Goal: Information Seeking & Learning: Learn about a topic

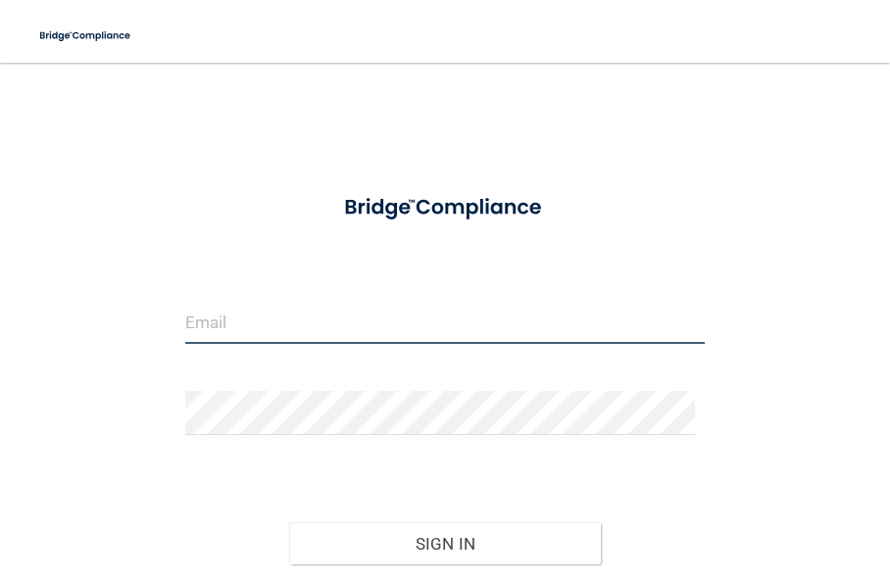
click at [311, 323] on input "email" at bounding box center [445, 322] width 520 height 44
type input "[PERSON_NAME][EMAIL_ADDRESS][PERSON_NAME][DOMAIN_NAME]"
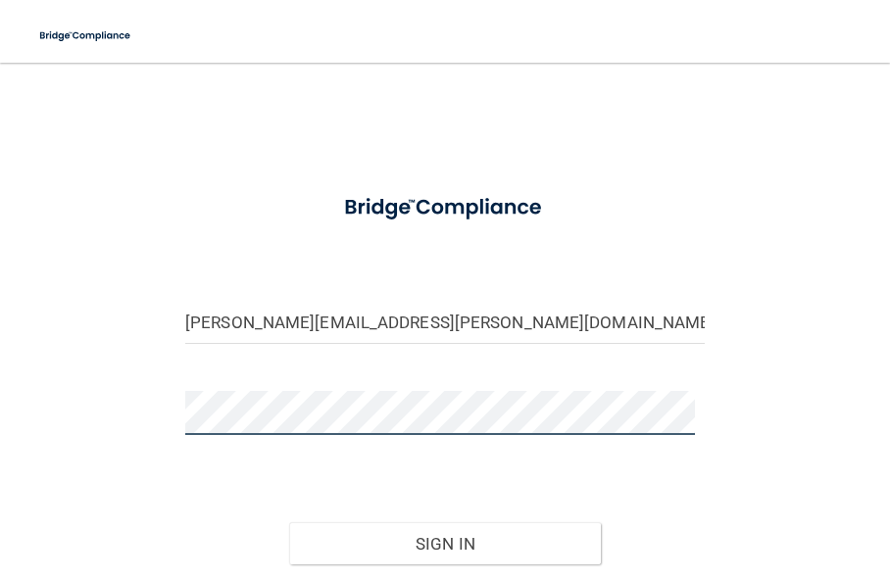
click at [289, 523] on button "Sign In" at bounding box center [445, 544] width 312 height 43
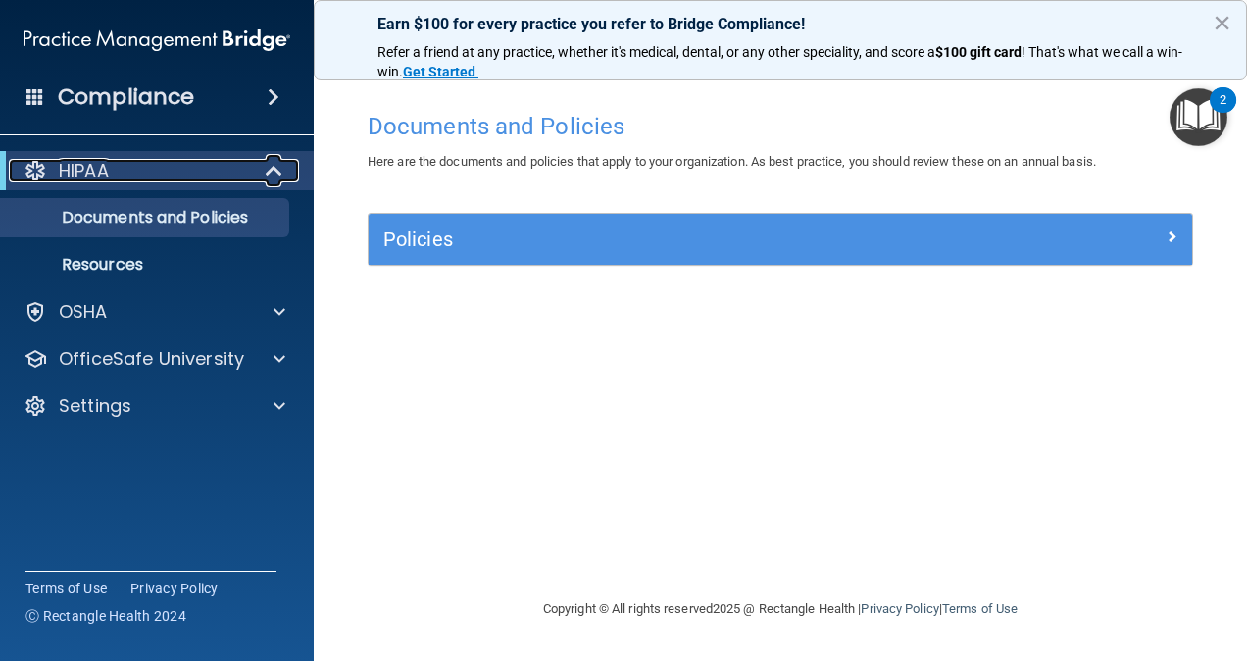
click at [269, 168] on span at bounding box center [276, 171] width 17 height 24
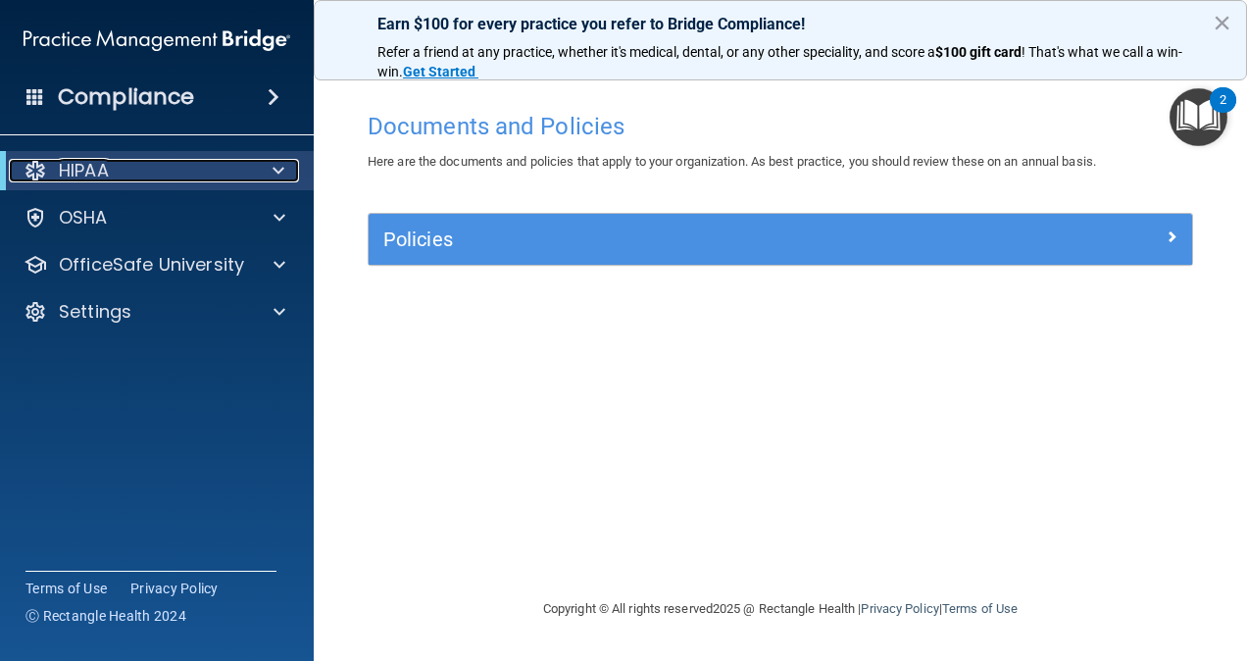
click at [269, 168] on div at bounding box center [275, 171] width 48 height 24
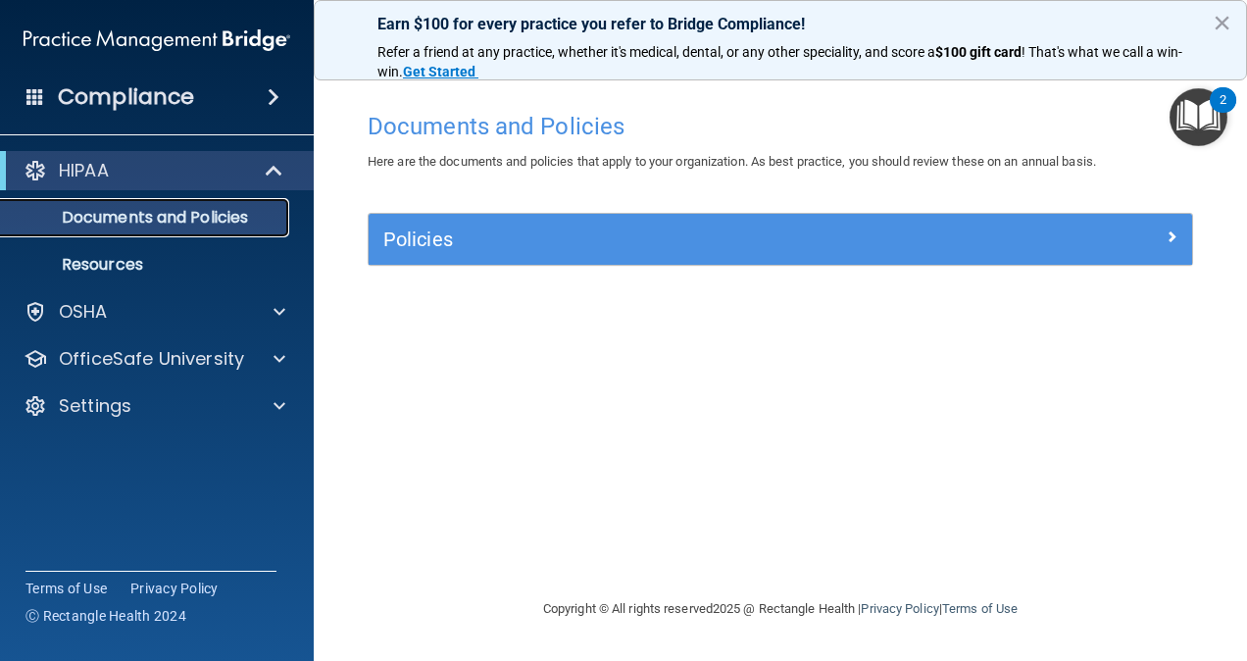
click at [219, 227] on p "Documents and Policies" at bounding box center [147, 218] width 268 height 20
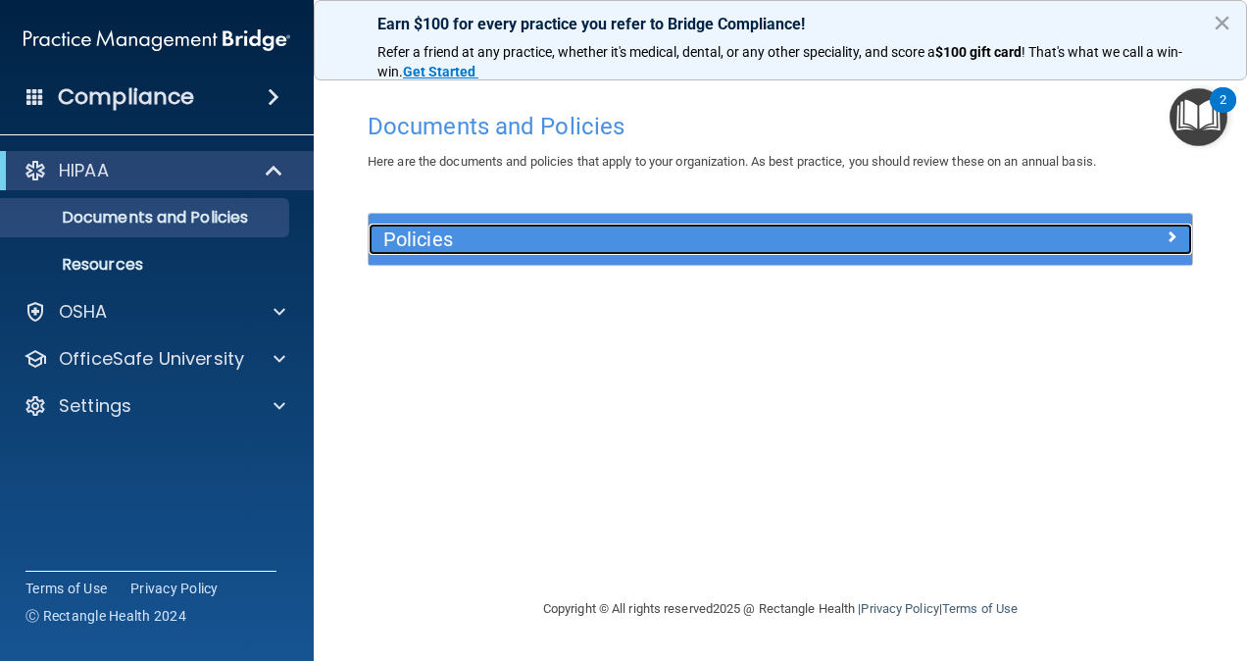
click at [432, 241] on h5 "Policies" at bounding box center [677, 239] width 588 height 22
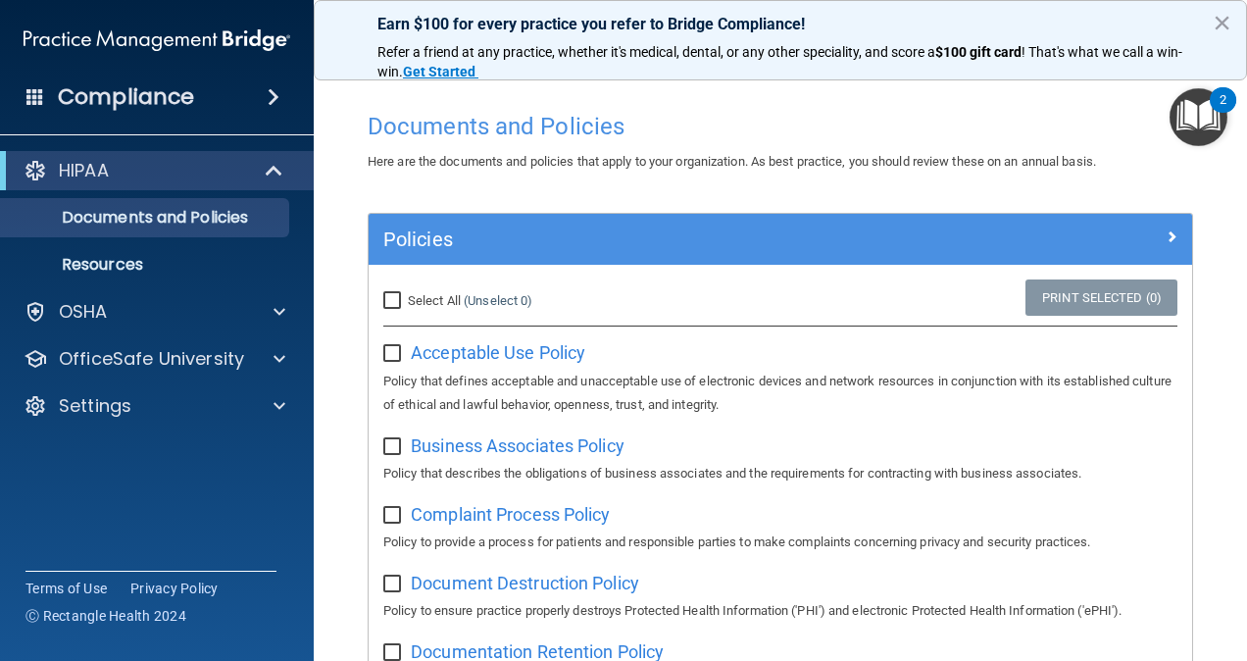
click at [402, 298] on input "Select All (Unselect 0) Unselect All" at bounding box center [394, 301] width 23 height 16
checkbox input "true"
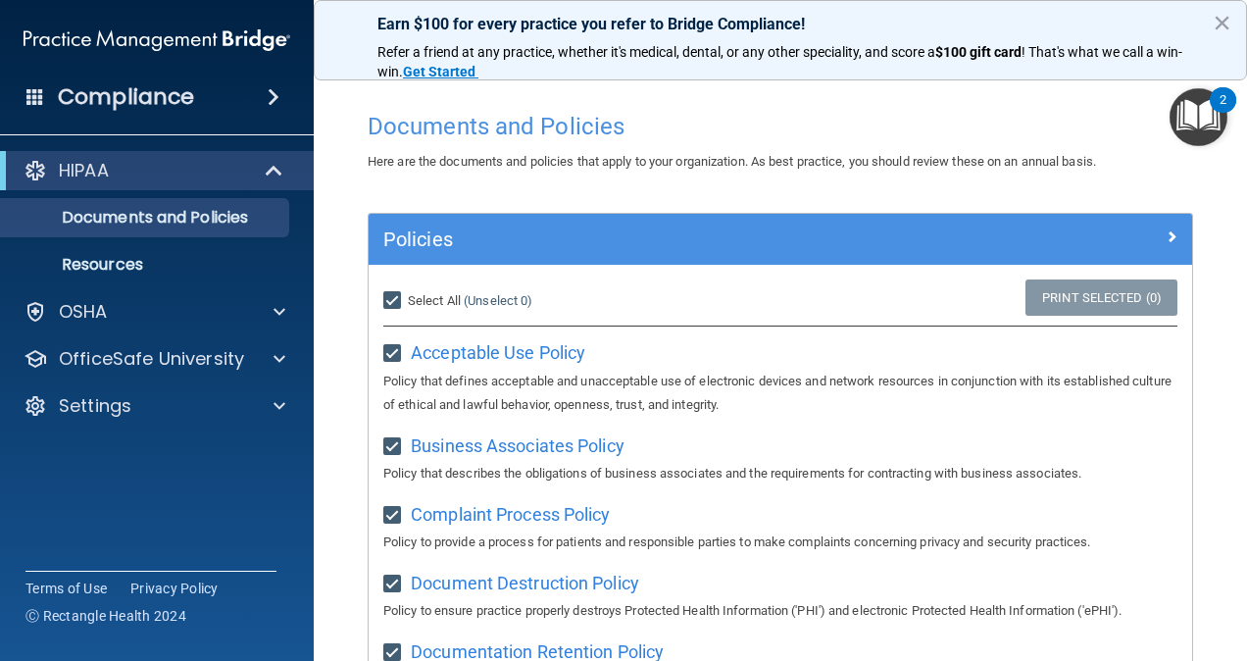
checkbox input "true"
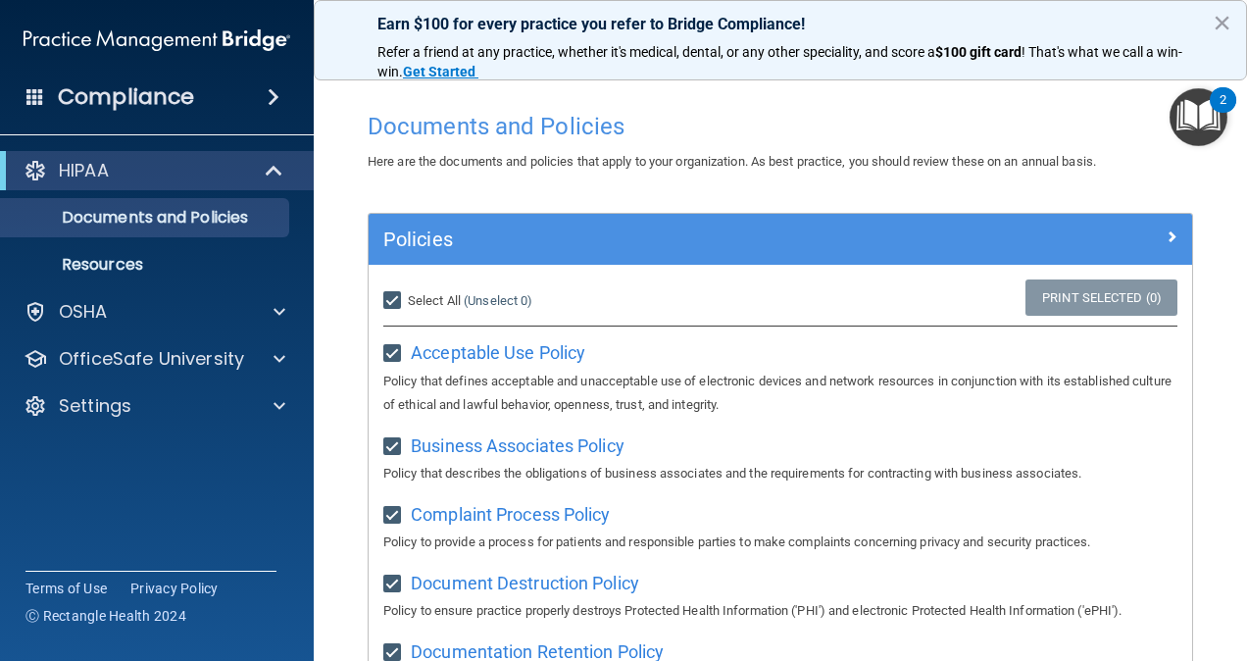
checkbox input "true"
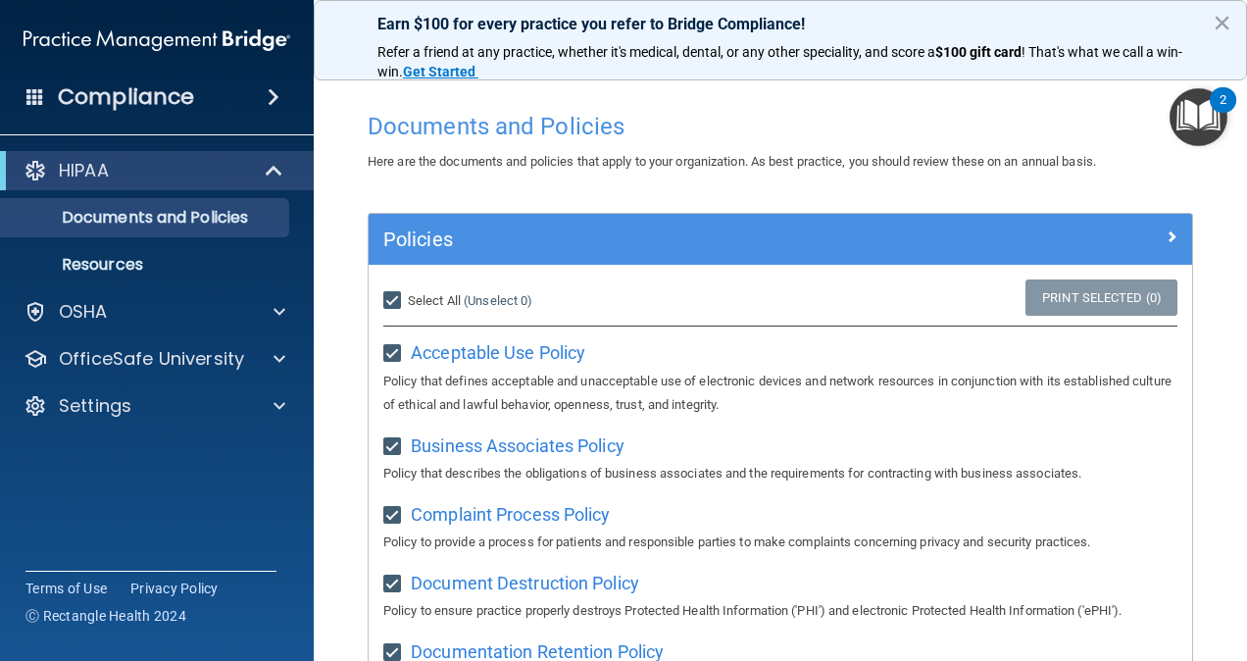
checkbox input "true"
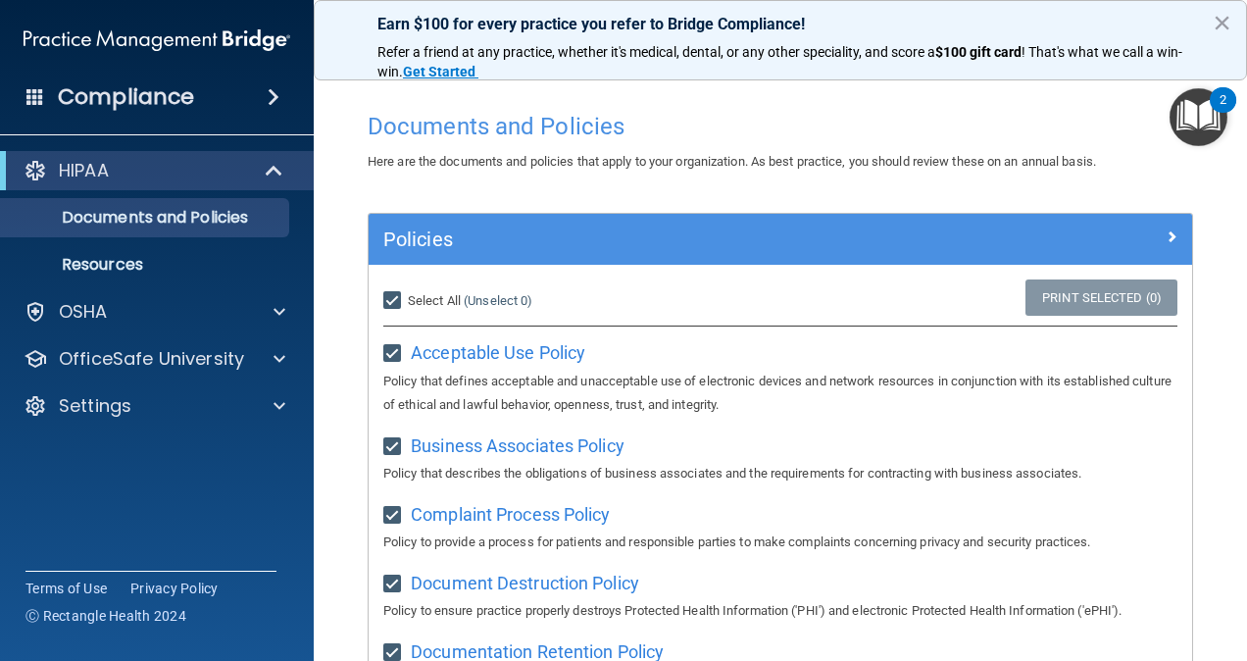
checkbox input "true"
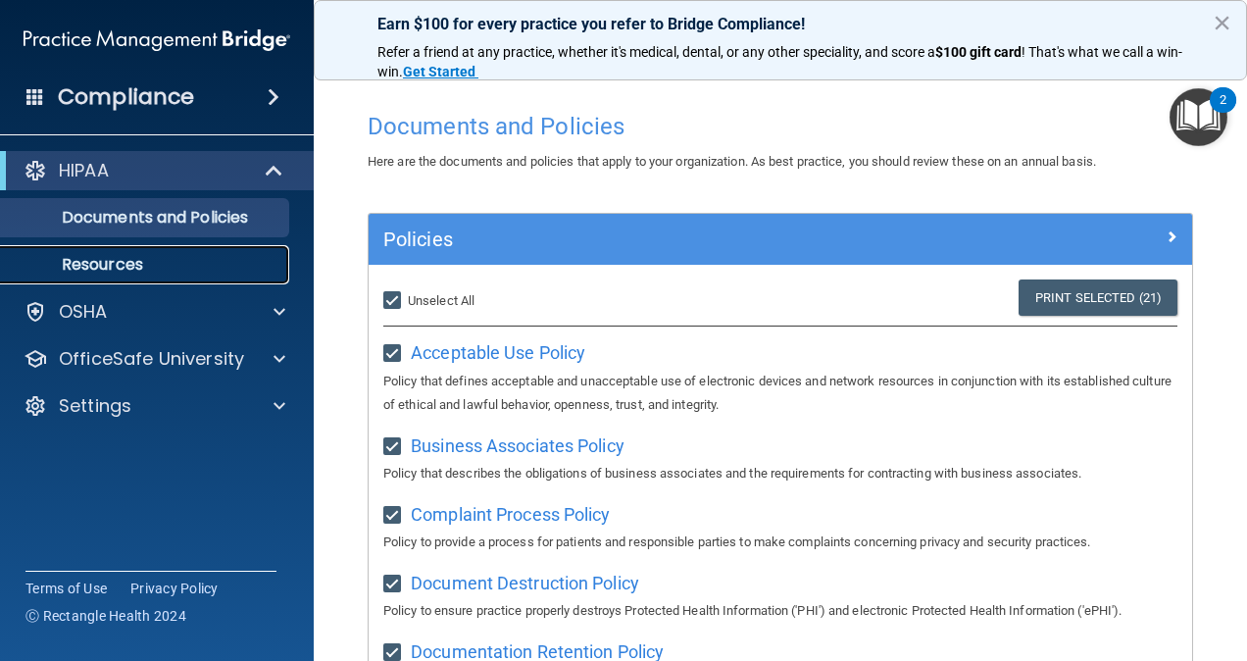
click at [124, 275] on p "Resources" at bounding box center [147, 265] width 268 height 20
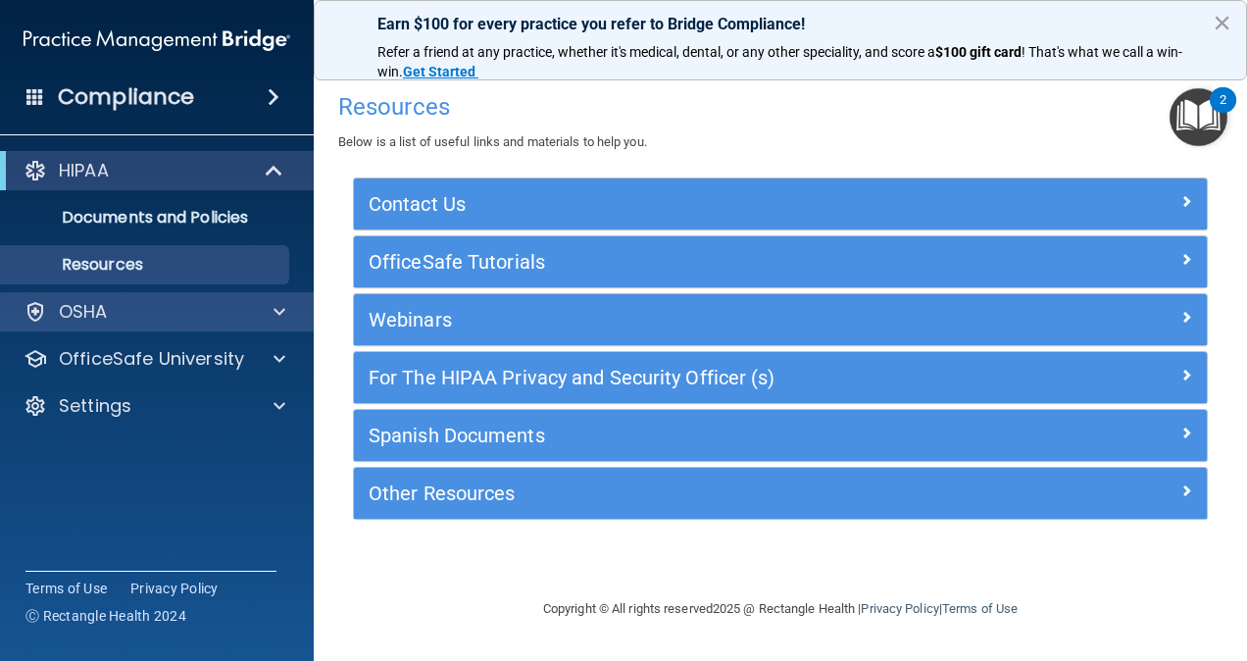
click at [127, 296] on div "OSHA" at bounding box center [157, 311] width 315 height 39
click at [279, 312] on span at bounding box center [280, 312] width 12 height 24
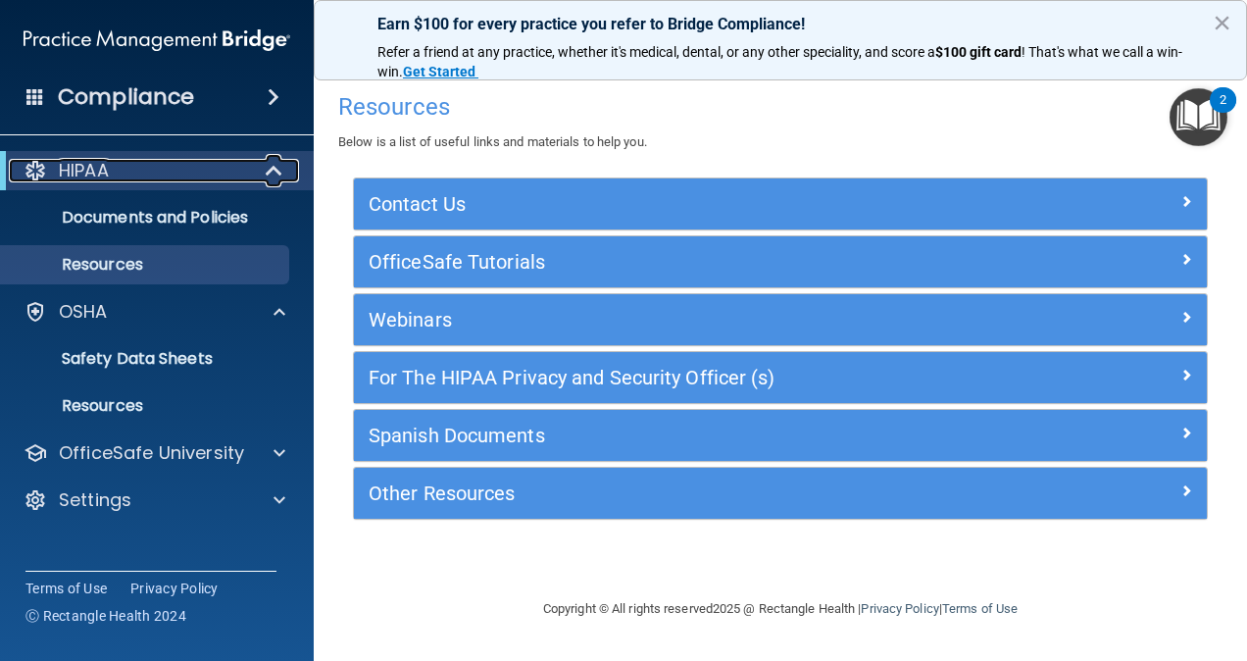
click at [273, 176] on span at bounding box center [276, 171] width 17 height 24
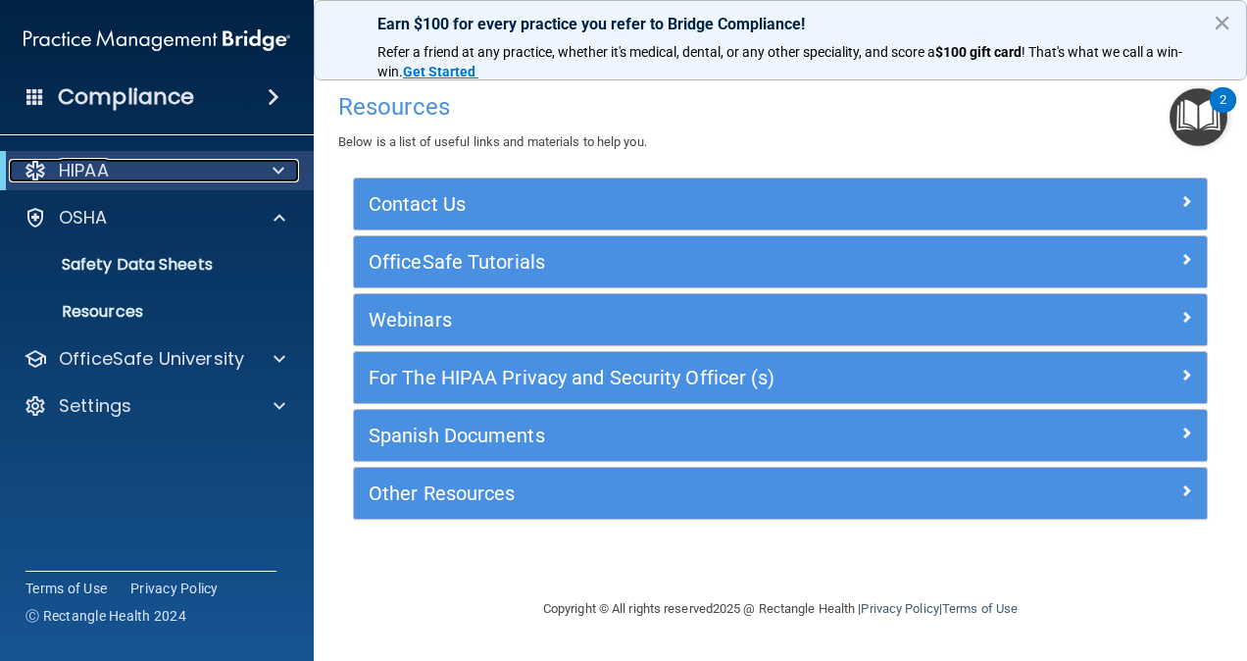
click at [273, 176] on span at bounding box center [279, 171] width 12 height 24
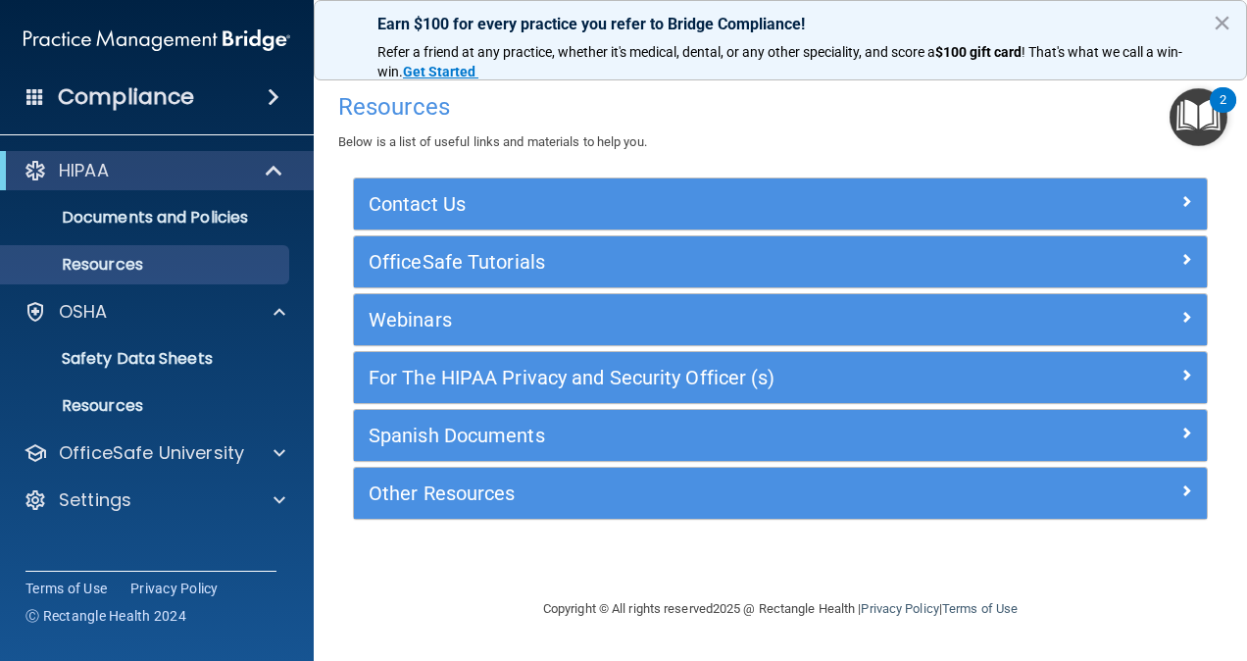
click at [273, 95] on span at bounding box center [274, 97] width 12 height 24
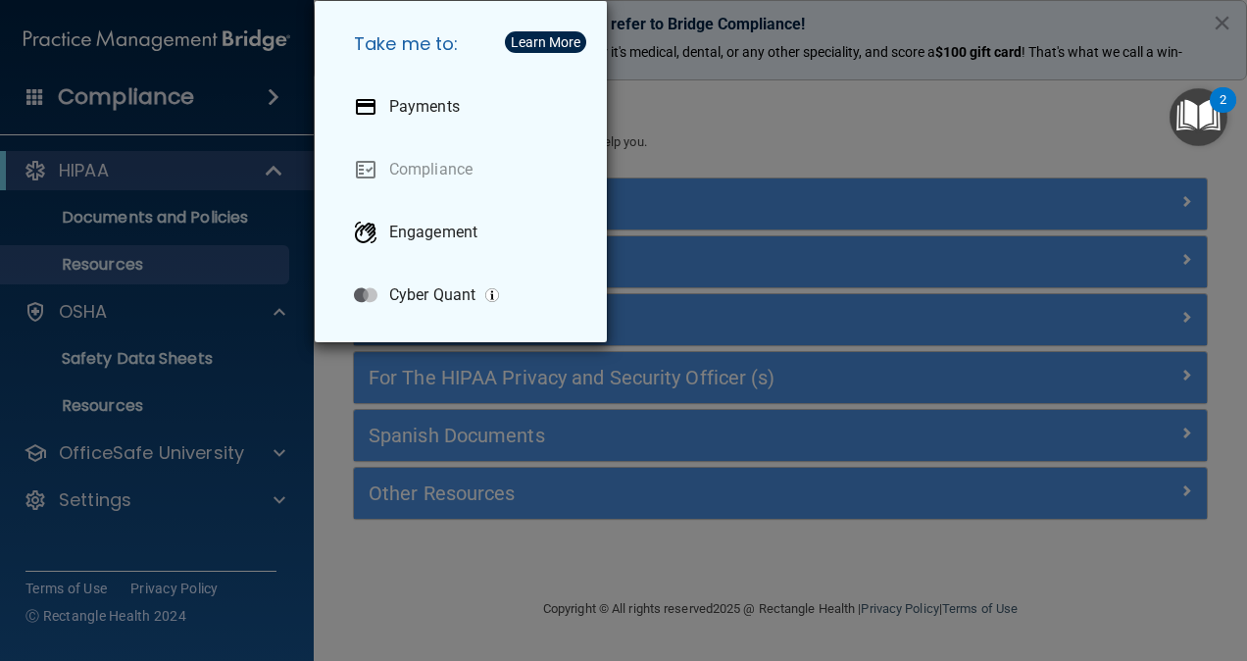
click at [149, 97] on div "Take me to: Payments Compliance Engagement Cyber Quant" at bounding box center [623, 330] width 1247 height 661
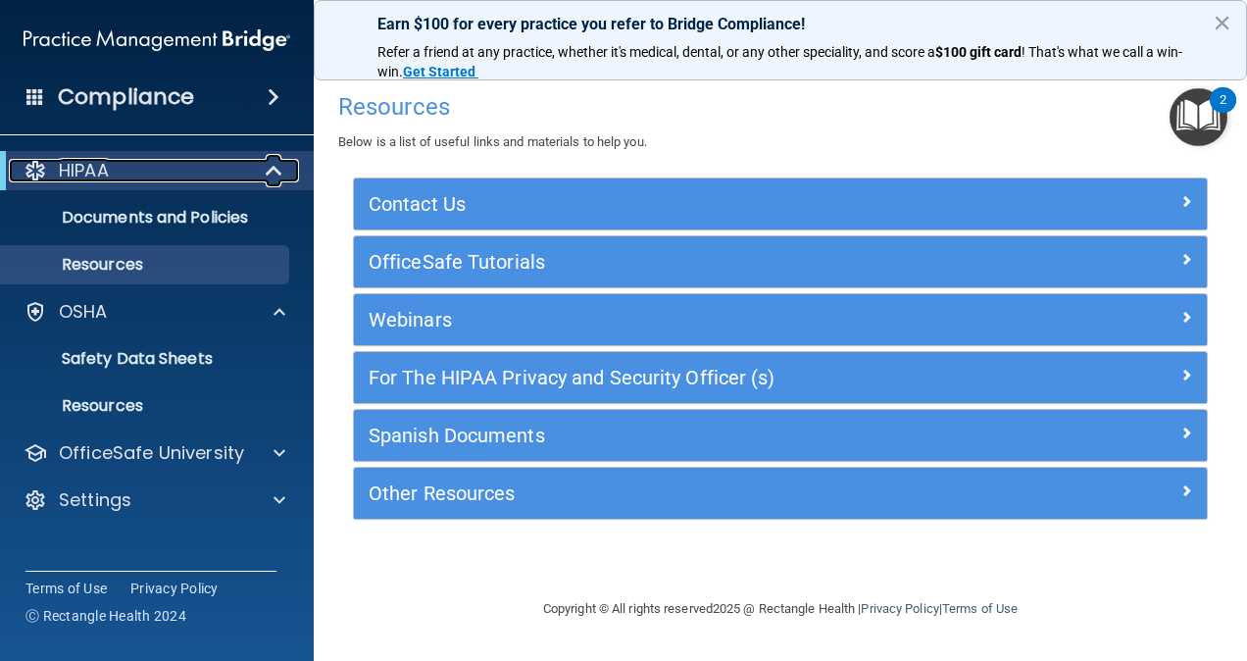
click at [100, 168] on p "HIPAA" at bounding box center [84, 171] width 50 height 24
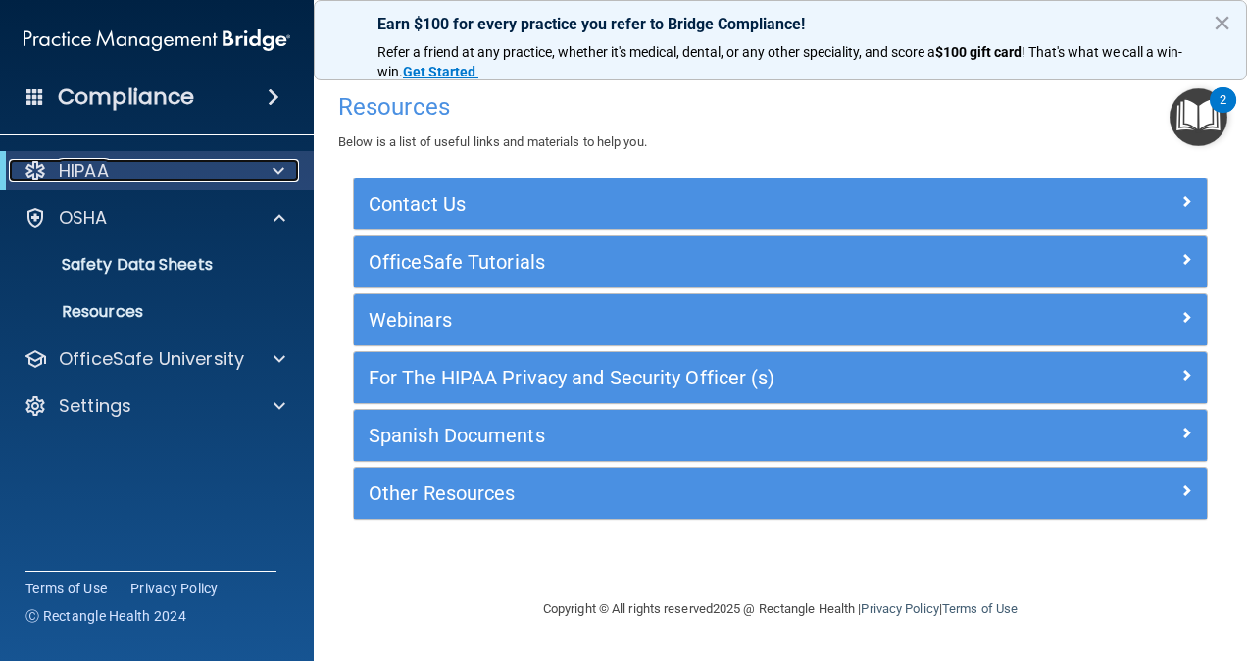
click at [100, 168] on p "HIPAA" at bounding box center [84, 171] width 50 height 24
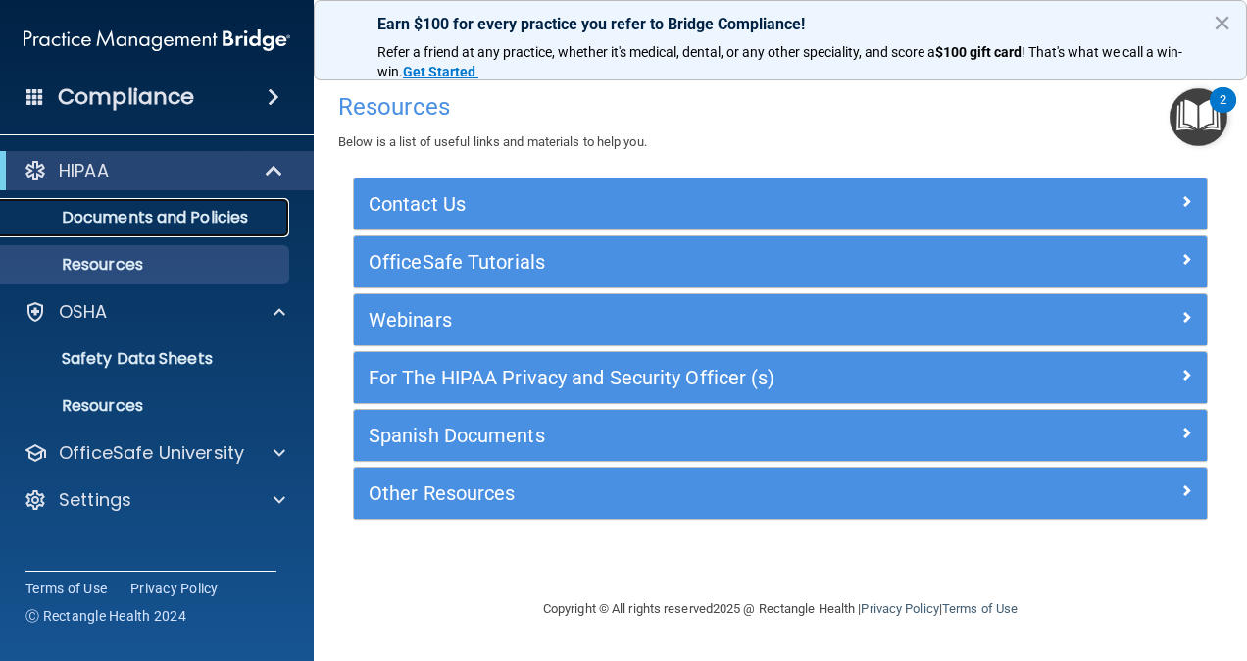
click at [112, 211] on p "Documents and Policies" at bounding box center [147, 218] width 268 height 20
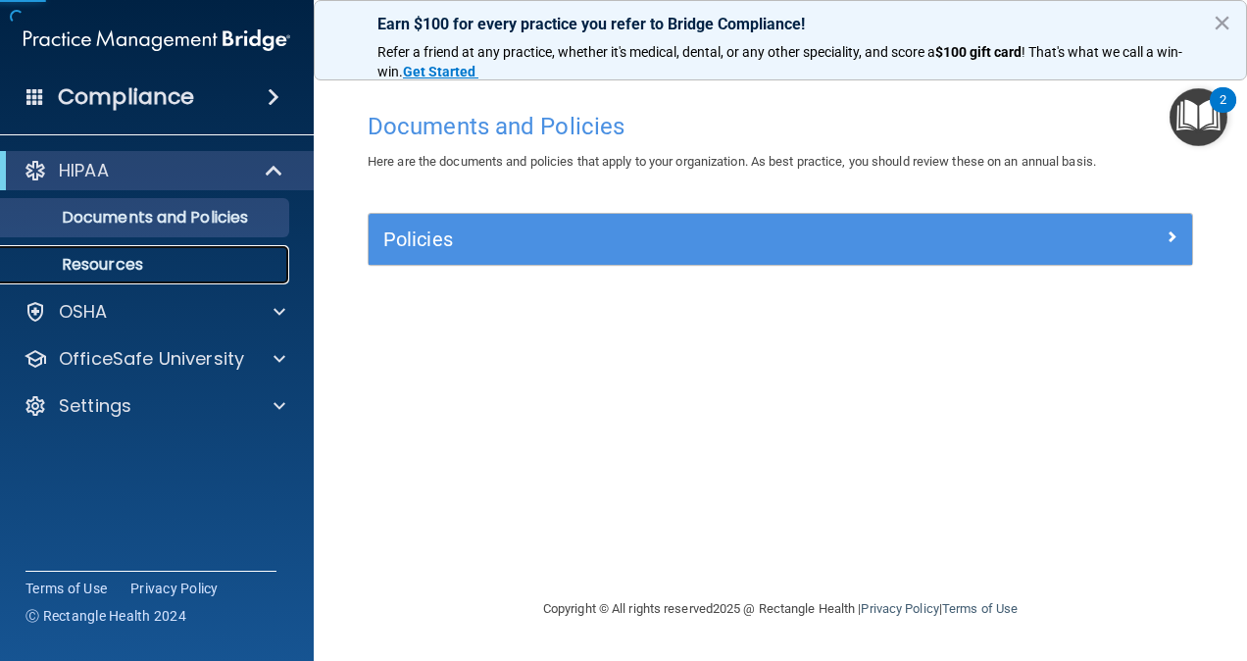
click at [113, 262] on p "Resources" at bounding box center [147, 265] width 268 height 20
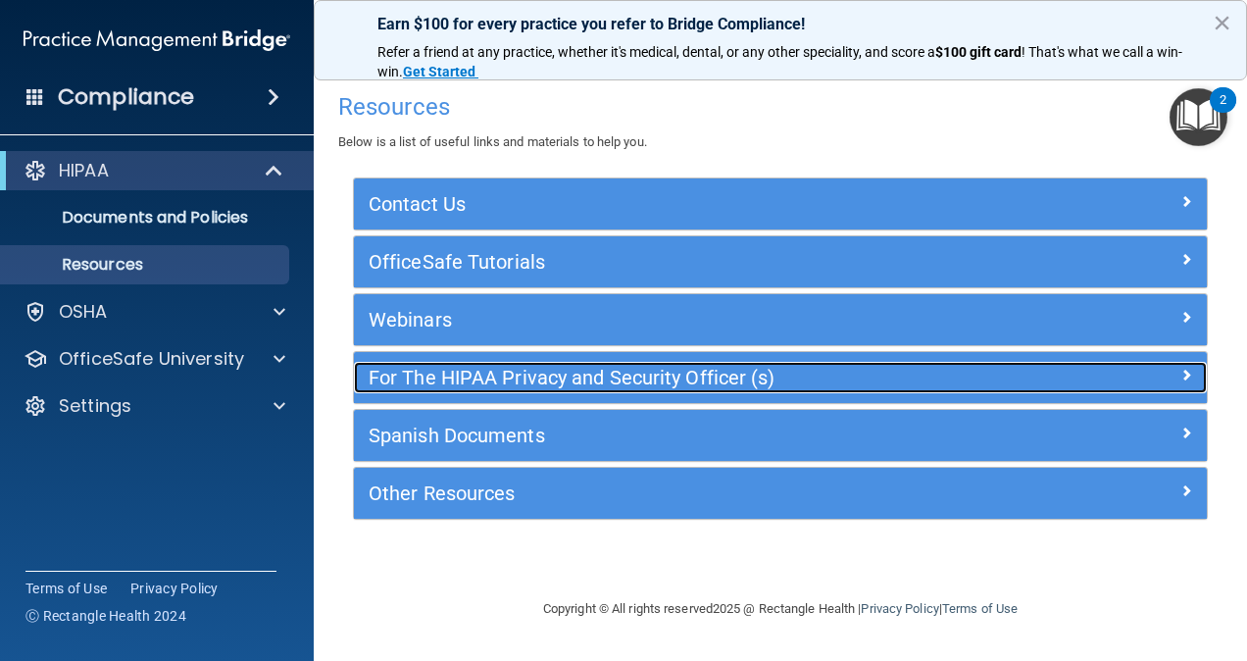
click at [889, 373] on div at bounding box center [1101, 374] width 214 height 24
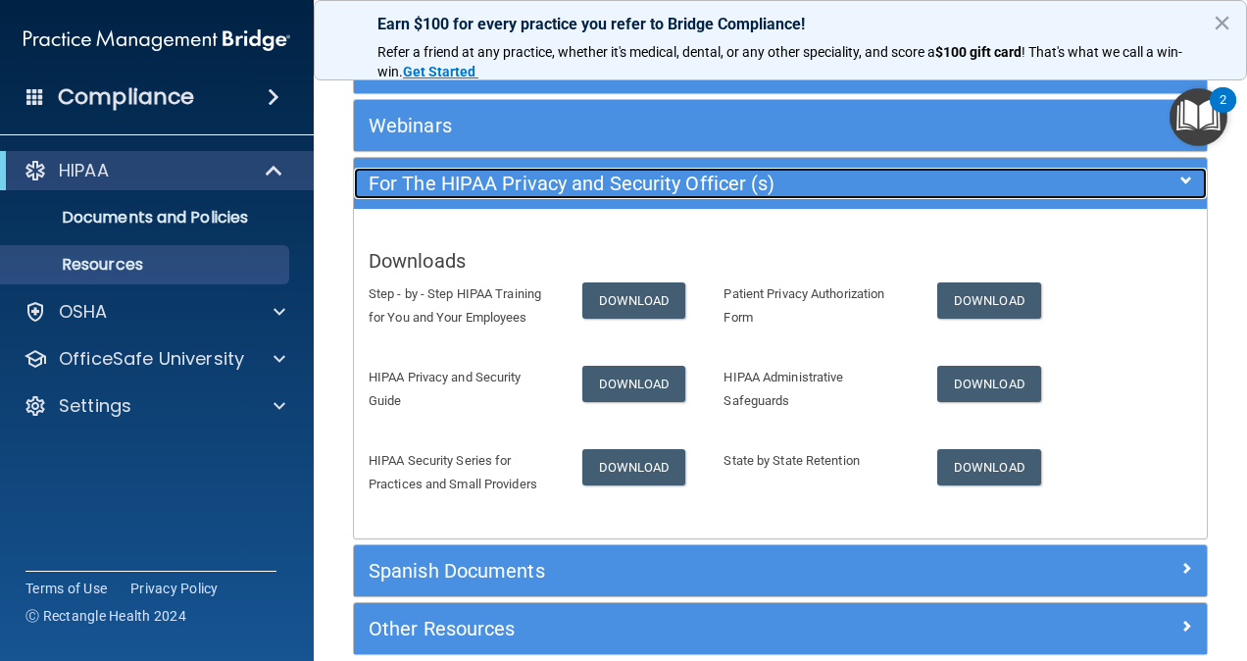
scroll to position [196, 0]
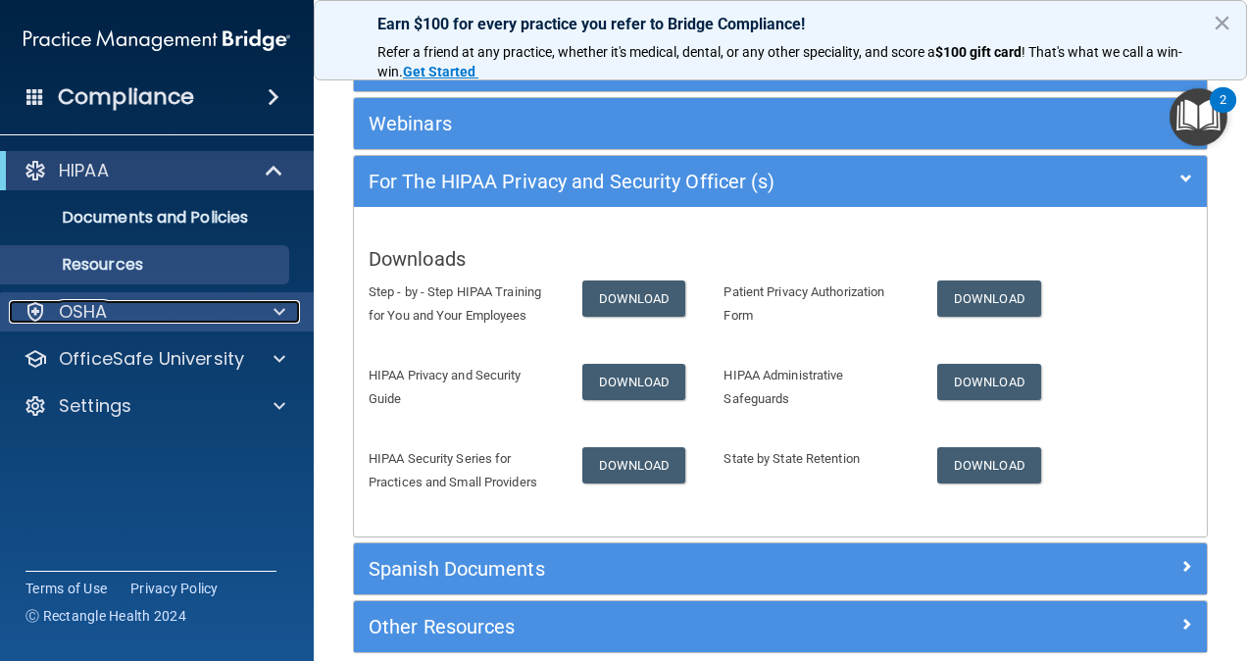
click at [275, 307] on span at bounding box center [280, 312] width 12 height 24
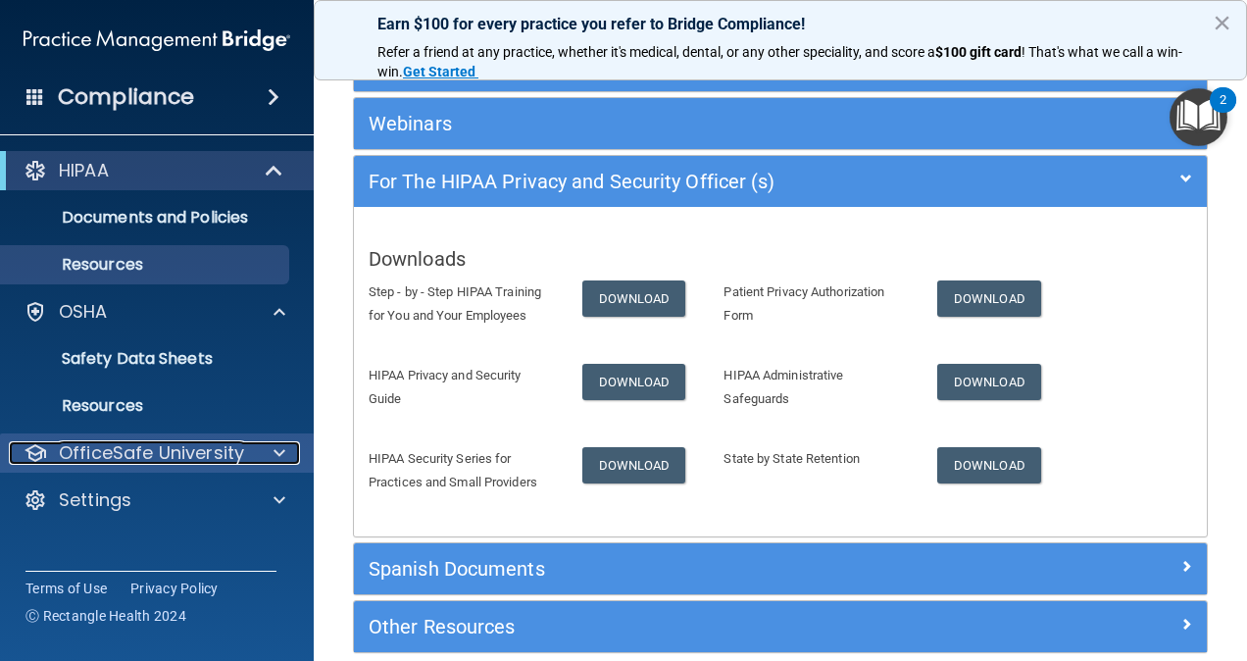
click at [281, 449] on span at bounding box center [280, 453] width 12 height 24
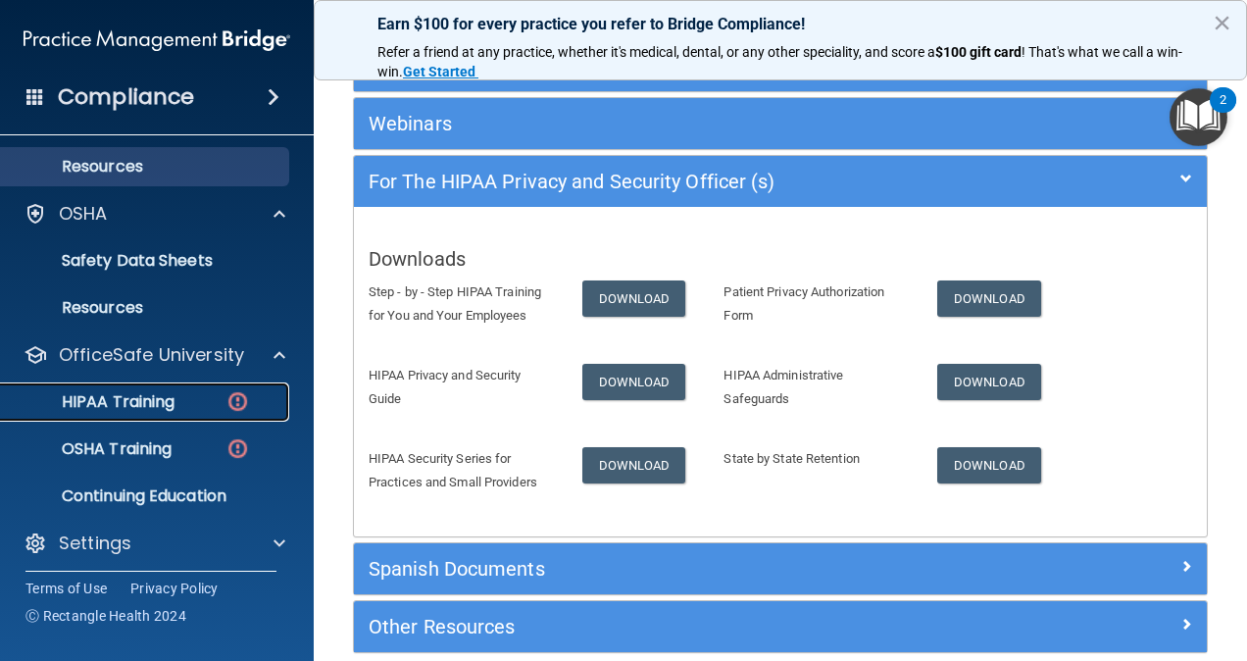
click at [173, 392] on p "HIPAA Training" at bounding box center [94, 402] width 162 height 20
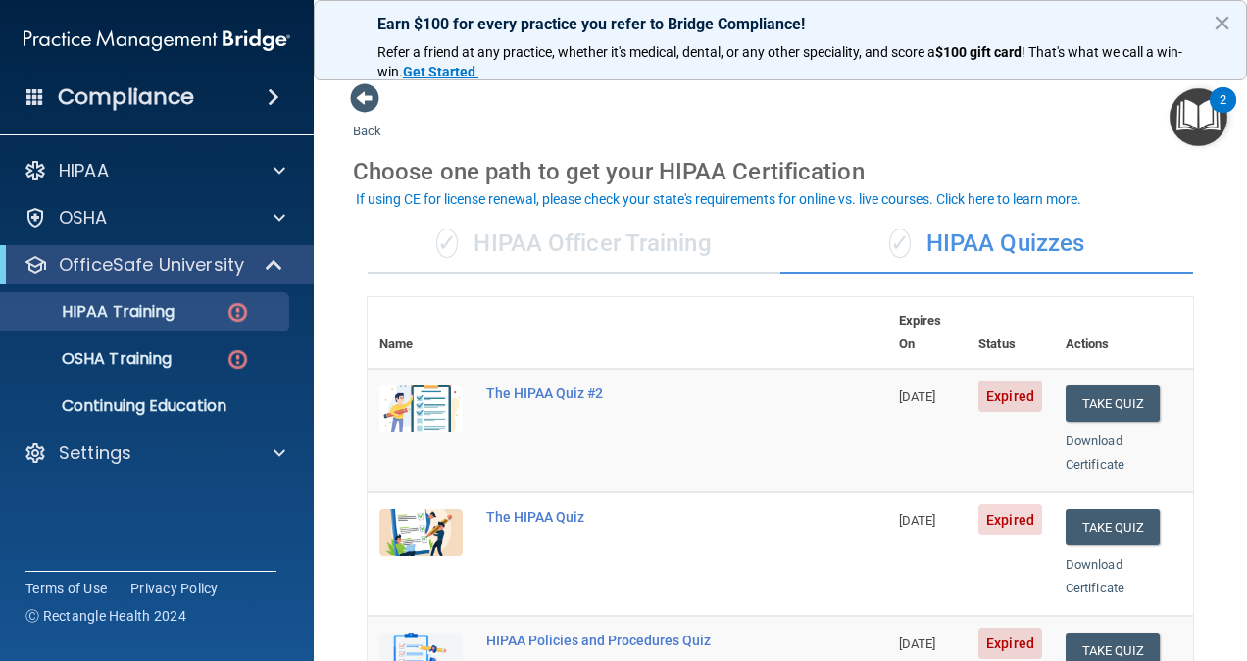
click at [637, 255] on div "✓ HIPAA Officer Training" at bounding box center [574, 244] width 413 height 59
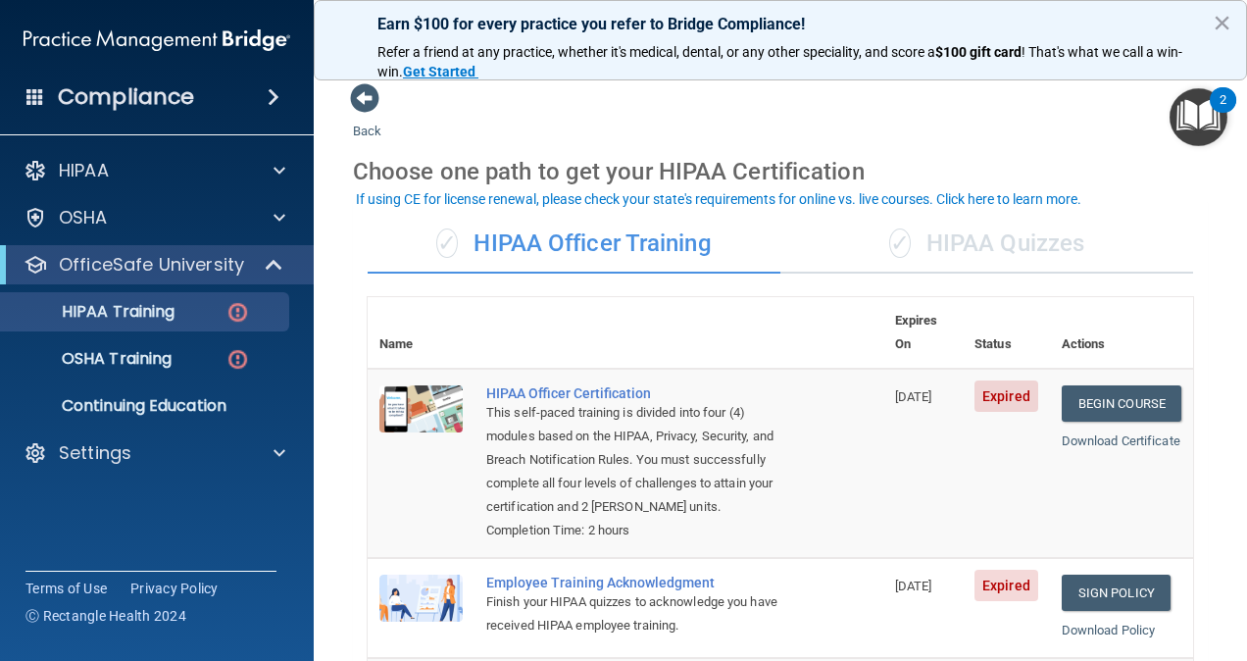
click at [889, 246] on div "✓ HIPAA Quizzes" at bounding box center [986, 244] width 413 height 59
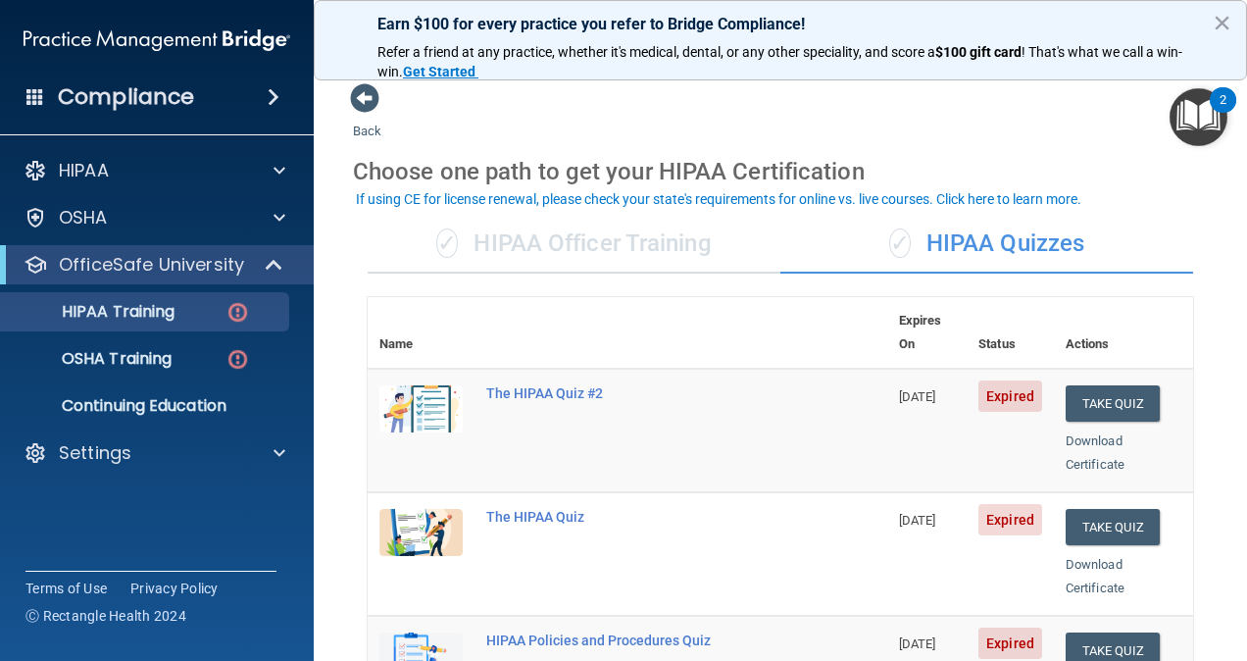
click at [540, 302] on th at bounding box center [681, 333] width 413 height 72
click at [889, 24] on button "×" at bounding box center [1222, 22] width 19 height 31
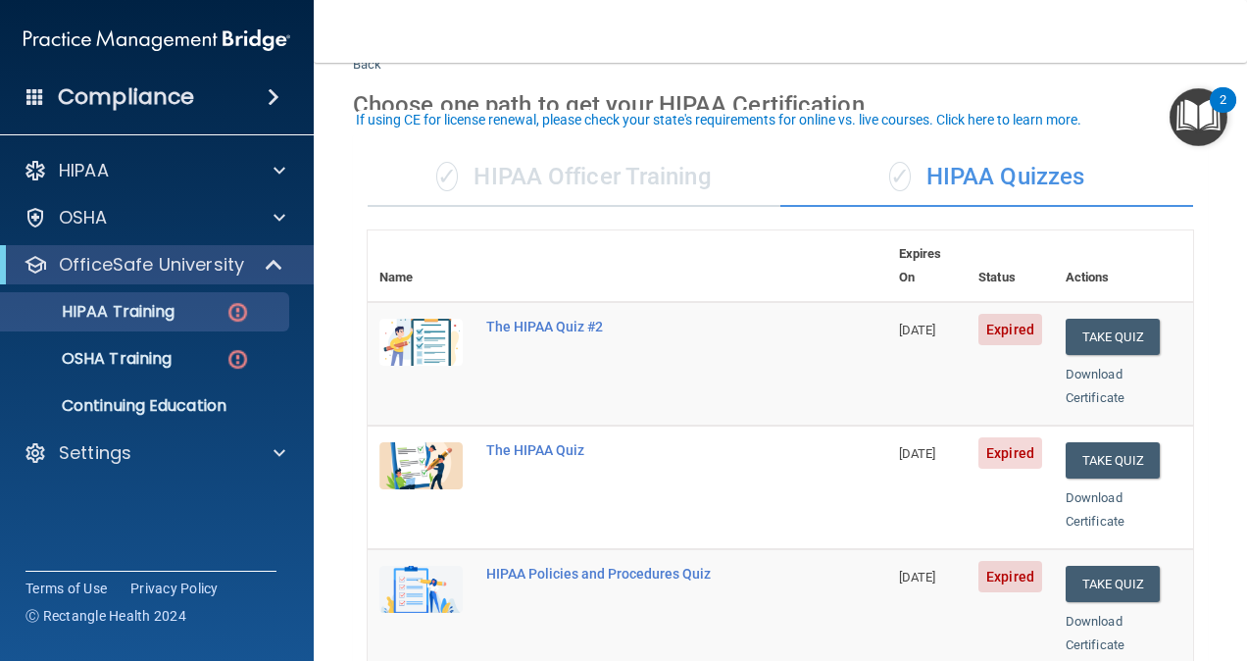
scroll to position [98, 0]
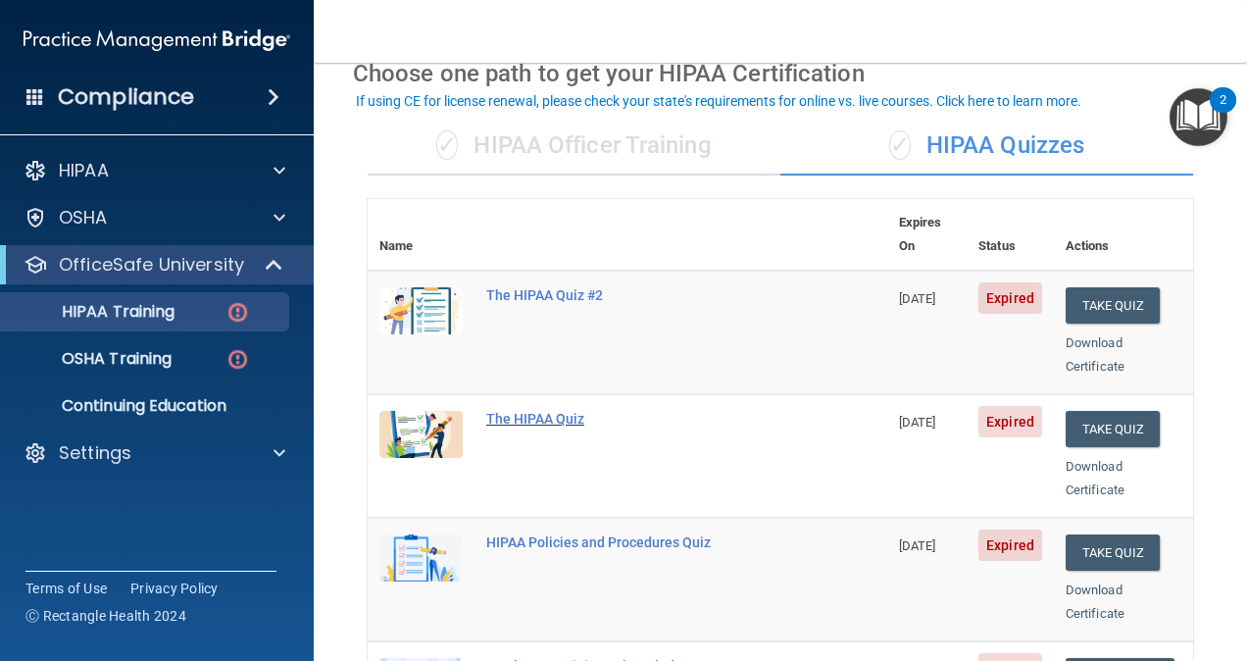
click at [507, 411] on div "The HIPAA Quiz" at bounding box center [637, 419] width 303 height 16
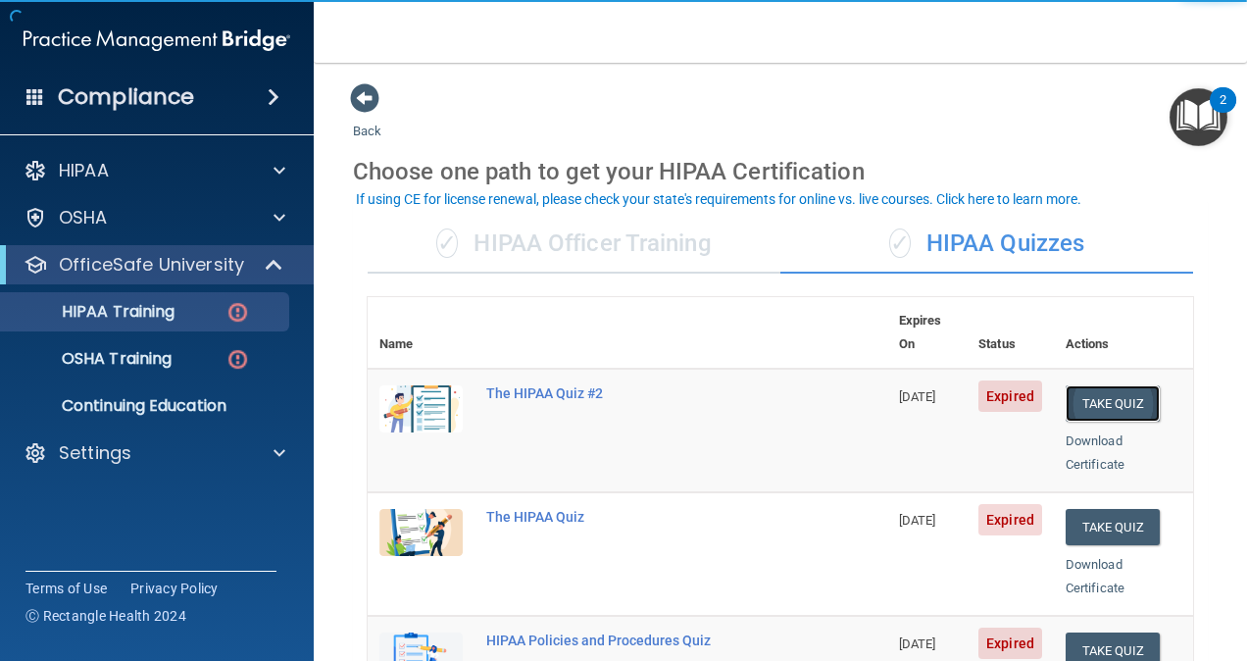
click at [889, 385] on button "Take Quiz" at bounding box center [1113, 403] width 94 height 36
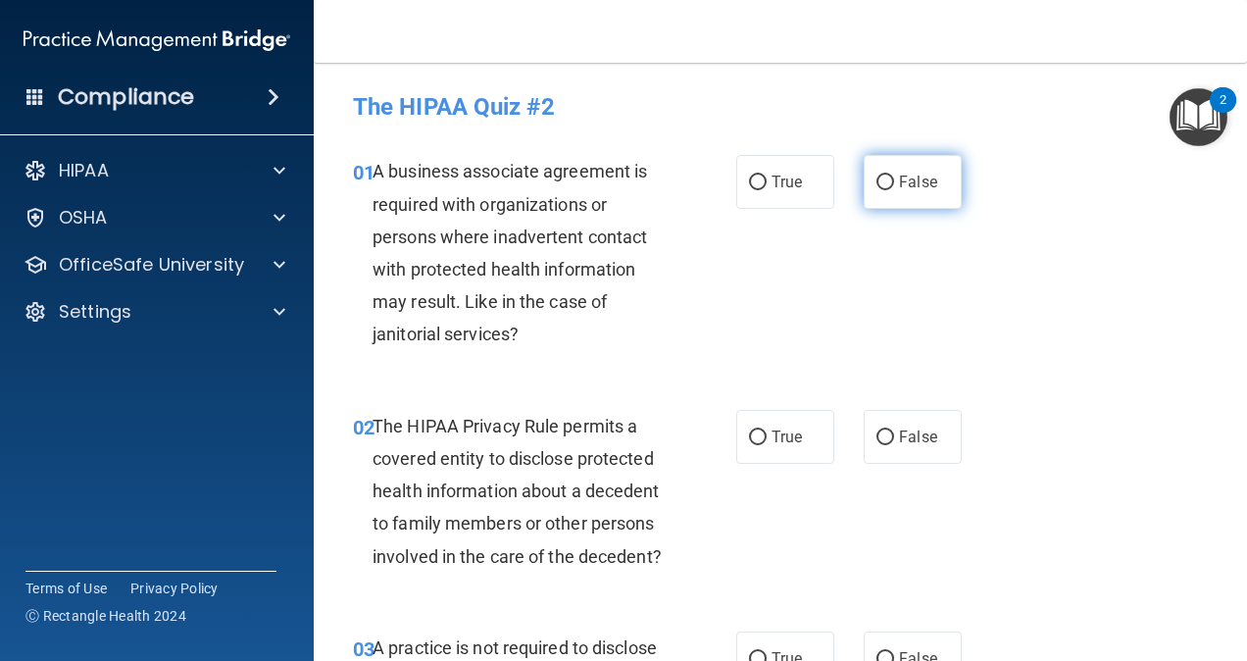
click at [882, 183] on input "False" at bounding box center [886, 183] width 18 height 15
radio input "true"
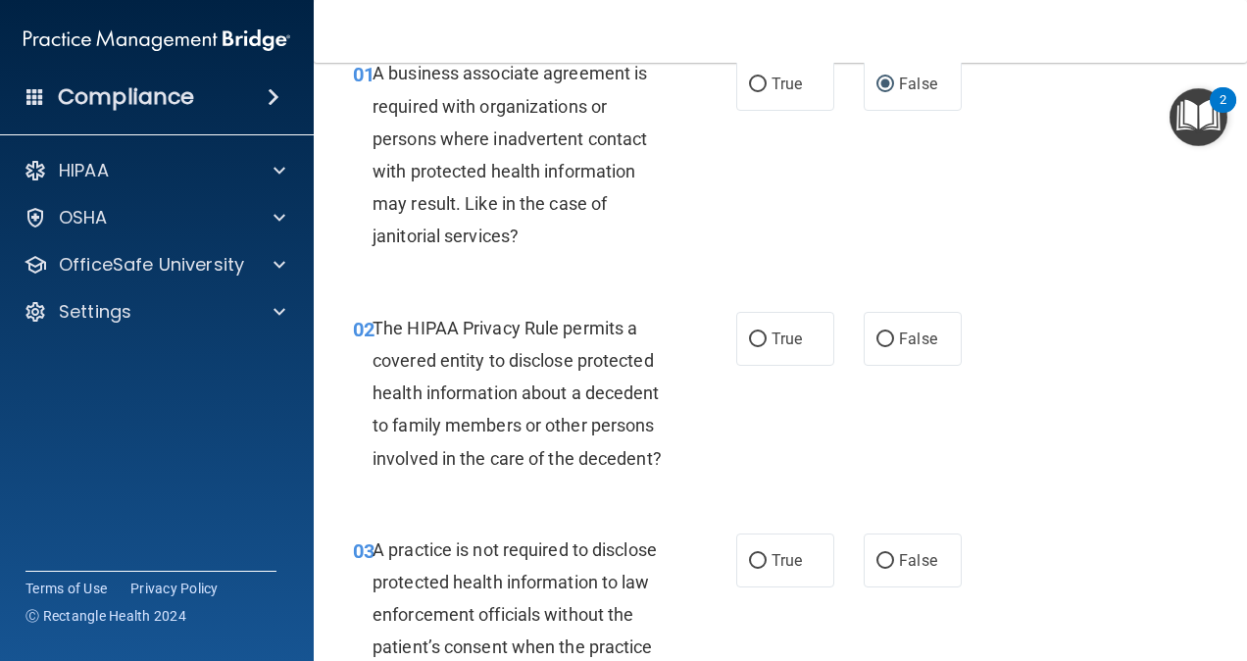
scroll to position [196, 0]
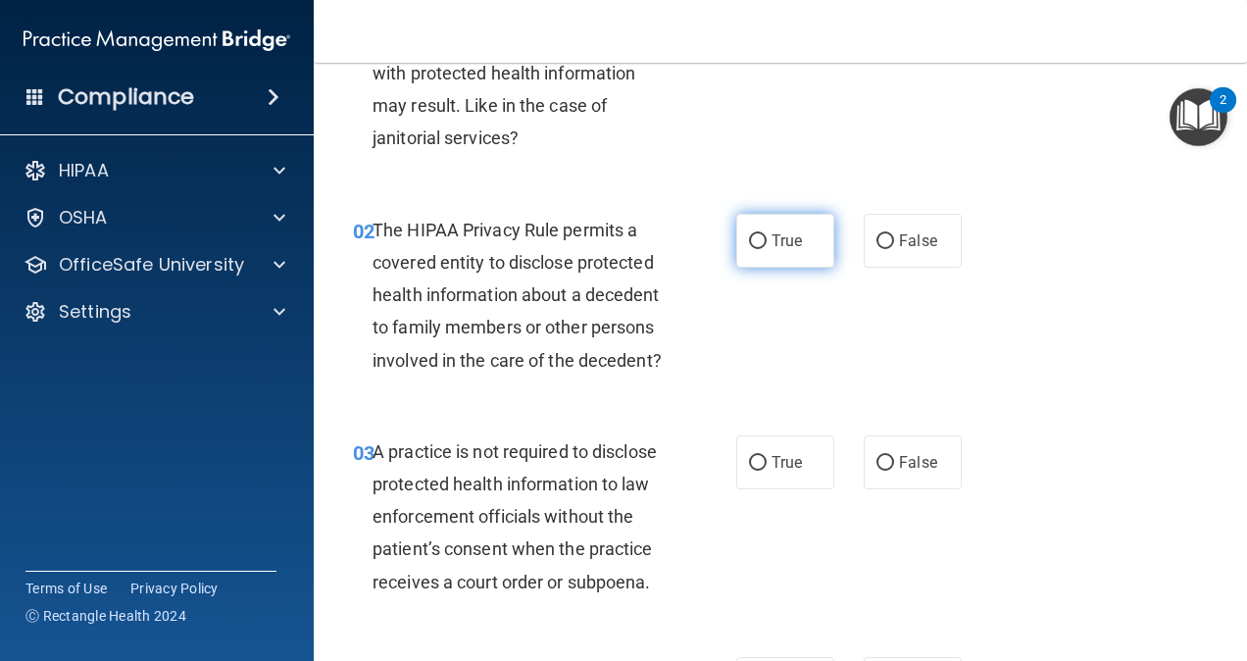
click at [750, 235] on input "True" at bounding box center [758, 241] width 18 height 15
radio input "true"
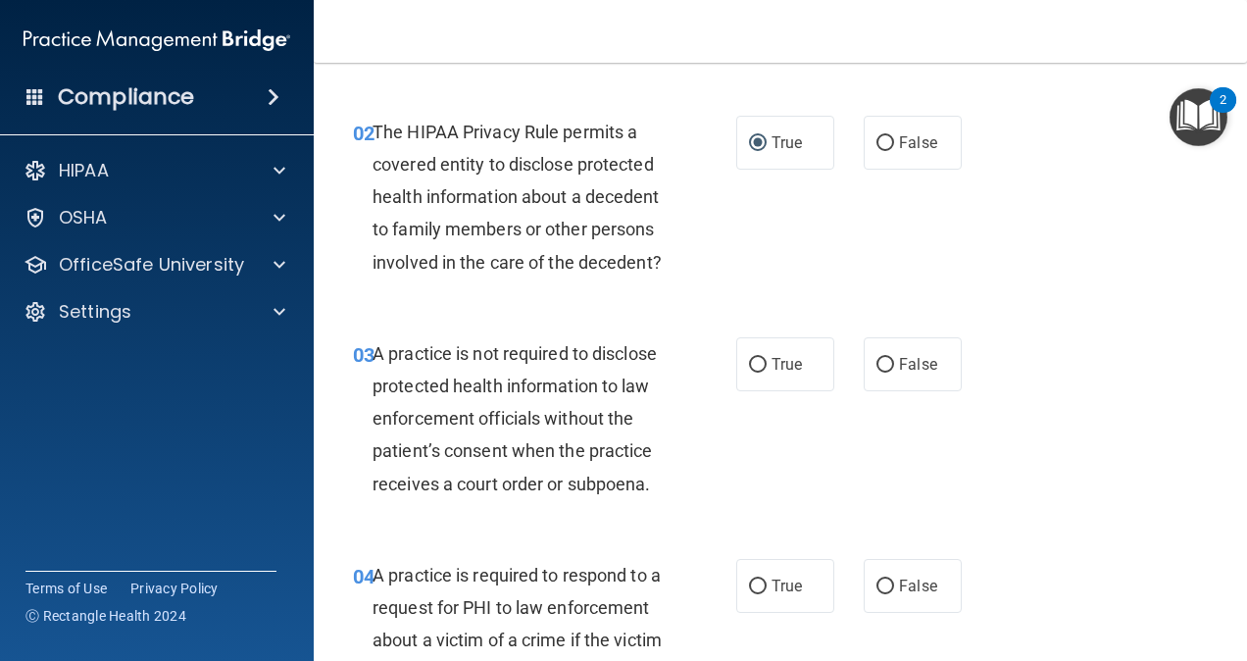
scroll to position [392, 0]
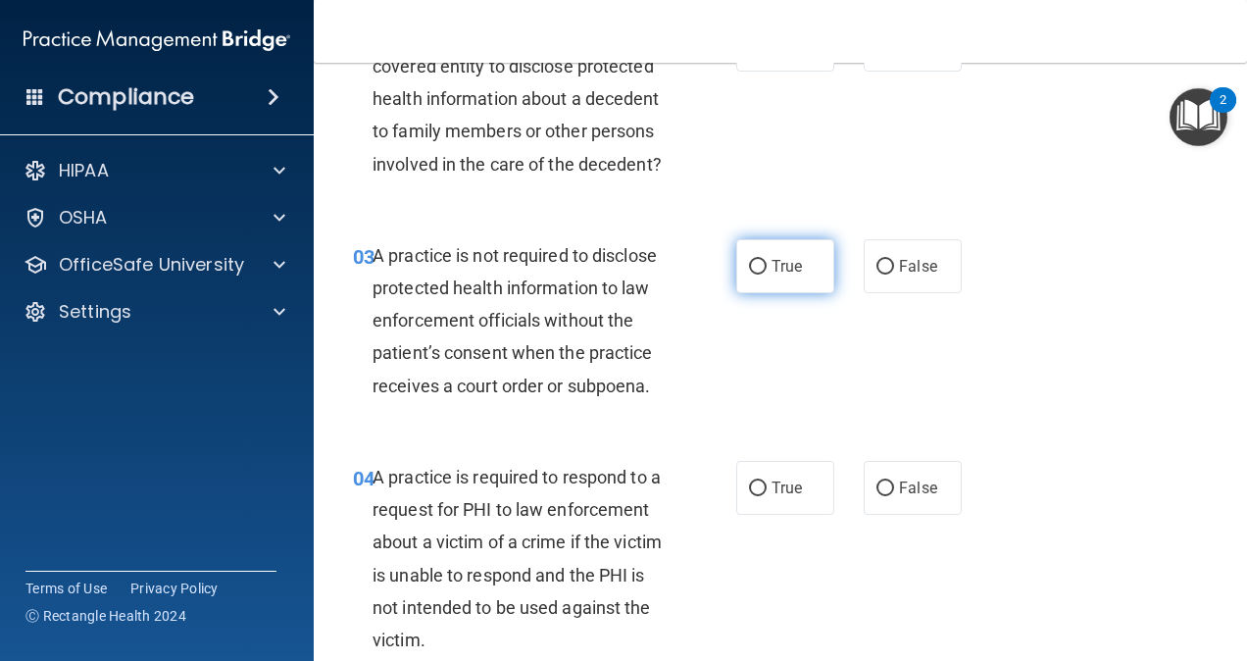
click at [772, 276] on span "True" at bounding box center [787, 266] width 30 height 19
click at [765, 275] on input "True" at bounding box center [758, 267] width 18 height 15
radio input "true"
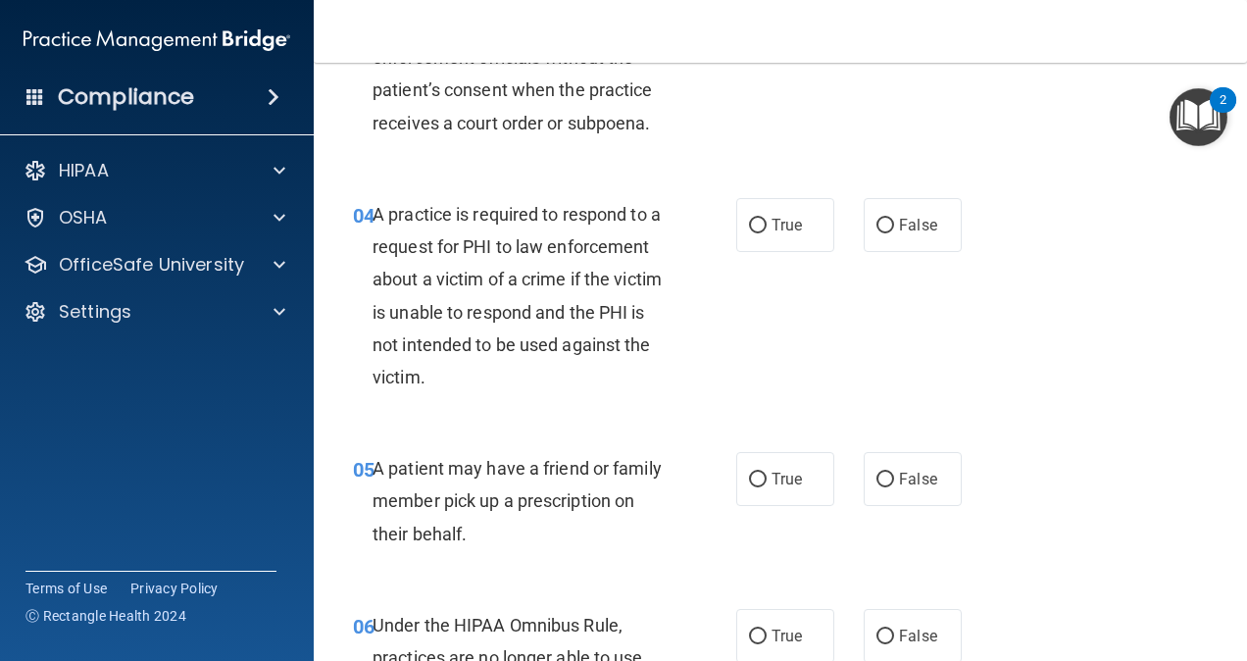
scroll to position [686, 0]
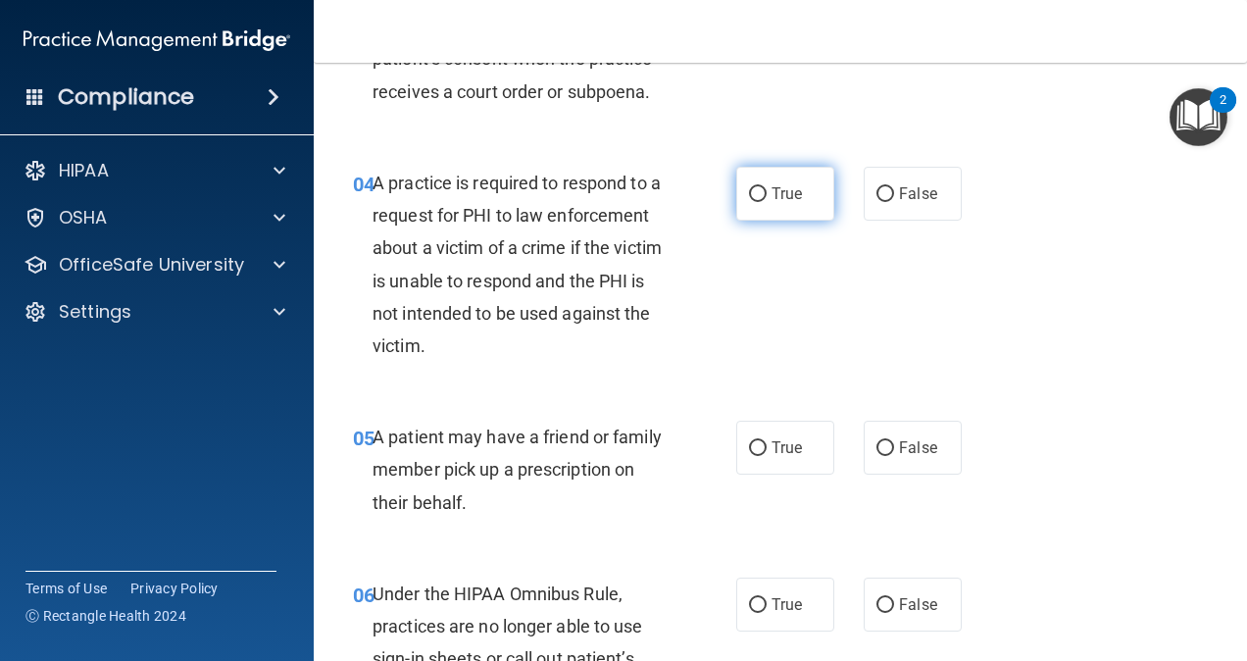
click at [757, 202] on input "True" at bounding box center [758, 194] width 18 height 15
radio input "true"
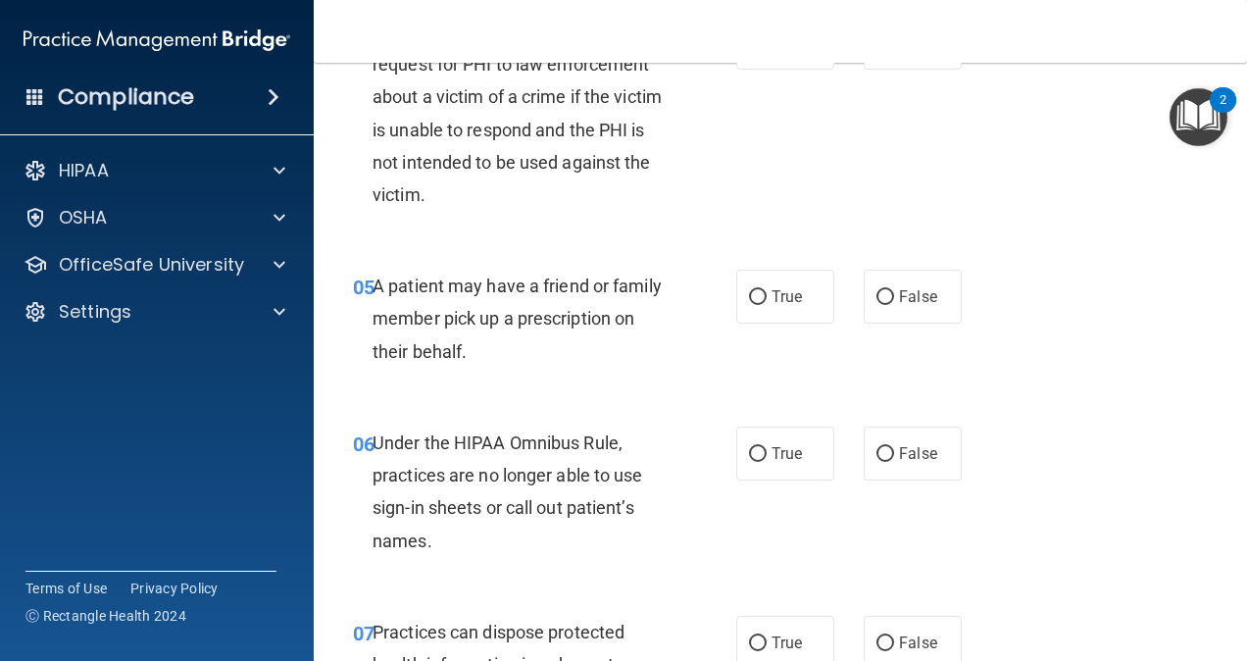
scroll to position [882, 0]
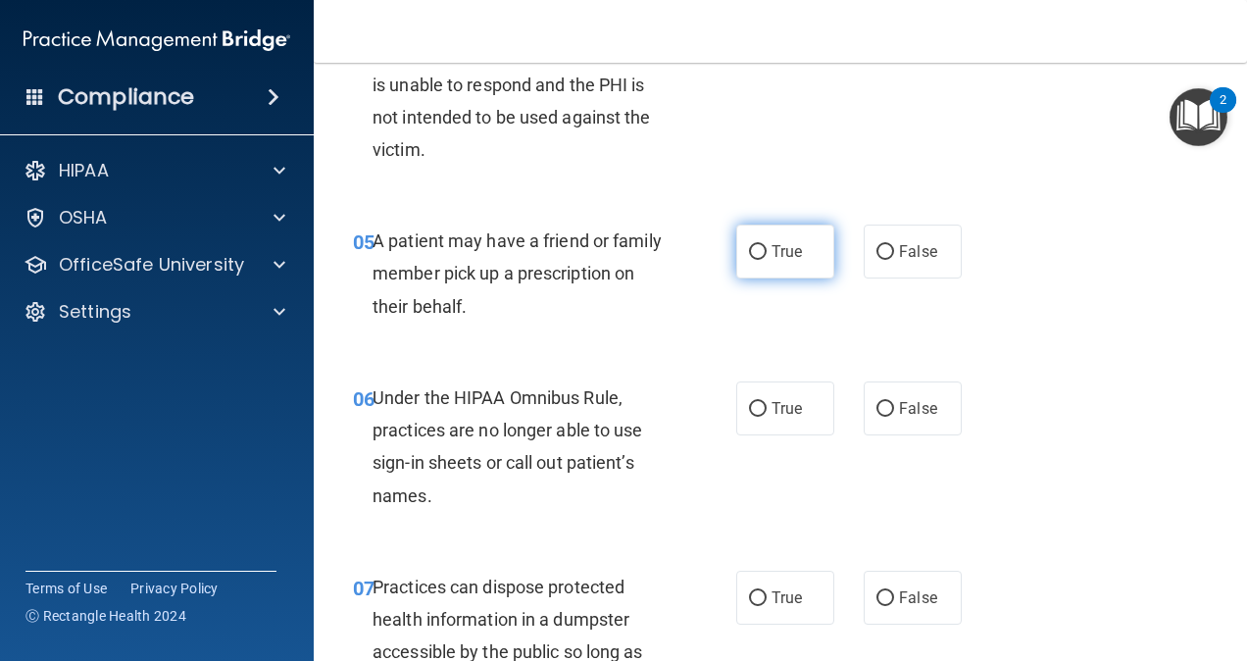
click at [759, 278] on label "True" at bounding box center [785, 252] width 98 height 54
click at [759, 260] on input "True" at bounding box center [758, 252] width 18 height 15
radio input "true"
click at [889, 351] on div "05 A patient may have a friend or family member pick up a prescription on their…" at bounding box center [780, 278] width 884 height 157
click at [749, 260] on input "True" at bounding box center [758, 252] width 18 height 15
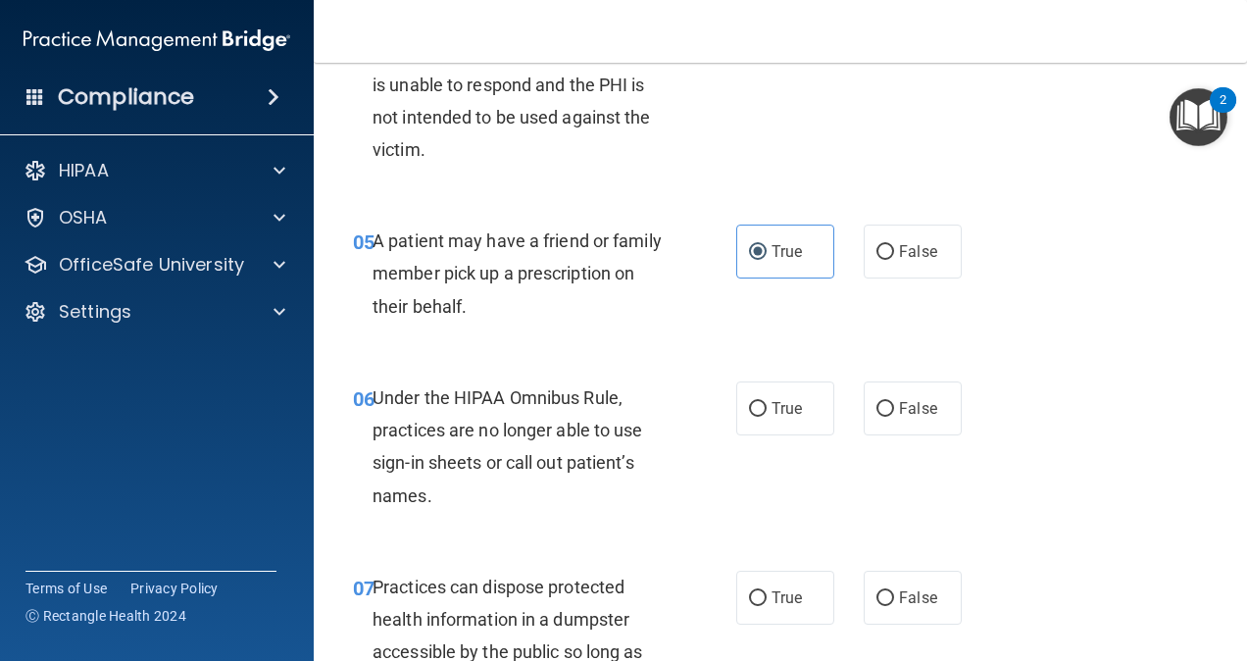
scroll to position [981, 0]
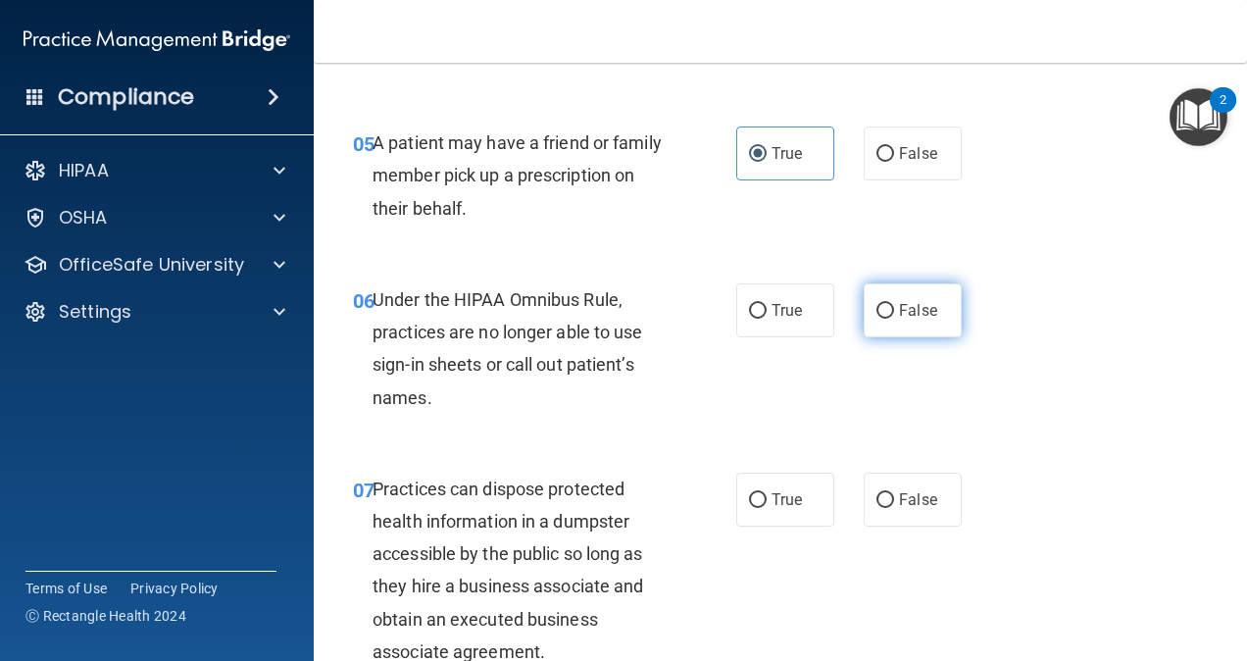
click at [877, 319] on input "False" at bounding box center [886, 311] width 18 height 15
radio input "true"
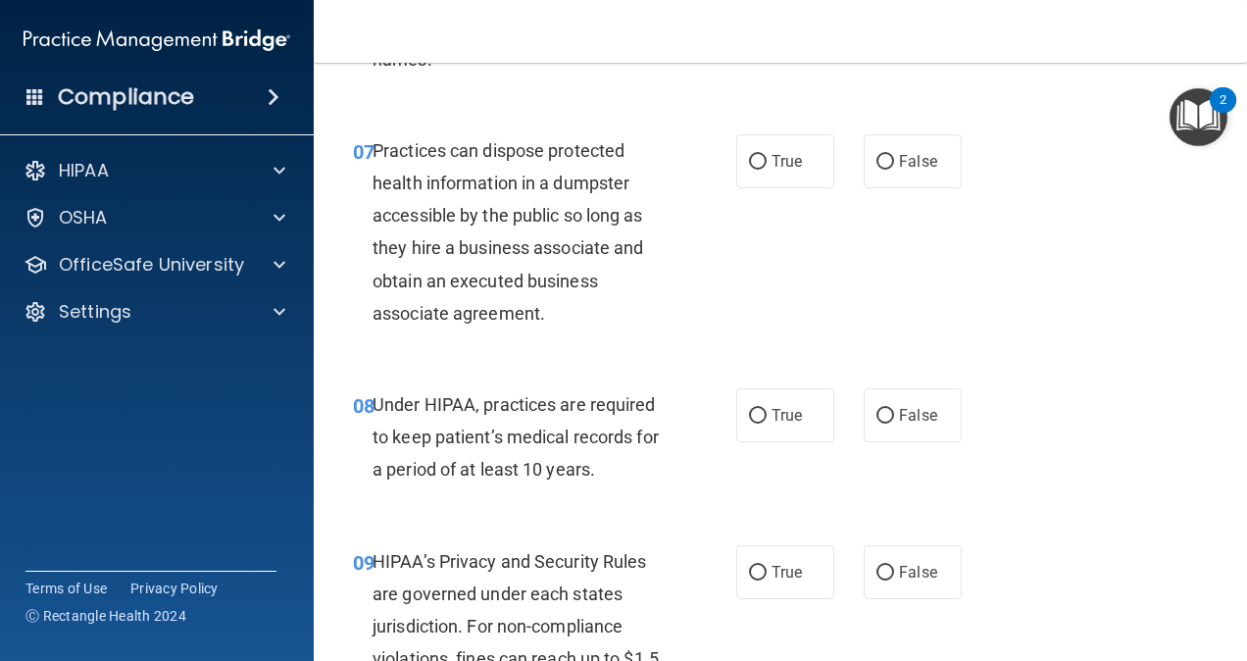
scroll to position [1275, 0]
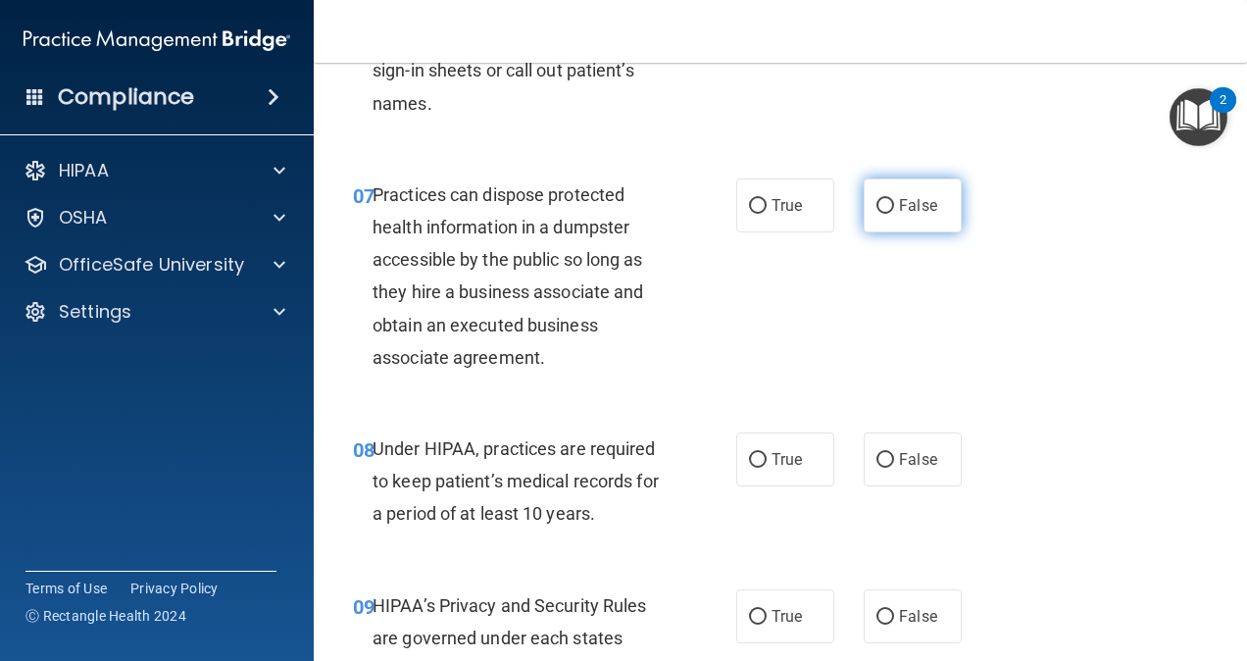
click at [877, 214] on input "False" at bounding box center [886, 206] width 18 height 15
radio input "true"
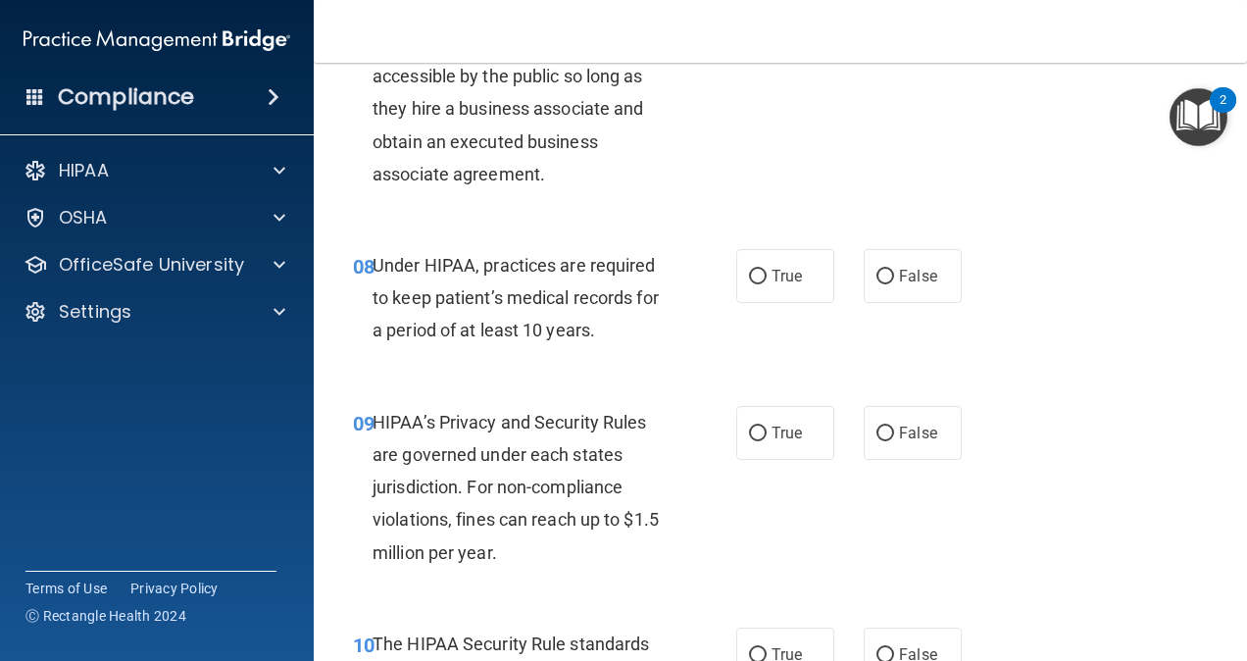
scroll to position [1471, 0]
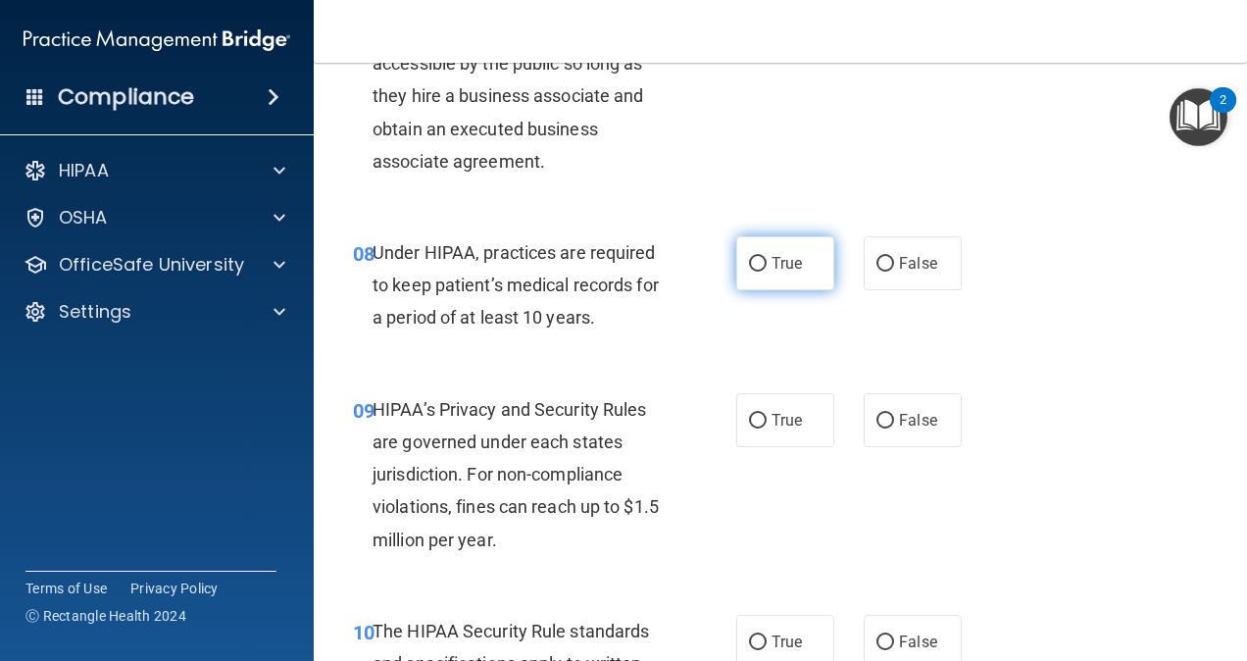
click at [755, 272] on input "True" at bounding box center [758, 264] width 18 height 15
radio input "true"
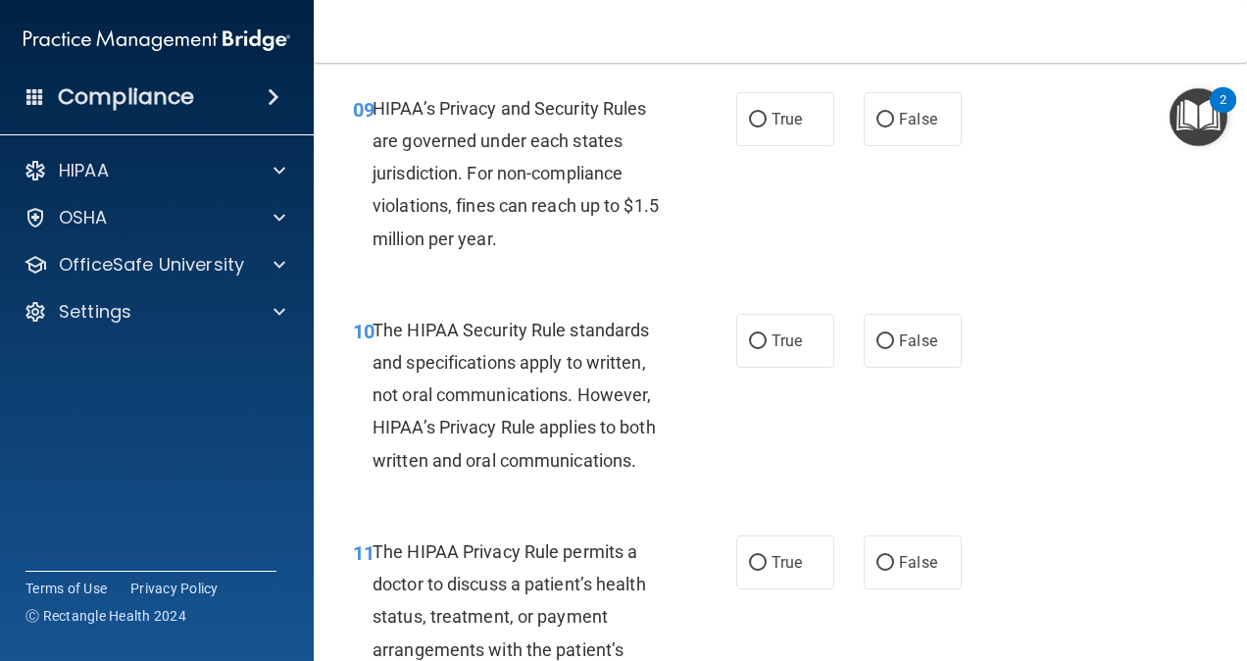
scroll to position [1674, 0]
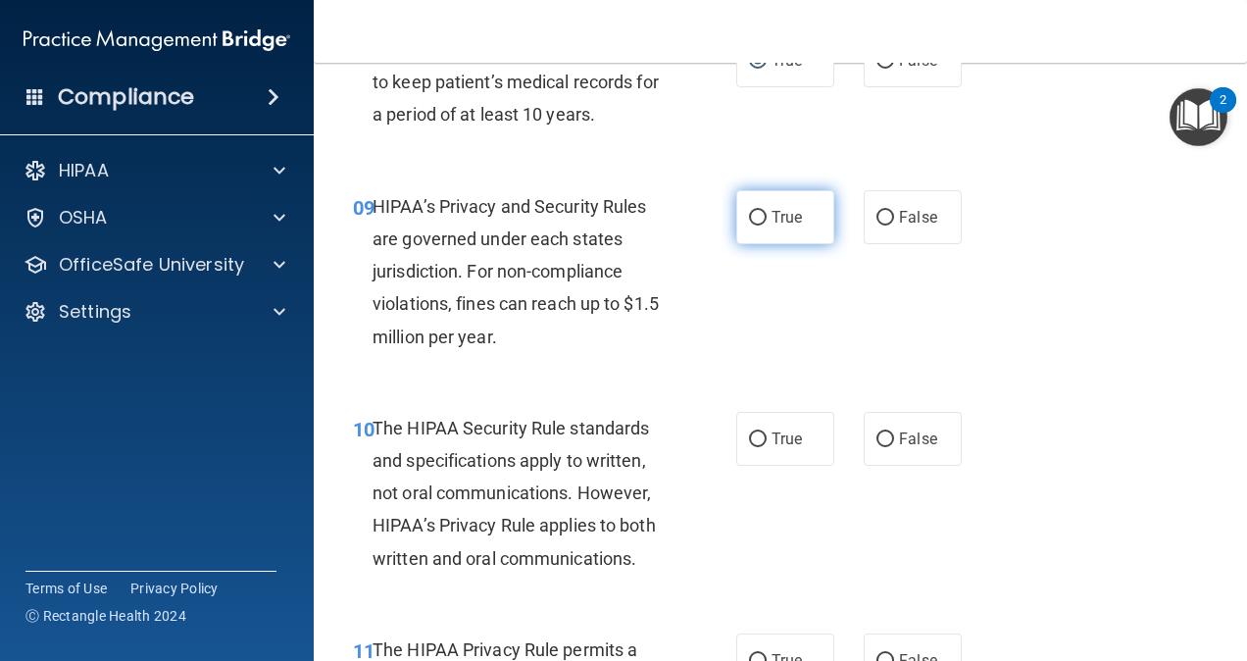
click at [749, 226] on input "True" at bounding box center [758, 218] width 18 height 15
radio input "true"
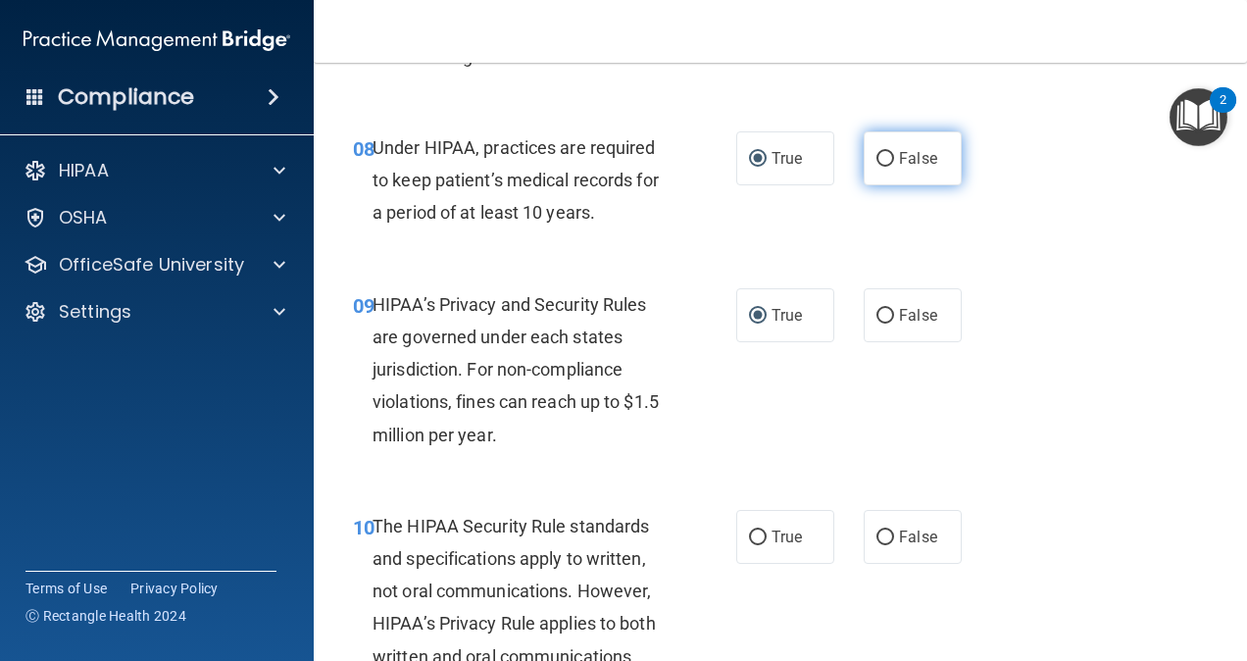
click at [878, 167] on input "False" at bounding box center [886, 159] width 18 height 15
radio input "true"
radio input "false"
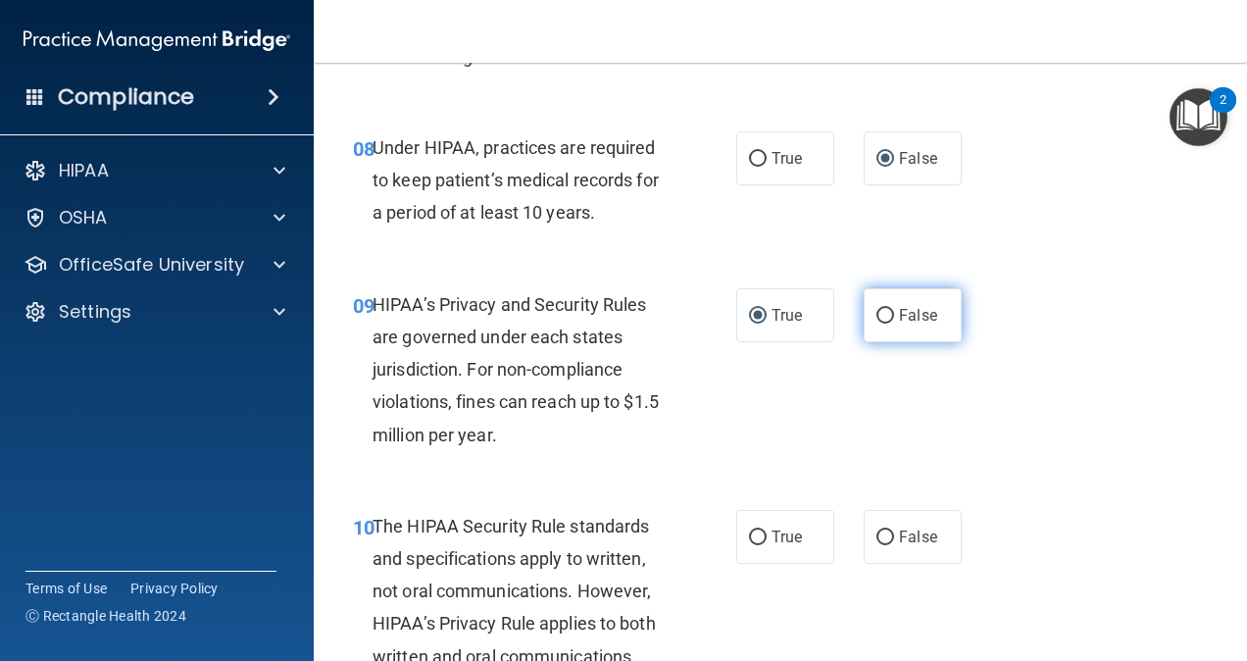
click at [889, 325] on span "False" at bounding box center [918, 315] width 38 height 19
click at [889, 324] on input "False" at bounding box center [886, 316] width 18 height 15
radio input "true"
radio input "false"
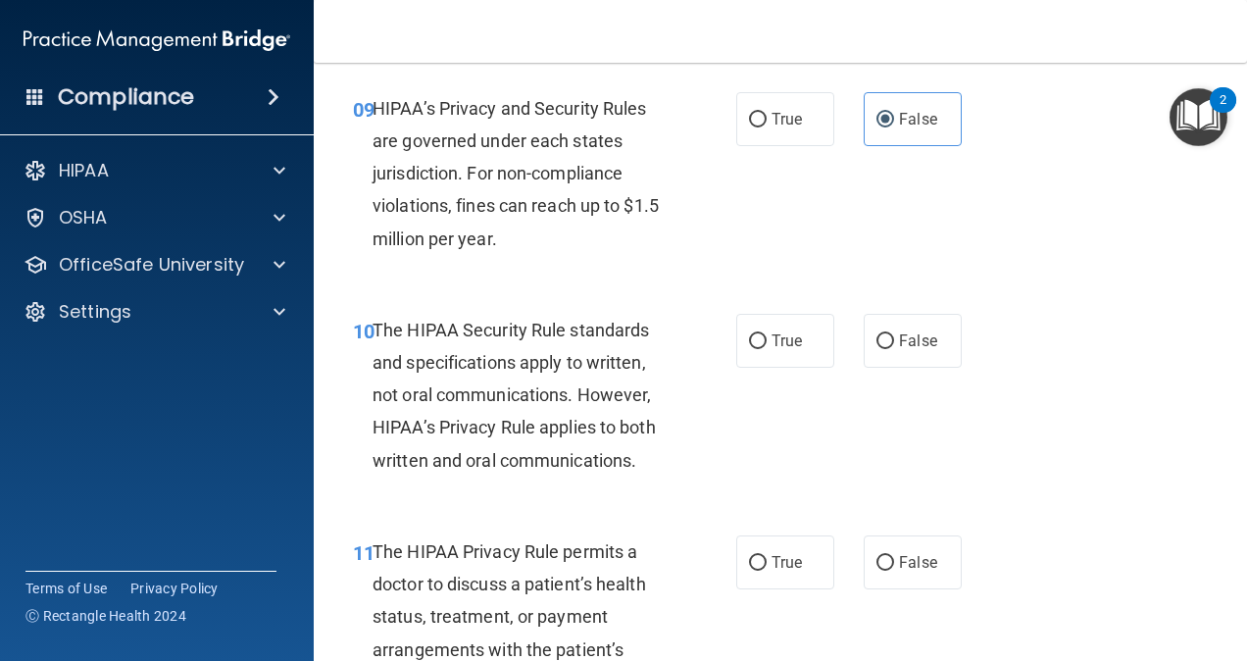
scroll to position [1870, 0]
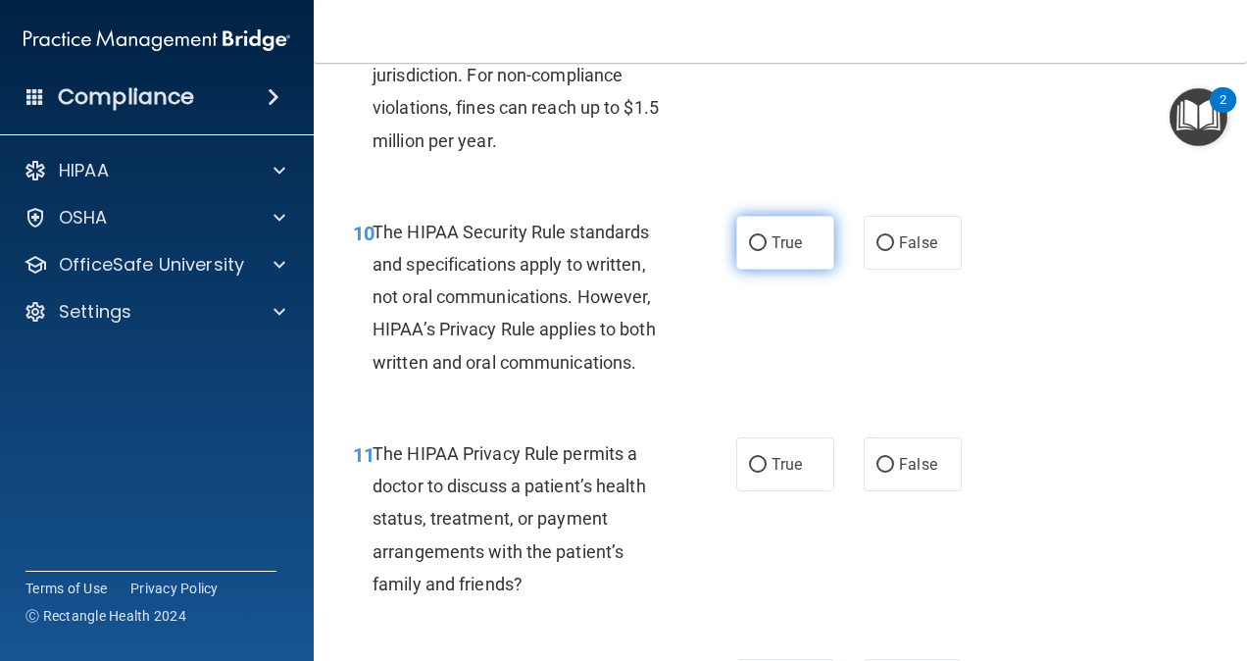
drag, startPoint x: 757, startPoint y: 275, endPoint x: 780, endPoint y: 294, distance: 30.6
click at [756, 251] on input "True" at bounding box center [758, 243] width 18 height 15
radio input "true"
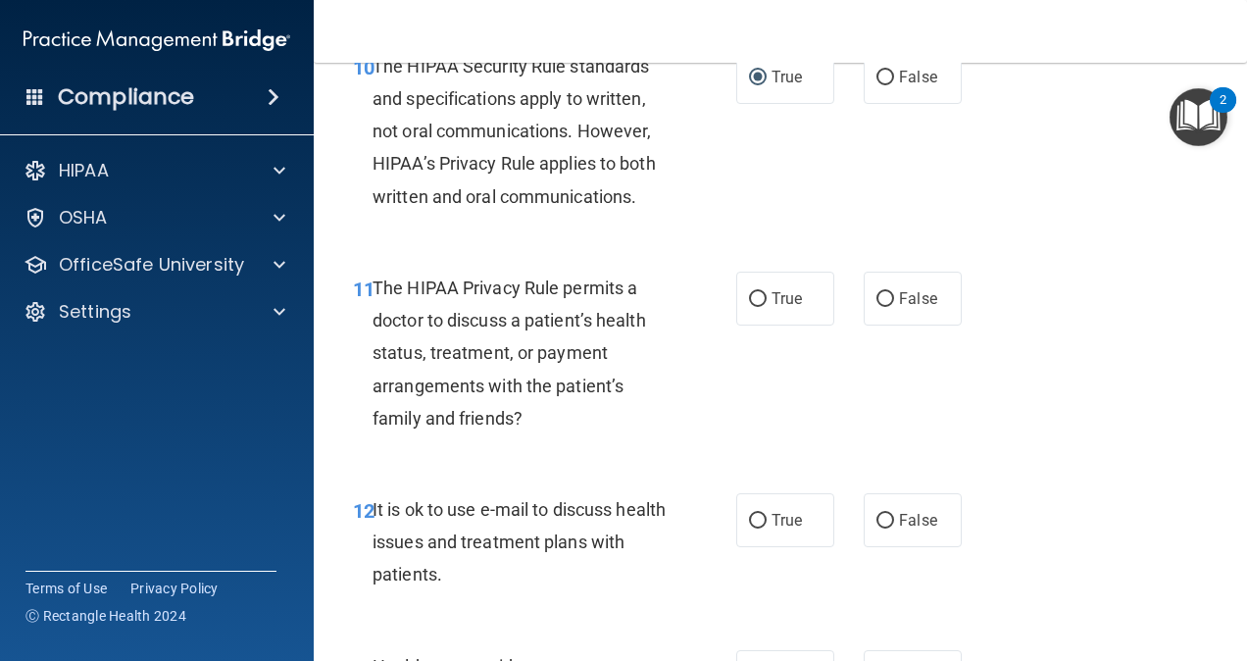
scroll to position [2066, 0]
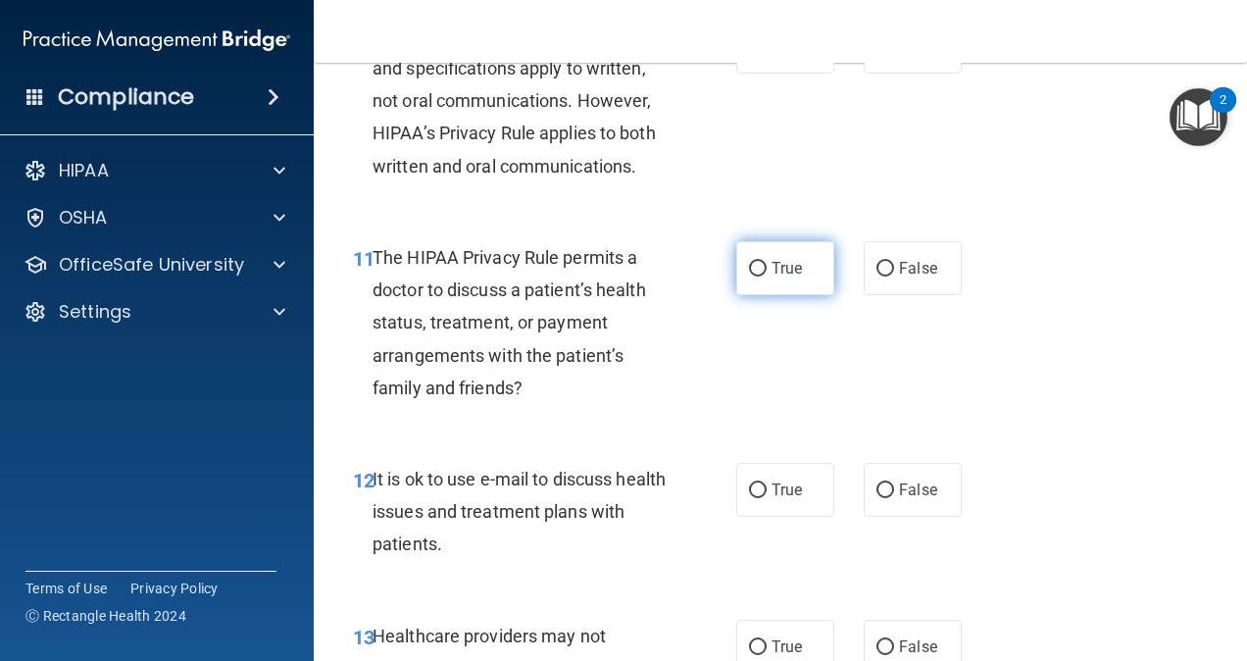
click at [759, 294] on label "True" at bounding box center [785, 268] width 98 height 54
click at [759, 277] on input "True" at bounding box center [758, 269] width 18 height 15
radio input "true"
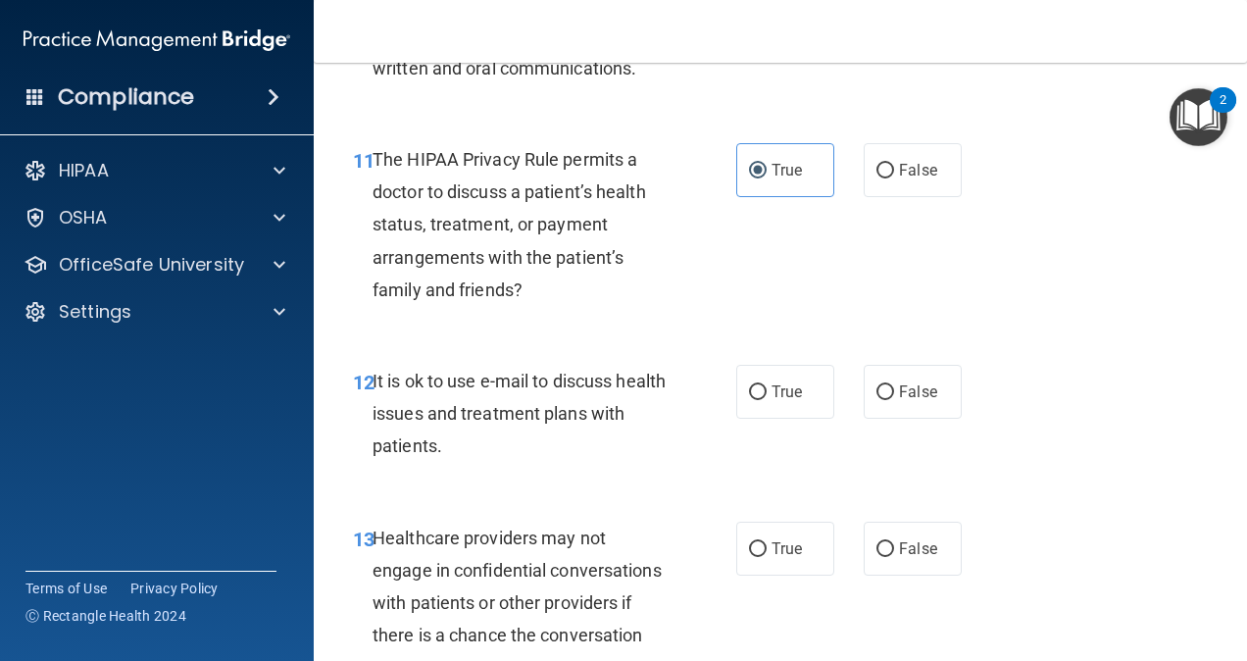
scroll to position [2262, 0]
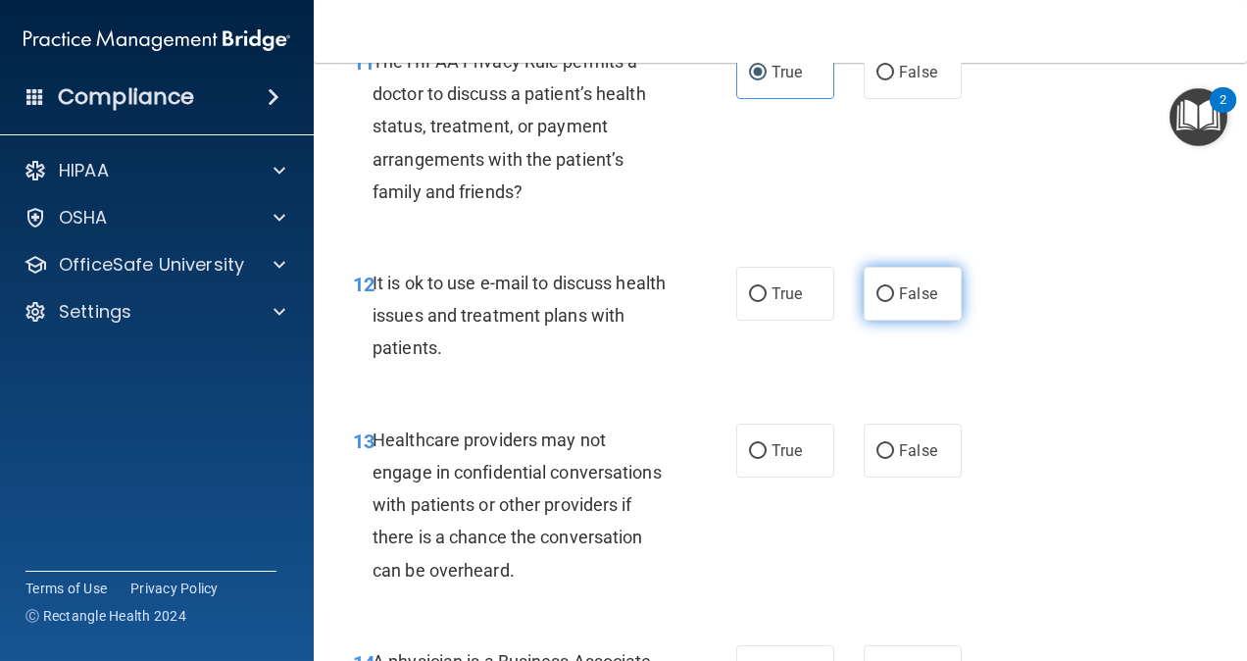
click at [880, 302] on input "False" at bounding box center [886, 294] width 18 height 15
radio input "true"
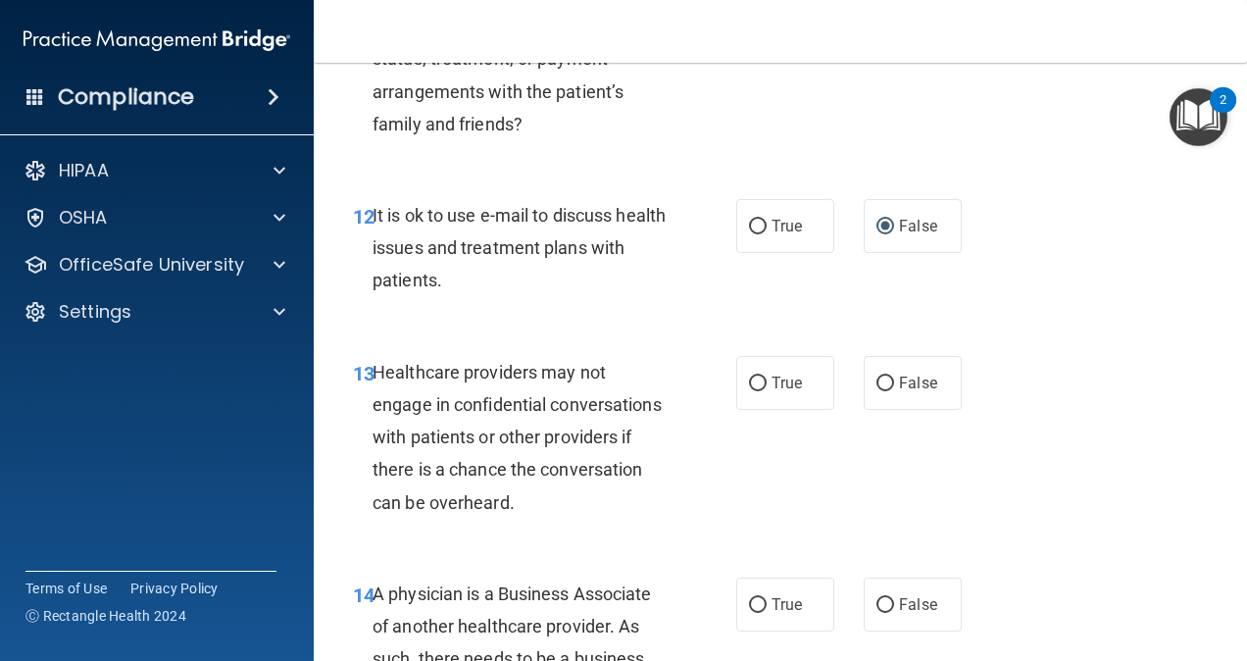
scroll to position [2360, 0]
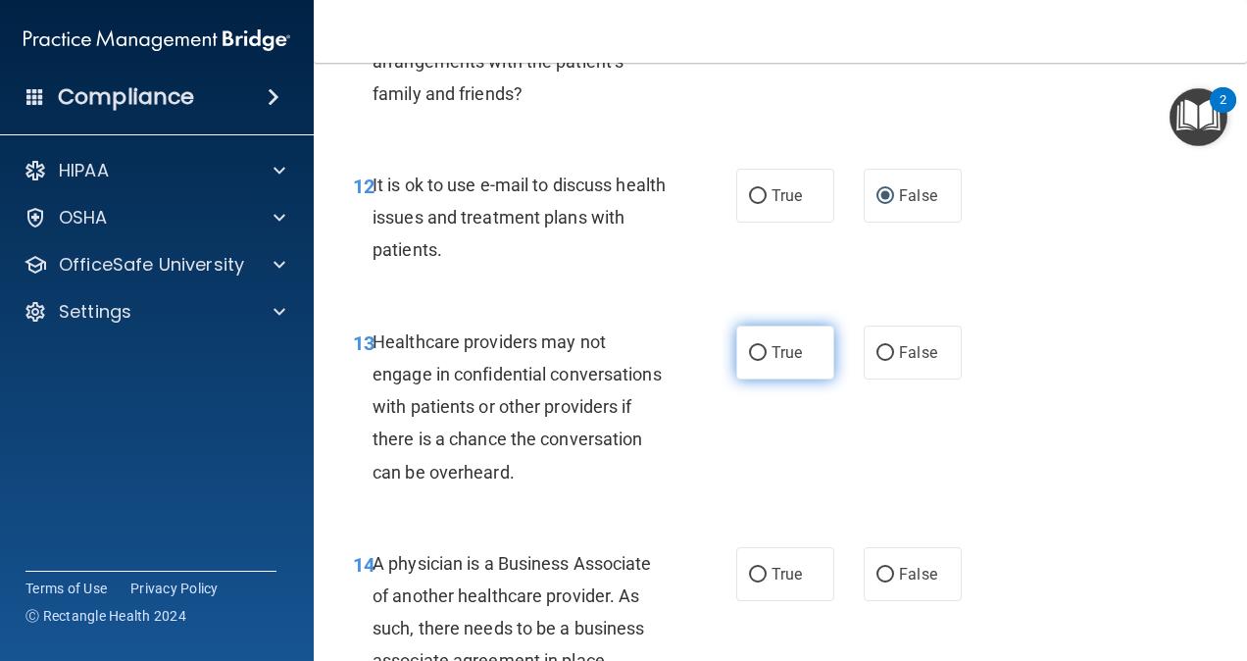
click at [749, 361] on input "True" at bounding box center [758, 353] width 18 height 15
radio input "true"
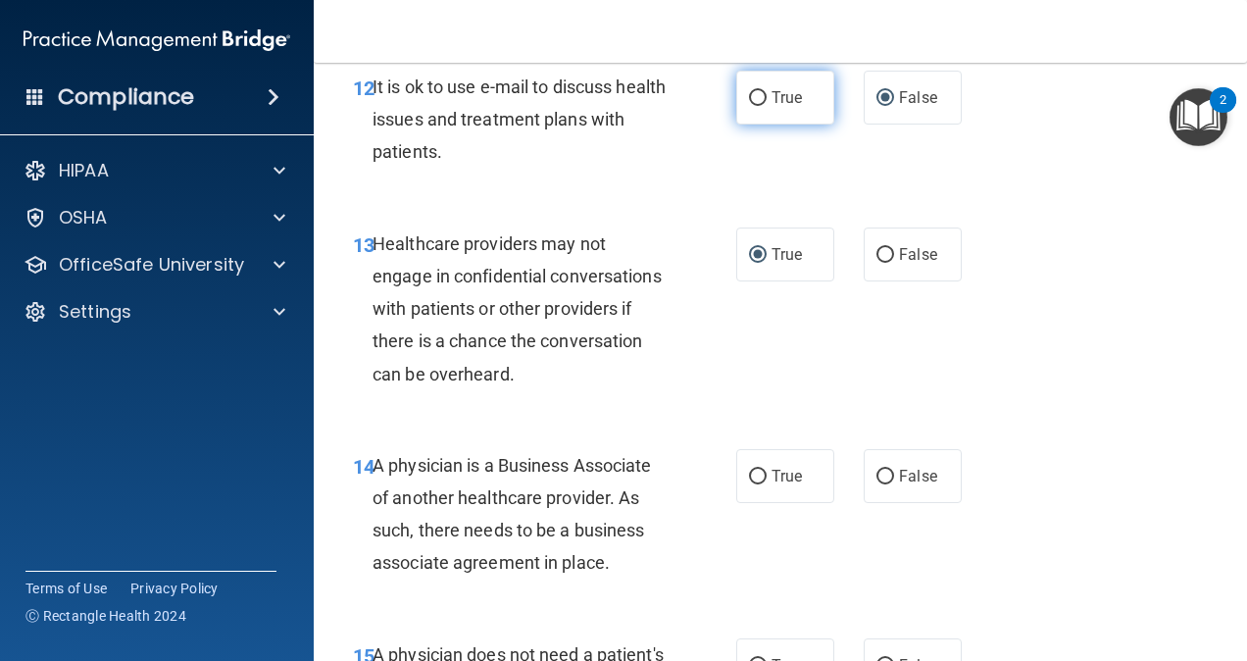
click at [736, 125] on label "True" at bounding box center [785, 98] width 98 height 54
click at [749, 106] on input "True" at bounding box center [758, 98] width 18 height 15
radio input "true"
radio input "false"
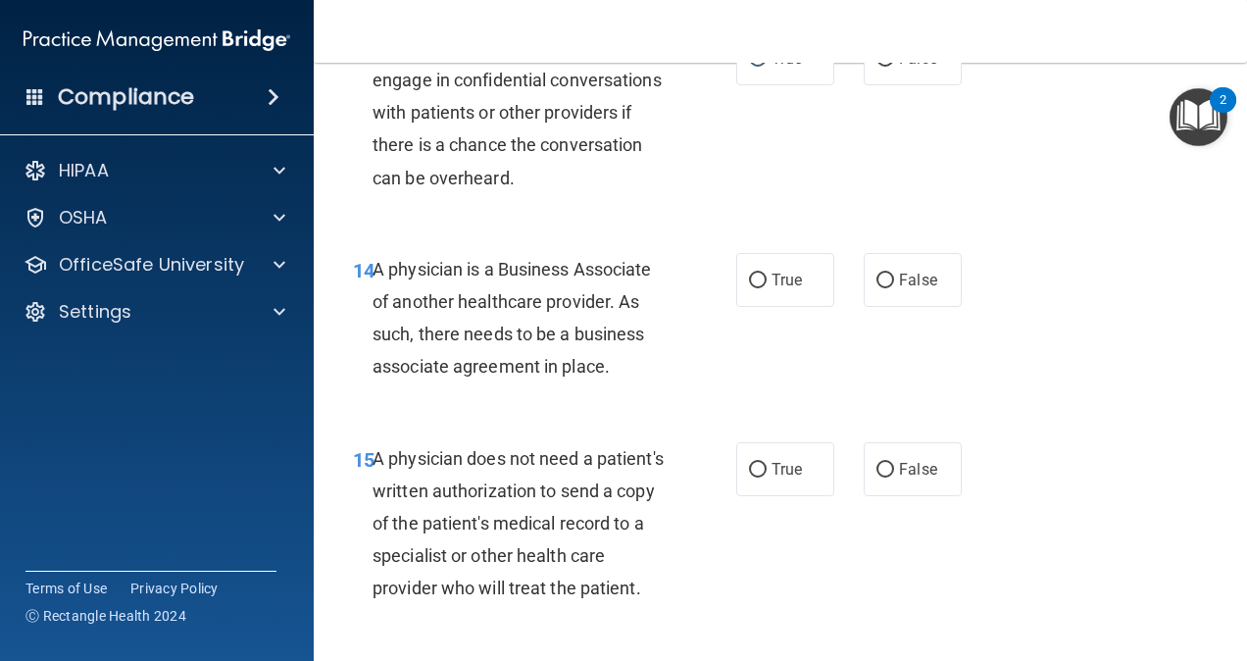
scroll to position [2556, 0]
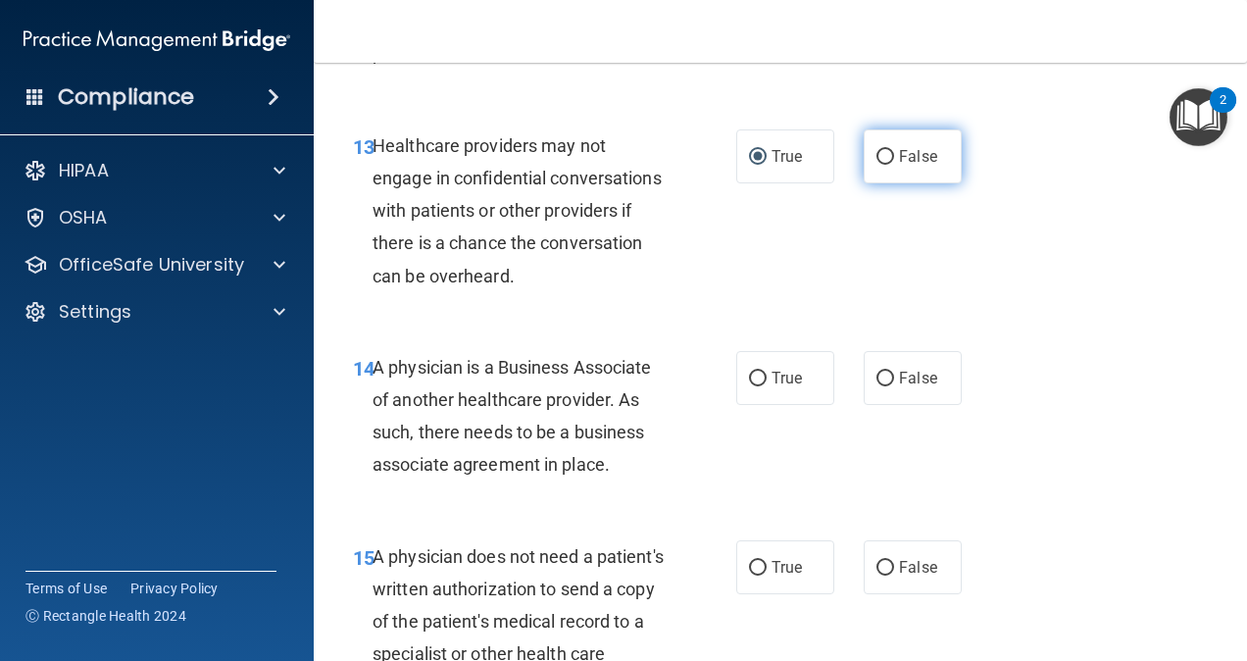
click at [877, 165] on input "False" at bounding box center [886, 157] width 18 height 15
radio input "true"
radio input "false"
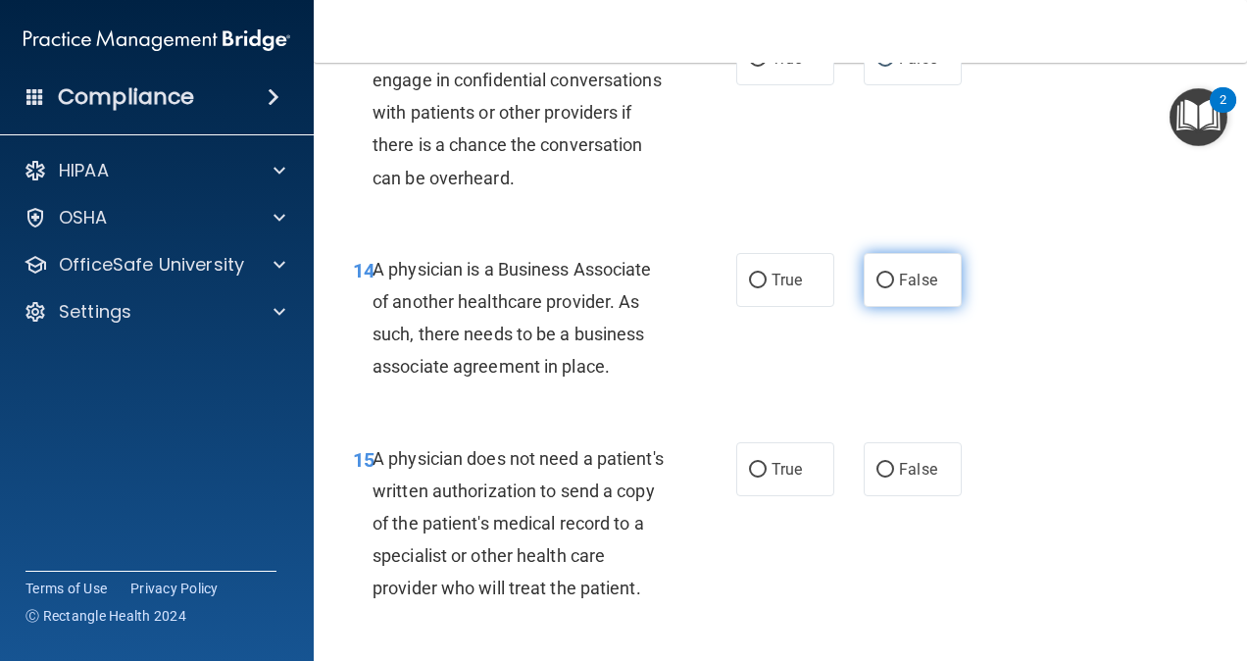
click at [877, 288] on input "False" at bounding box center [886, 281] width 18 height 15
radio input "true"
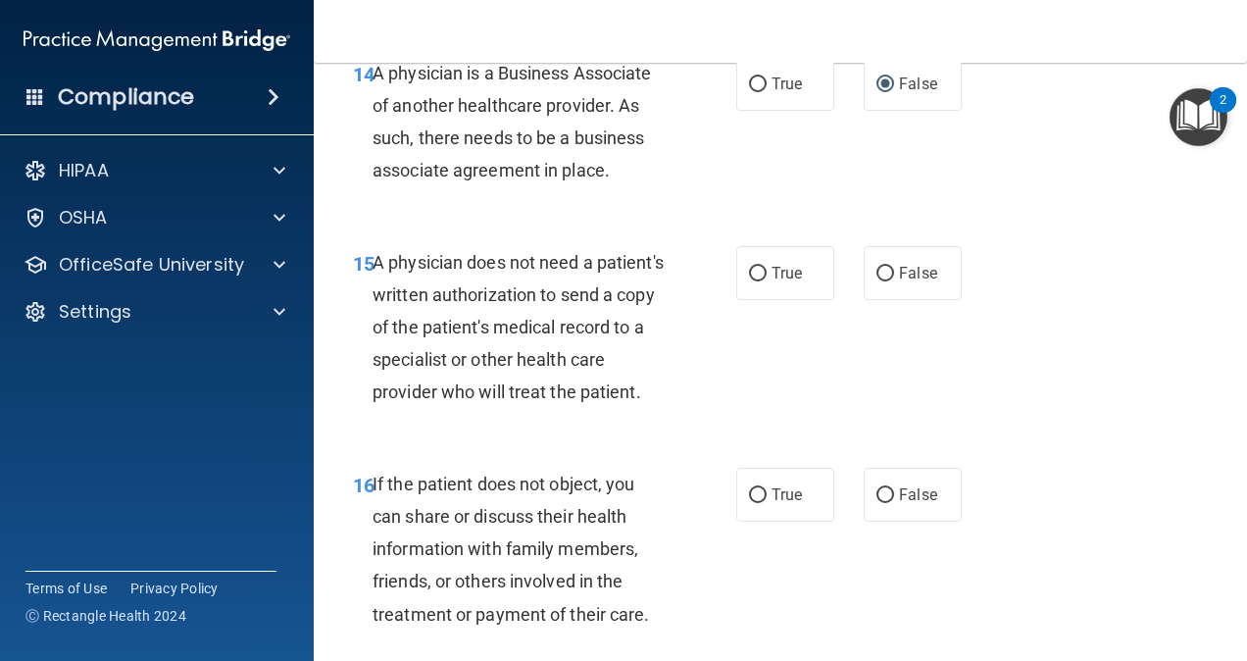
scroll to position [2948, 0]
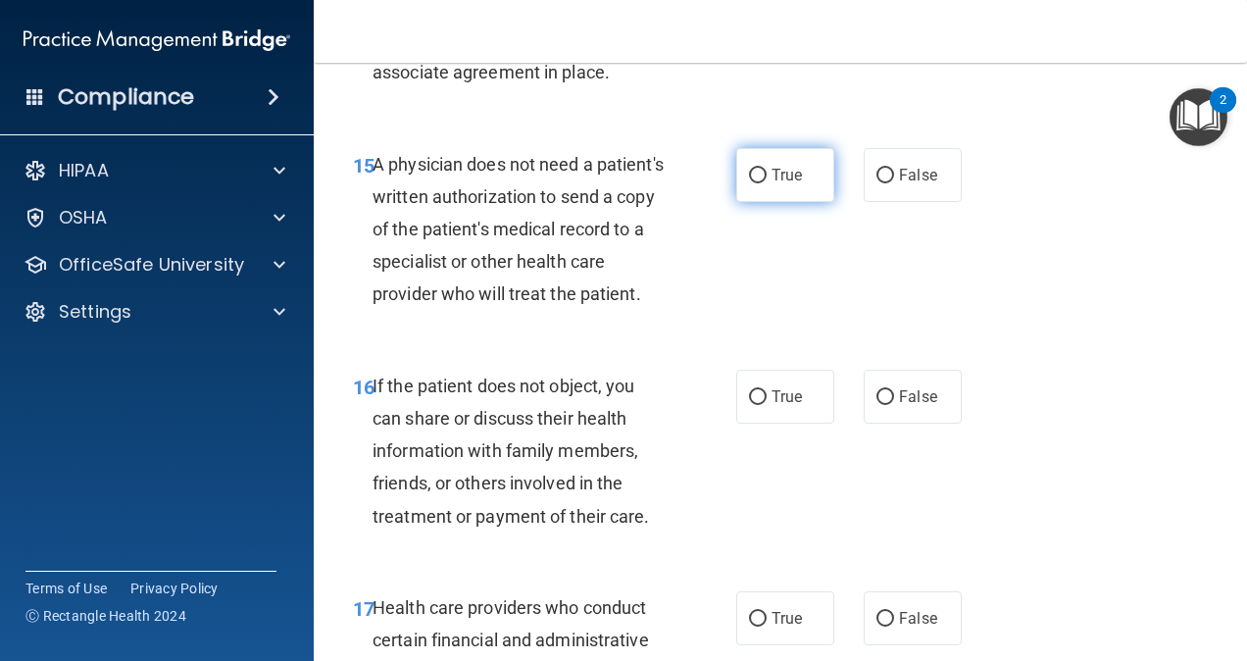
click at [749, 183] on input "True" at bounding box center [758, 176] width 18 height 15
radio input "true"
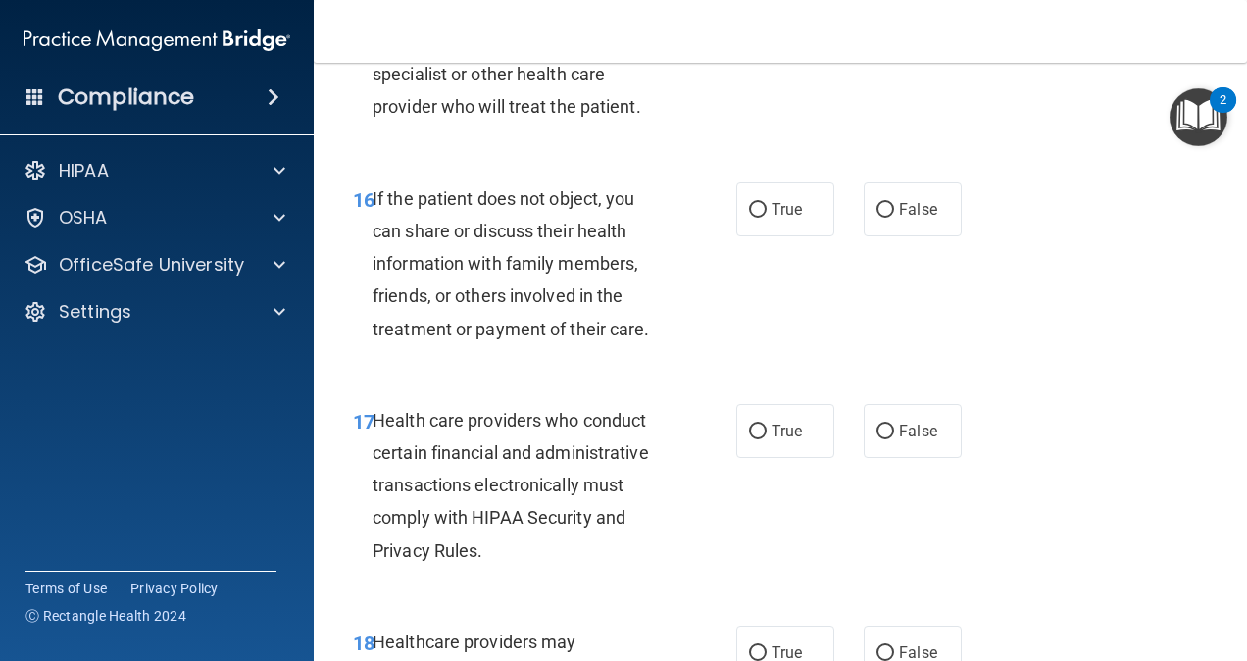
scroll to position [3144, 0]
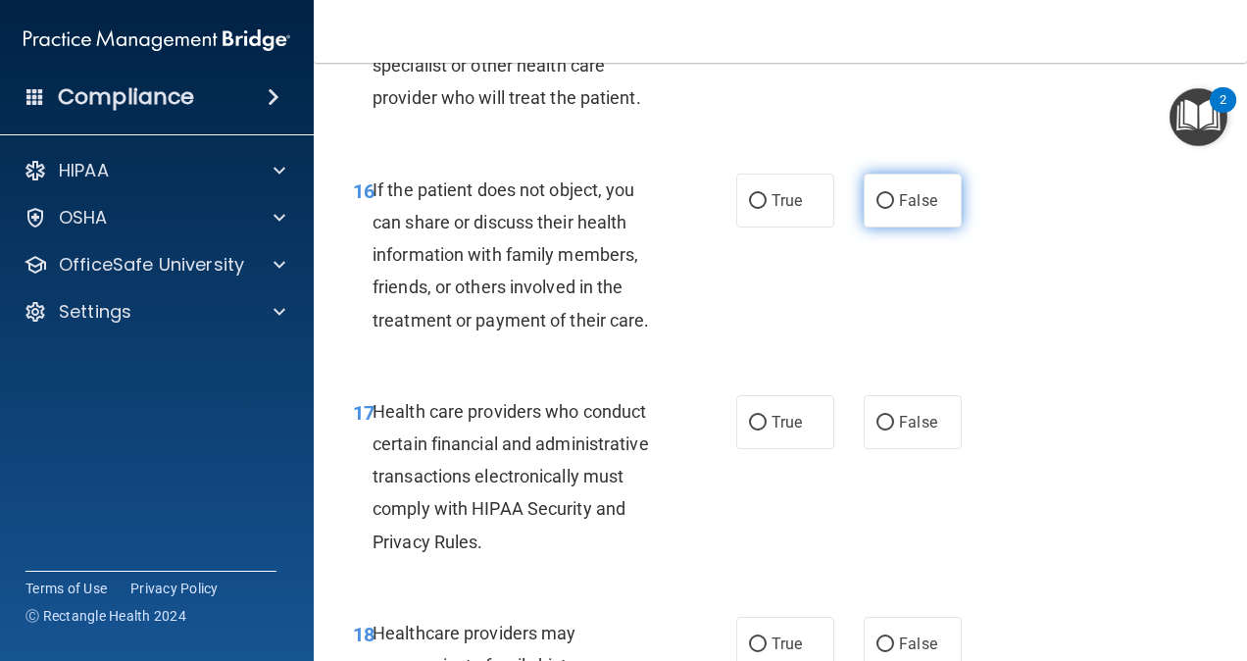
click at [889, 210] on span "False" at bounding box center [918, 200] width 38 height 19
click at [889, 209] on input "False" at bounding box center [886, 201] width 18 height 15
radio input "true"
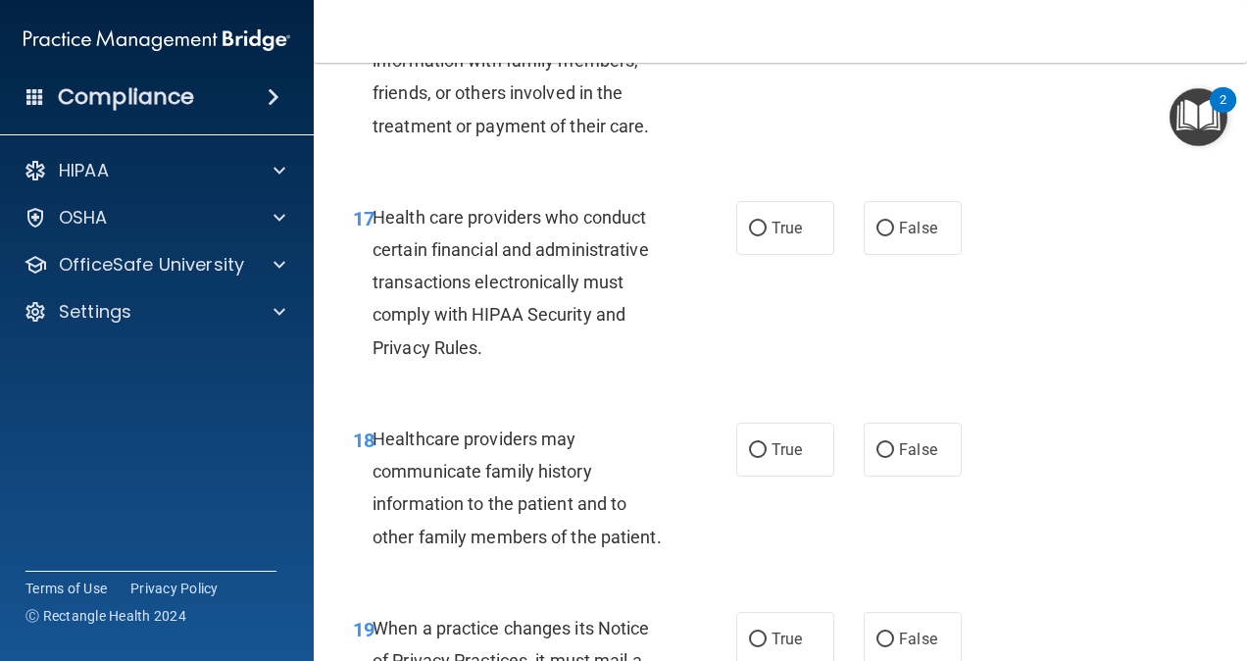
scroll to position [3341, 0]
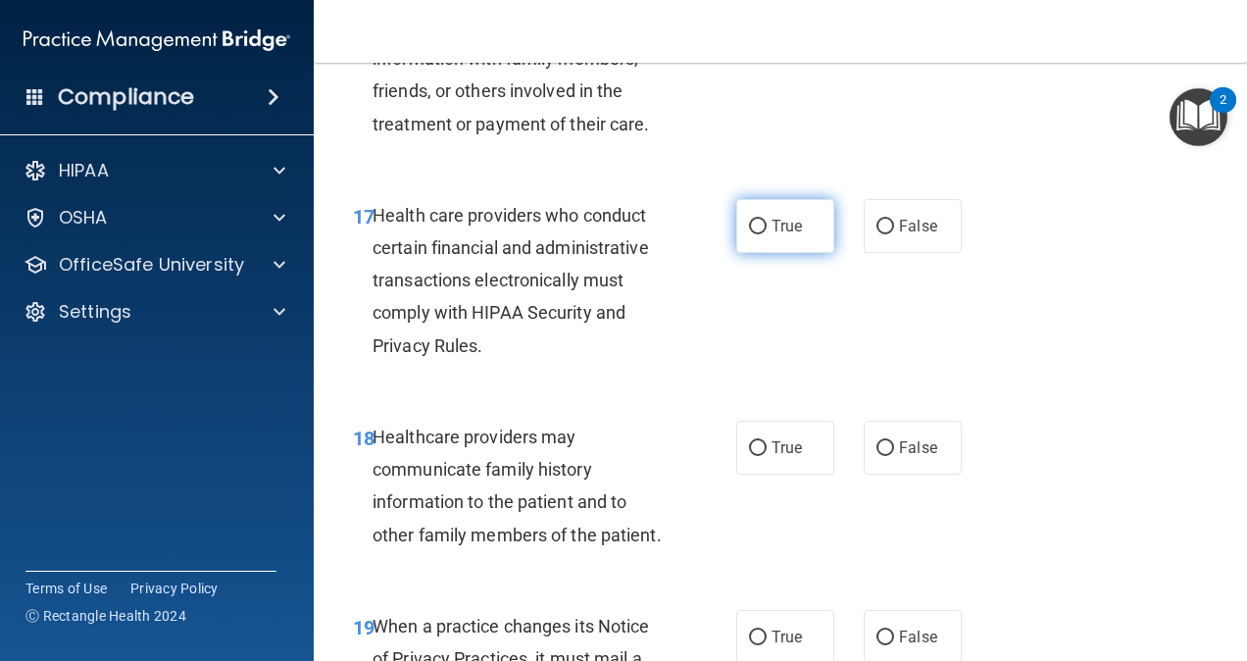
click at [784, 235] on span "True" at bounding box center [787, 226] width 30 height 19
click at [767, 234] on input "True" at bounding box center [758, 227] width 18 height 15
radio input "true"
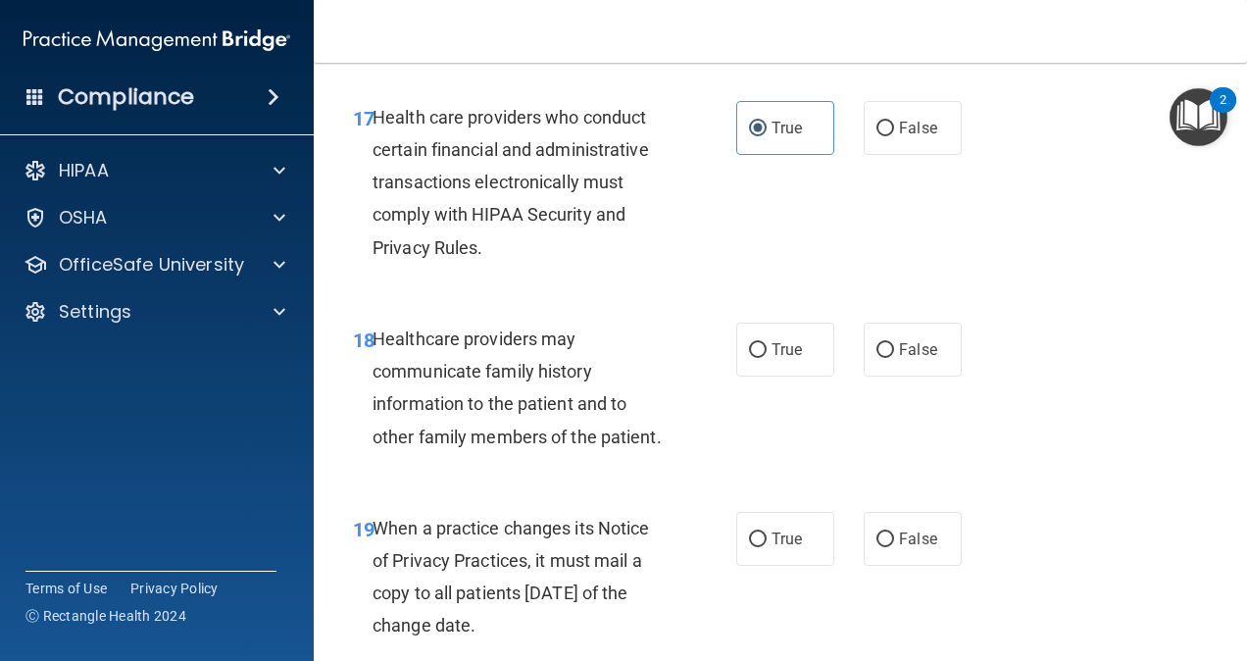
scroll to position [3537, 0]
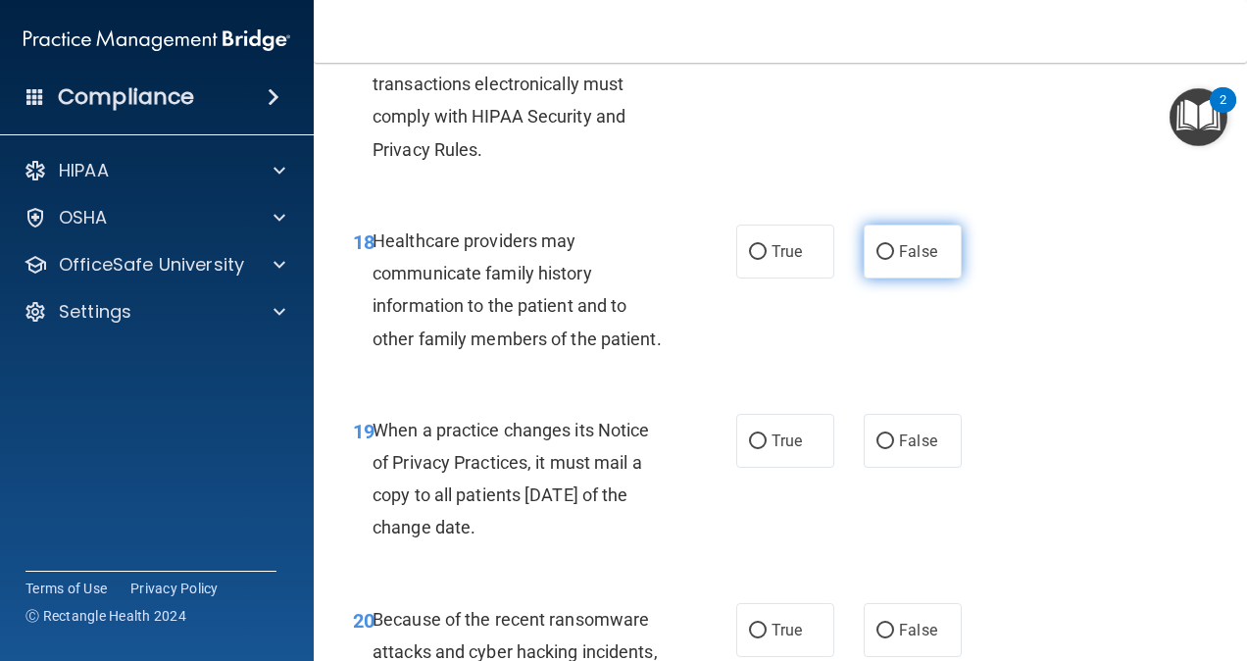
click at [877, 260] on input "False" at bounding box center [886, 252] width 18 height 15
radio input "true"
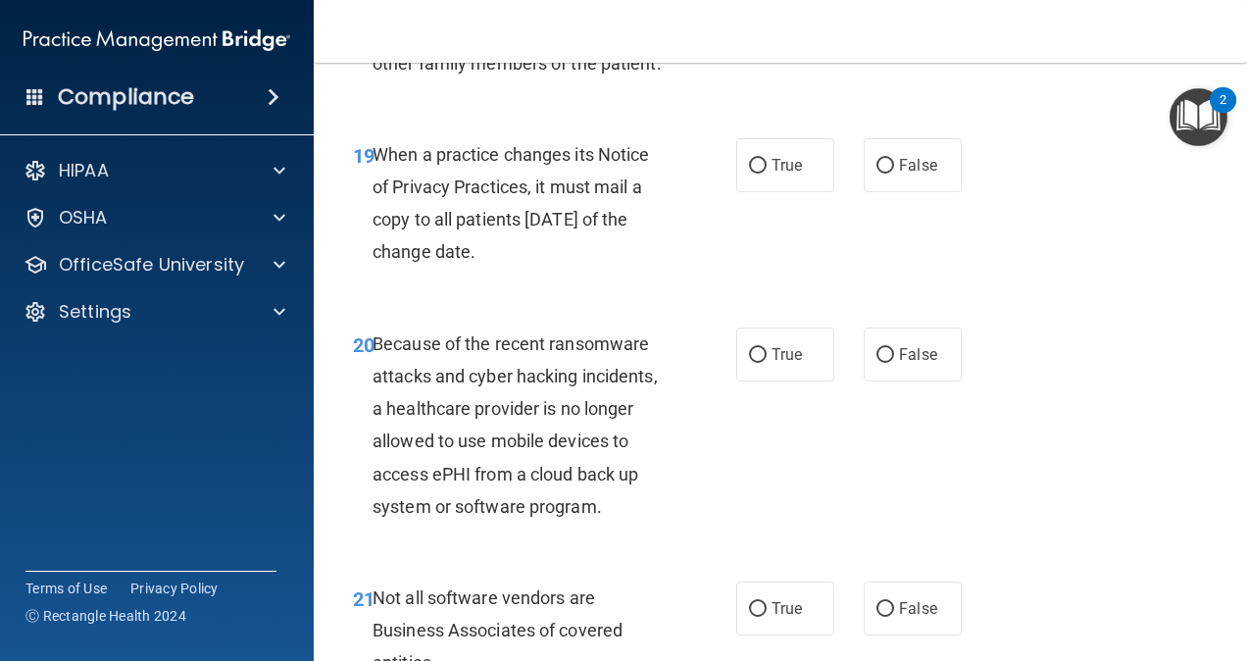
scroll to position [3831, 0]
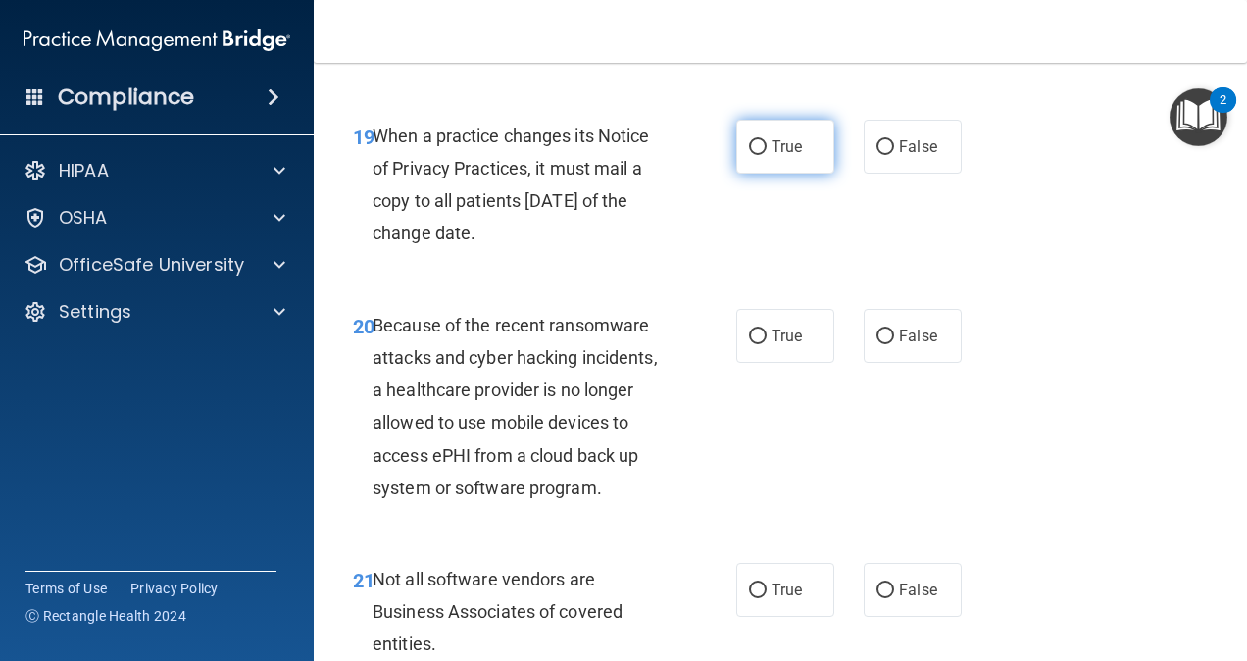
click at [753, 155] on input "True" at bounding box center [758, 147] width 18 height 15
radio input "true"
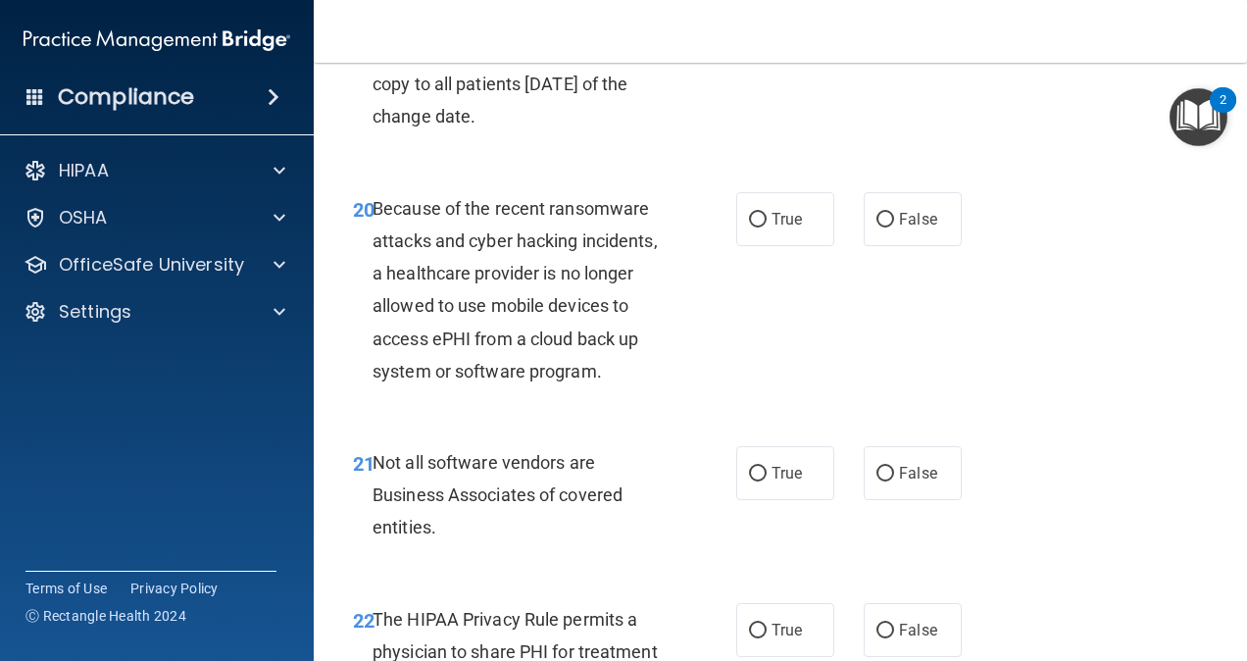
scroll to position [3929, 0]
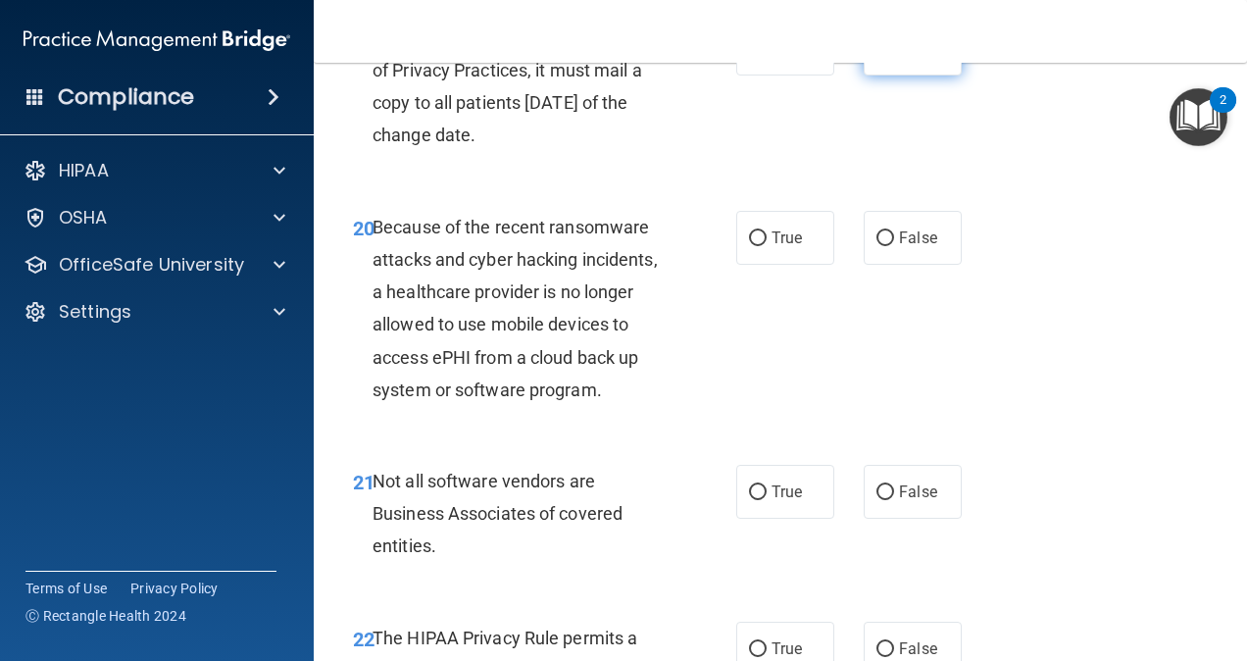
click at [888, 75] on label "False" at bounding box center [913, 49] width 98 height 54
click at [888, 57] on input "False" at bounding box center [886, 49] width 18 height 15
radio input "true"
radio input "false"
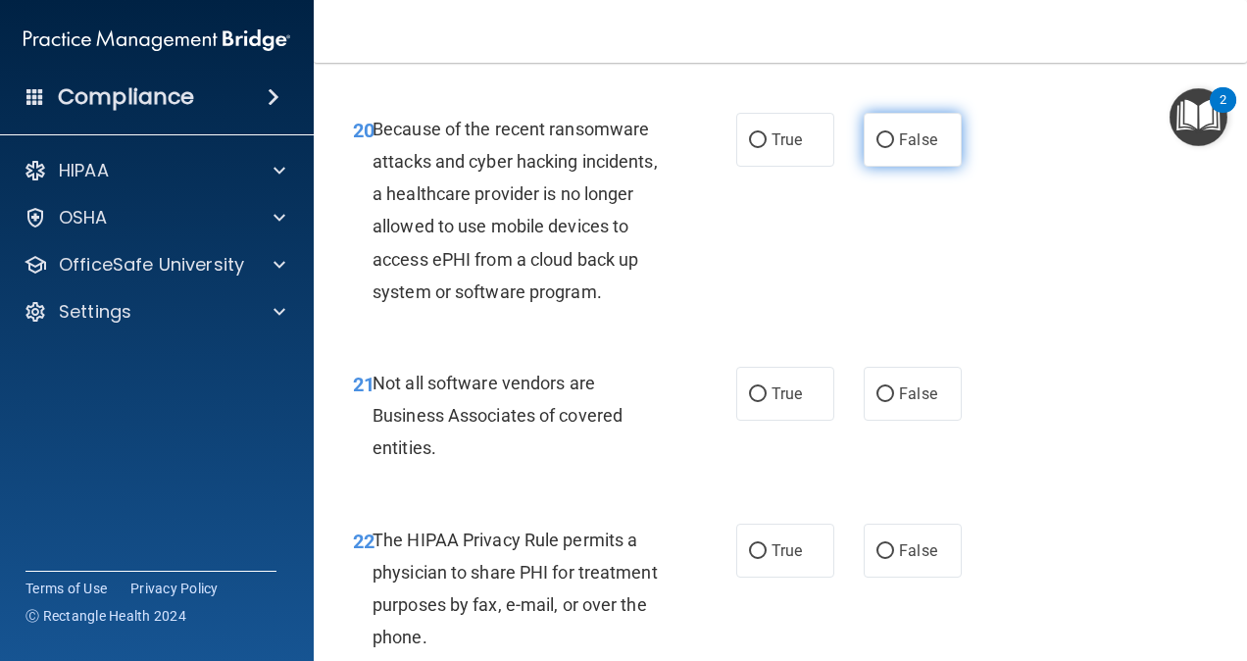
click at [881, 148] on input "False" at bounding box center [886, 140] width 18 height 15
radio input "true"
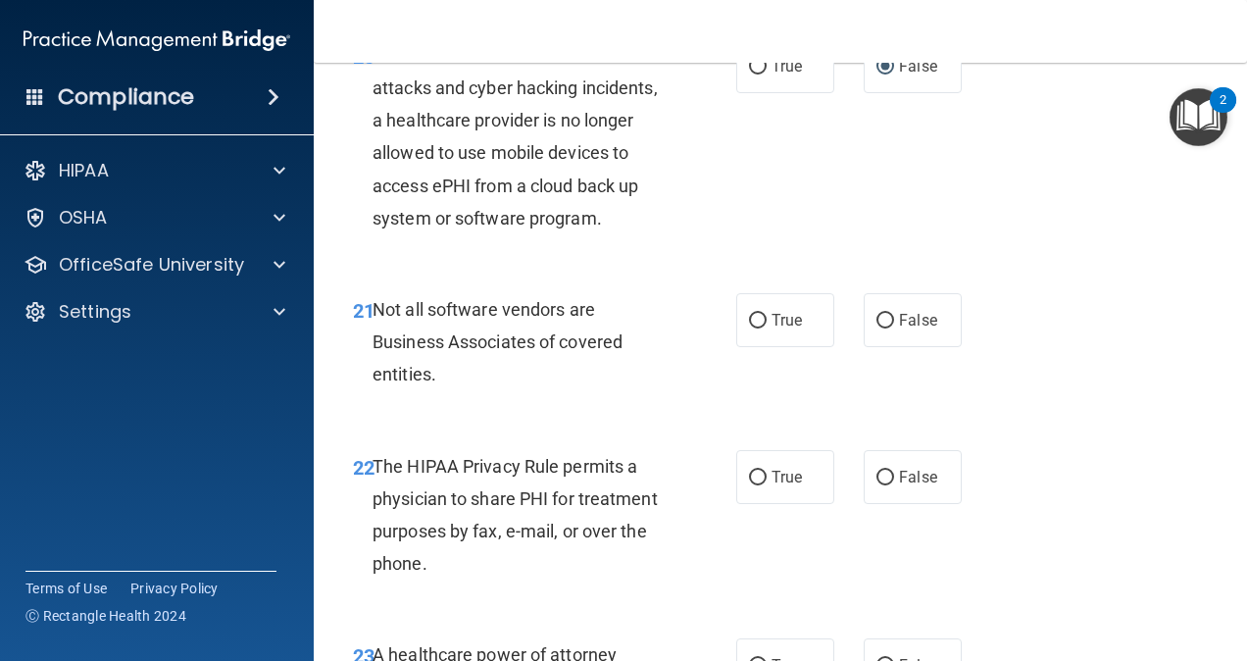
scroll to position [4223, 0]
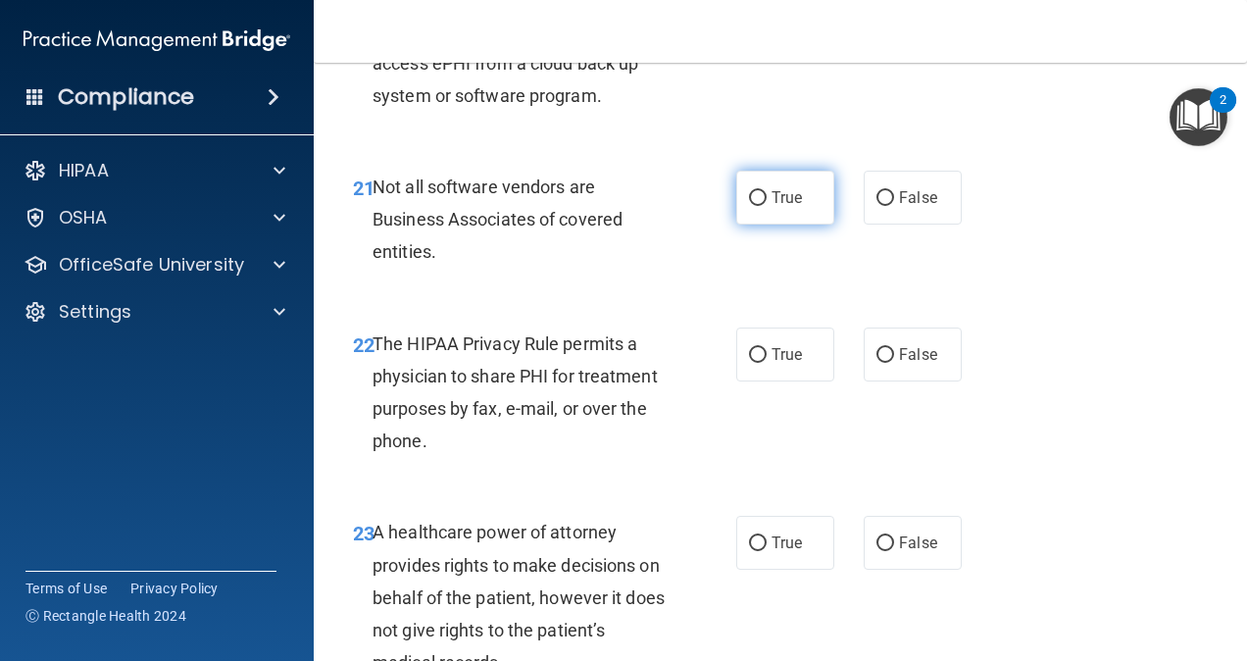
click at [756, 206] on input "True" at bounding box center [758, 198] width 18 height 15
radio input "true"
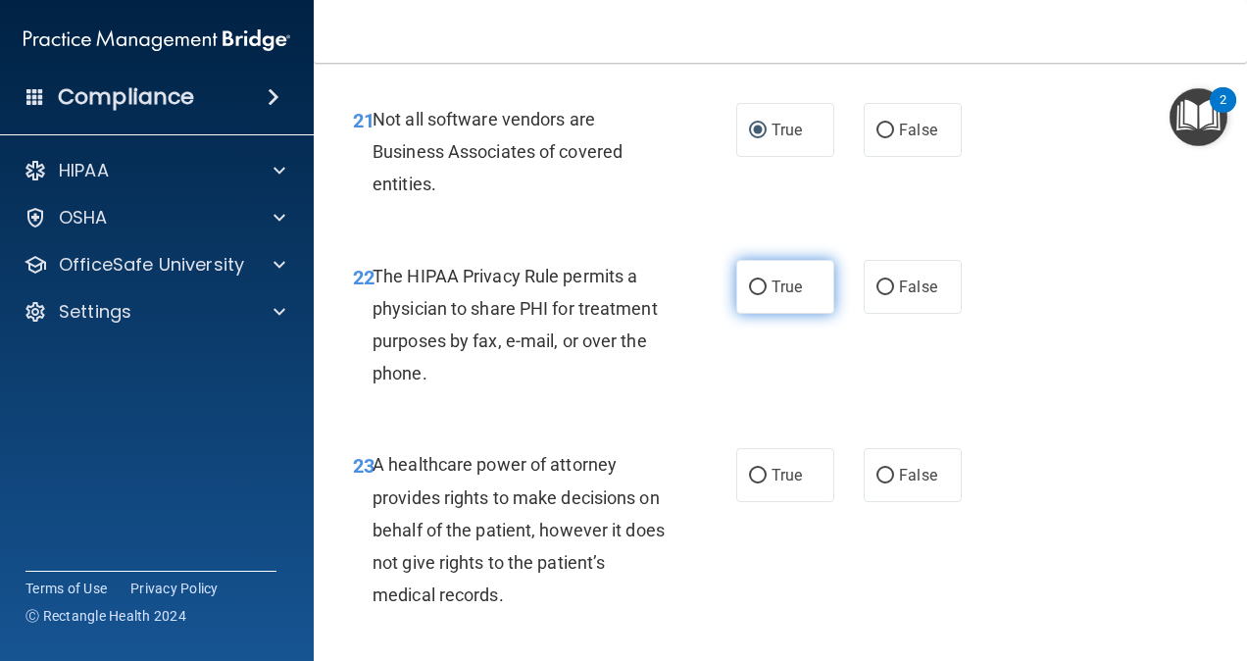
scroll to position [4321, 0]
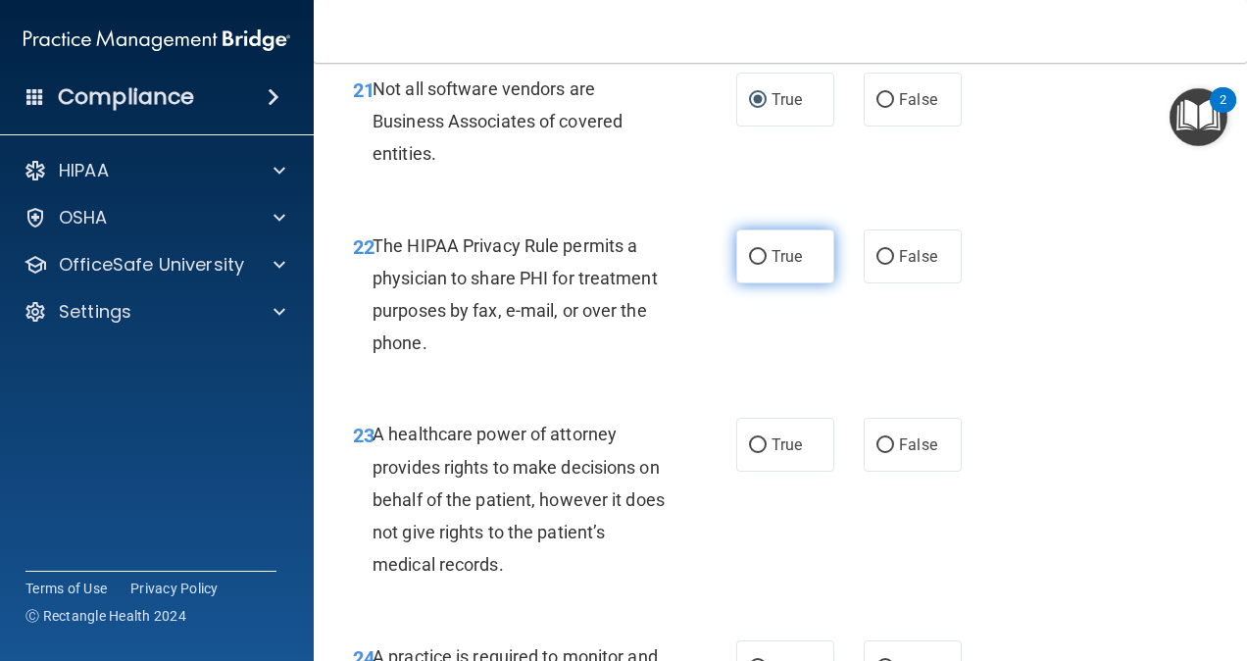
click at [754, 265] on input "True" at bounding box center [758, 257] width 18 height 15
radio input "true"
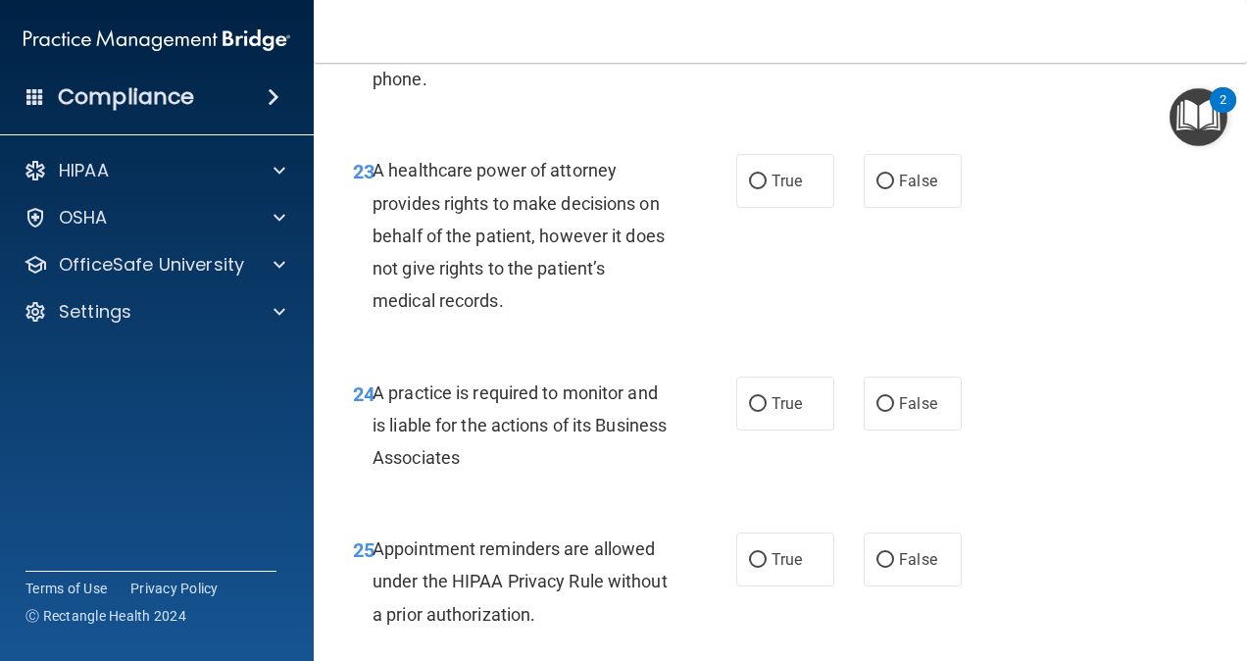
scroll to position [4615, 0]
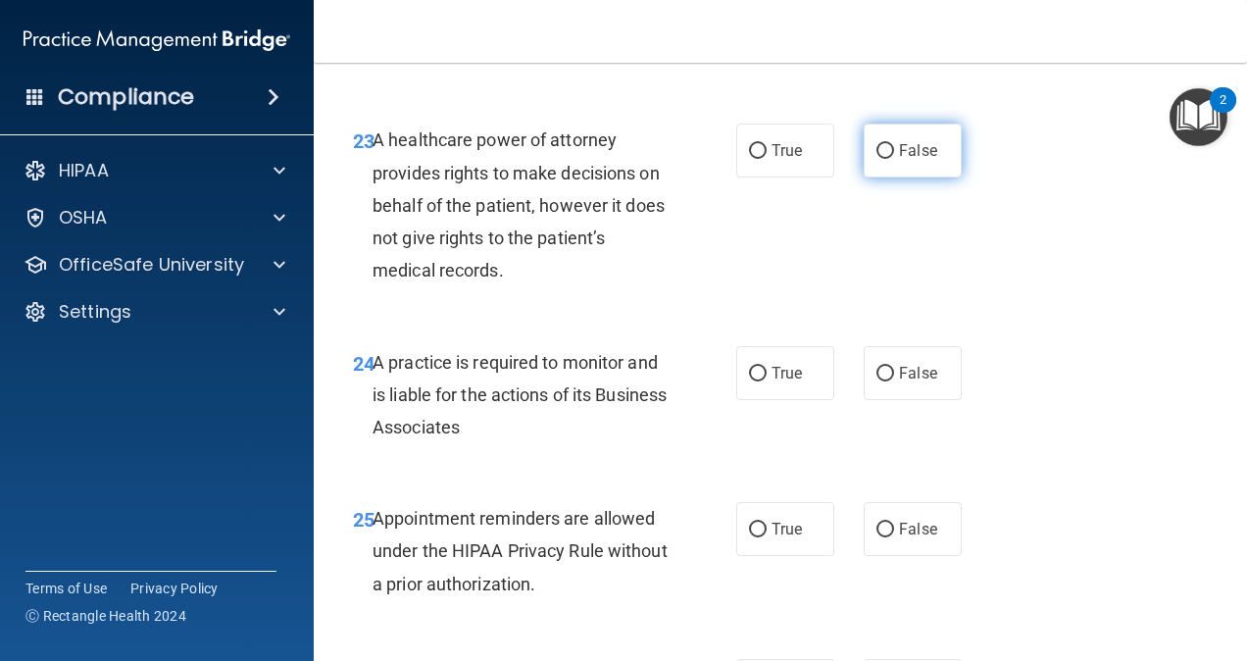
click at [877, 159] on input "False" at bounding box center [886, 151] width 18 height 15
radio input "true"
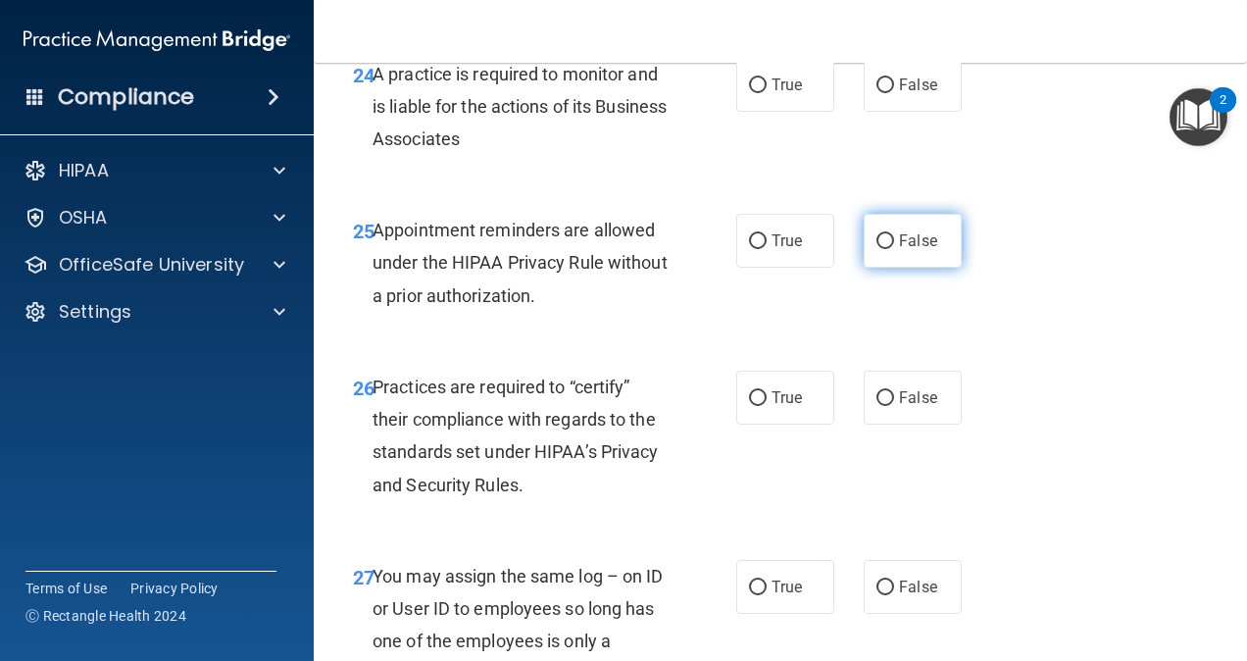
scroll to position [4909, 0]
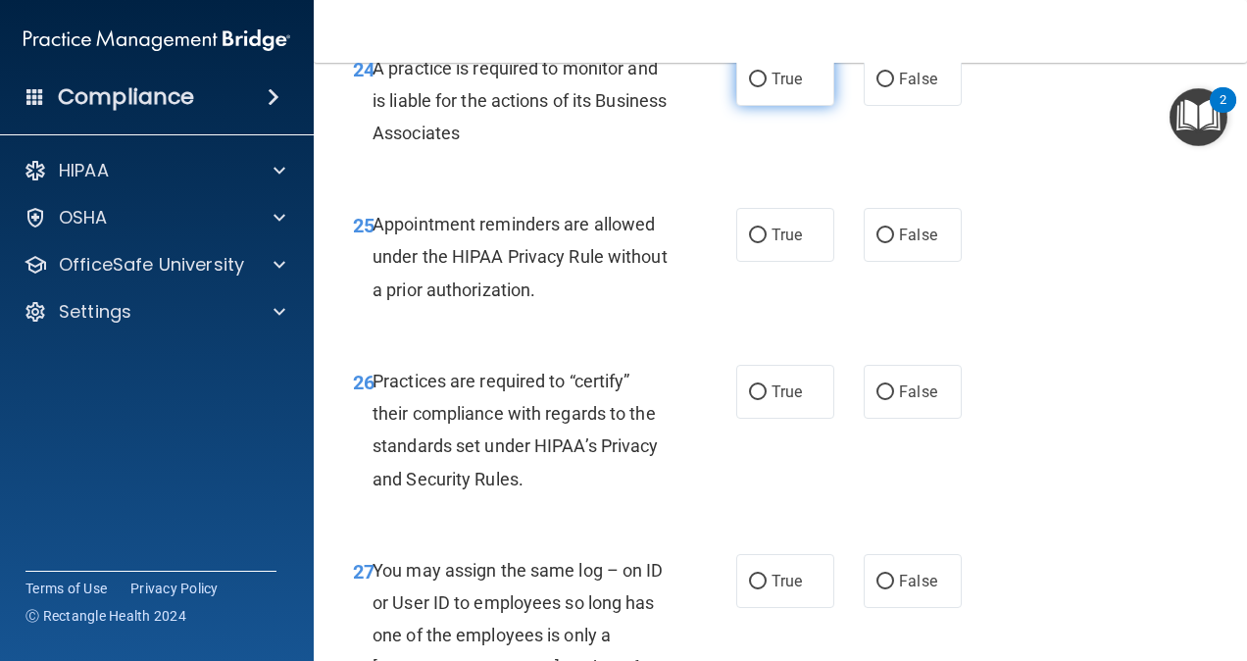
click at [772, 106] on label "True" at bounding box center [785, 79] width 98 height 54
click at [767, 87] on input "True" at bounding box center [758, 80] width 18 height 15
radio input "true"
click at [877, 87] on input "False" at bounding box center [886, 80] width 18 height 15
radio input "true"
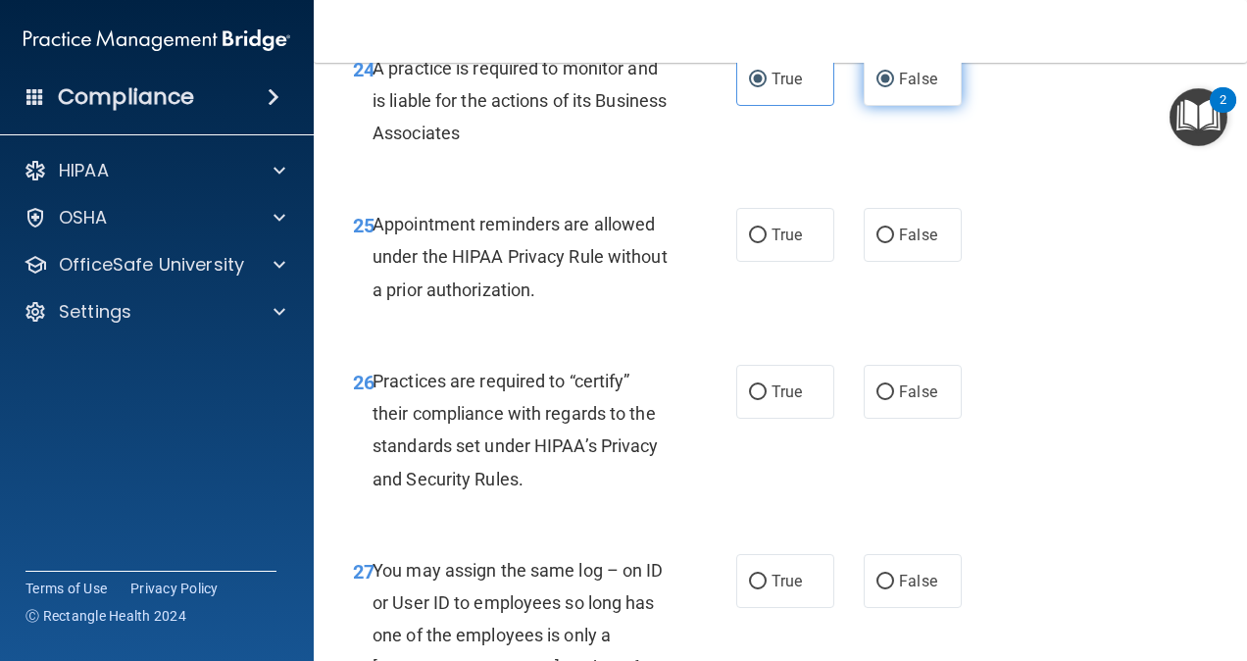
radio input "false"
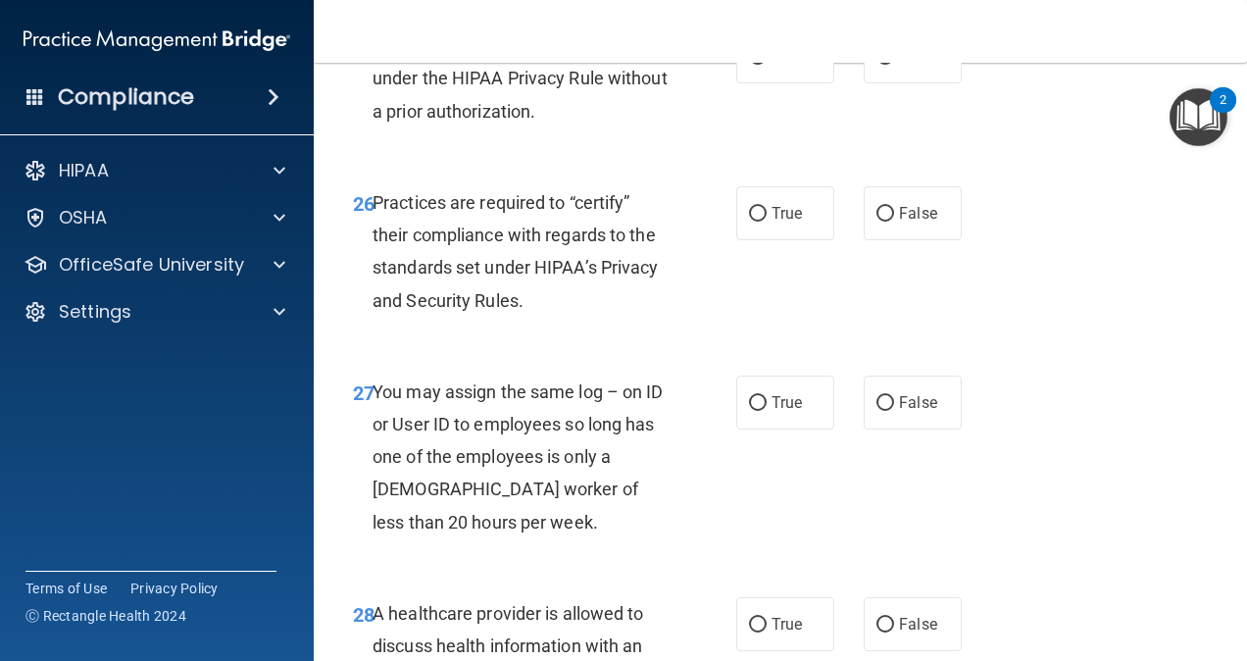
scroll to position [5105, 0]
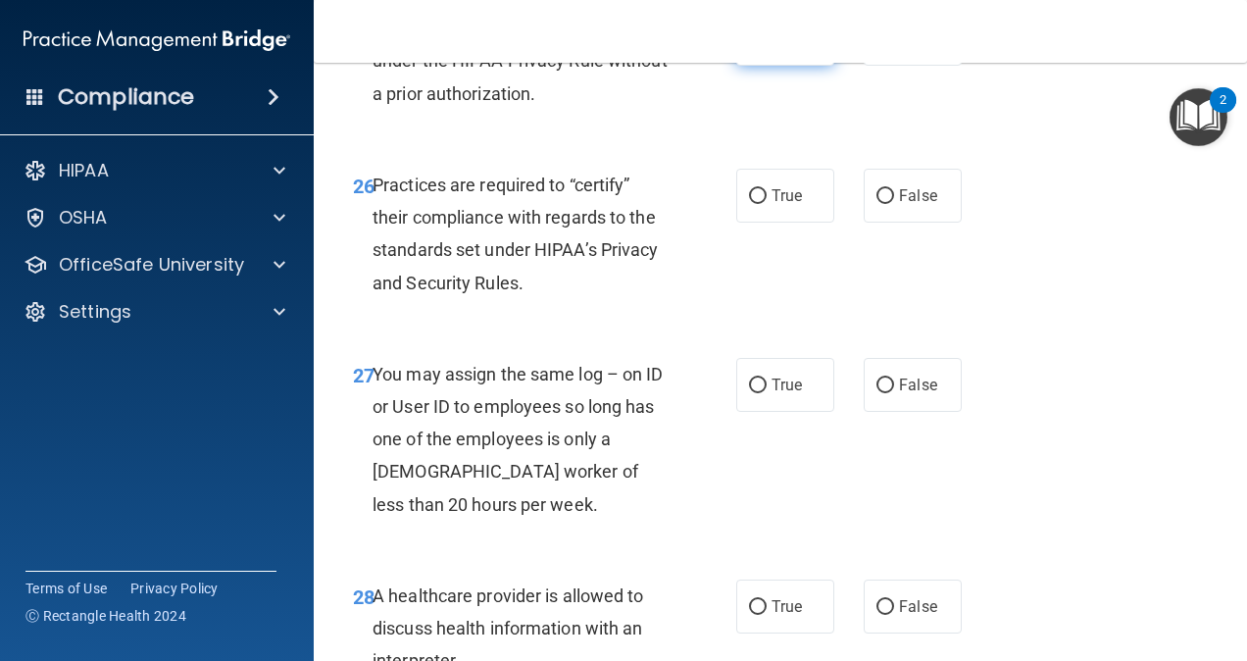
click at [749, 47] on input "True" at bounding box center [758, 39] width 18 height 15
radio input "true"
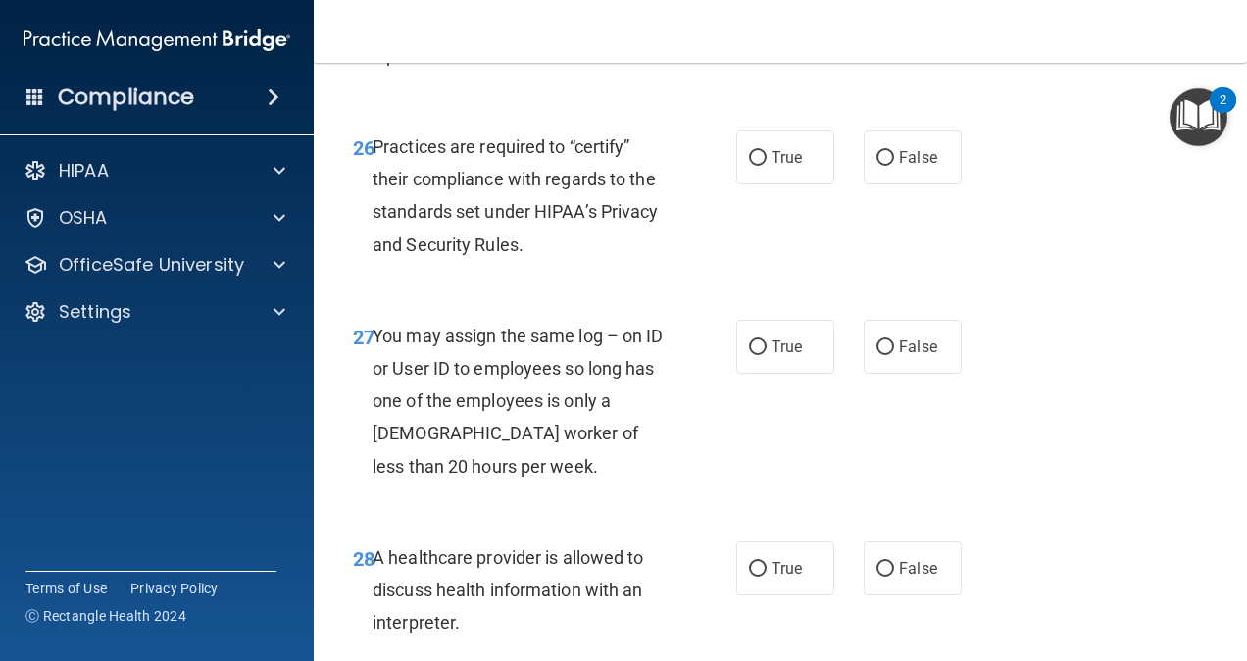
scroll to position [5204, 0]
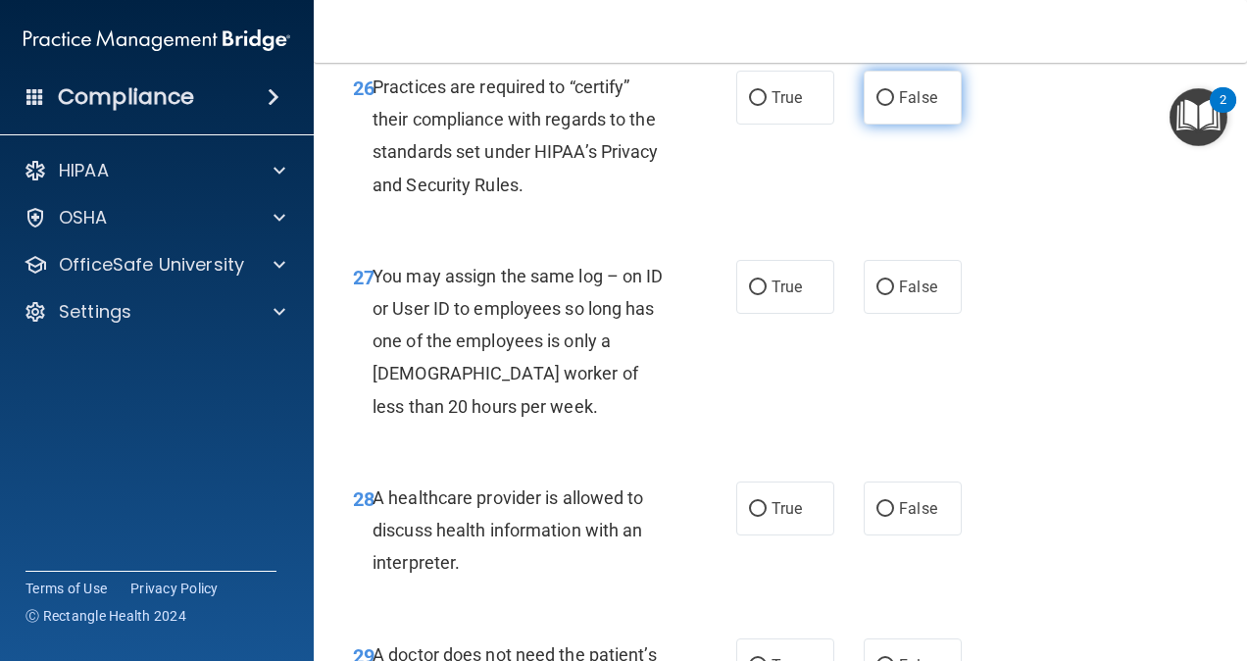
click at [877, 106] on input "False" at bounding box center [886, 98] width 18 height 15
radio input "true"
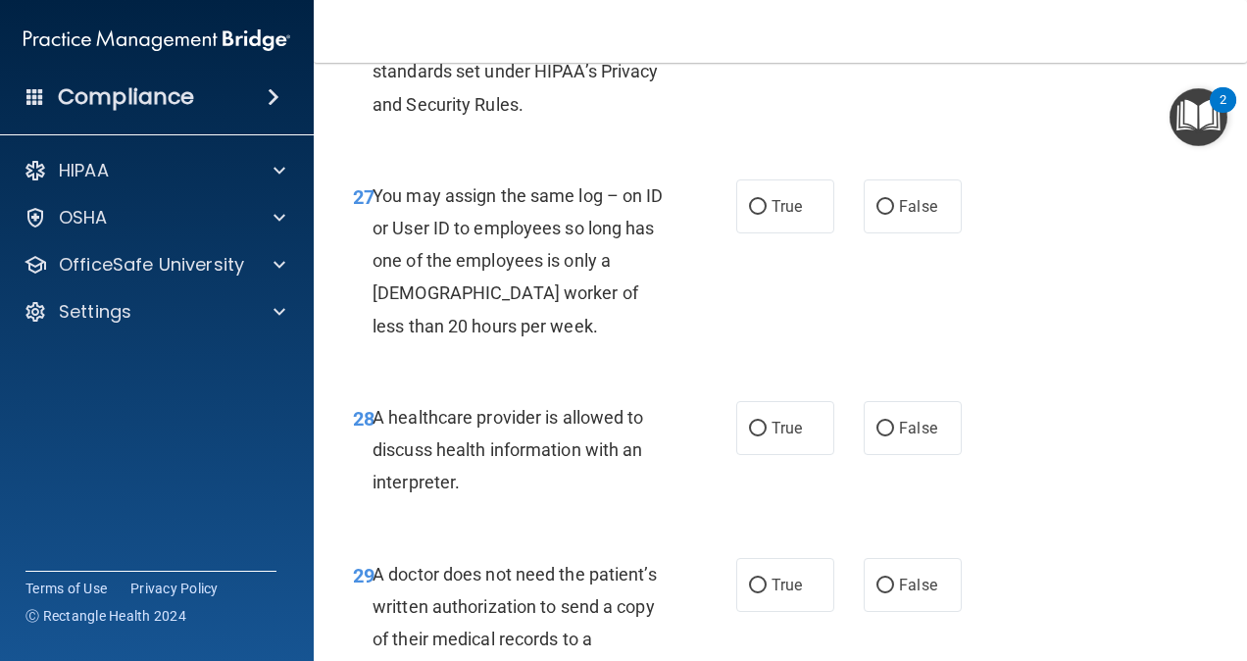
scroll to position [5302, 0]
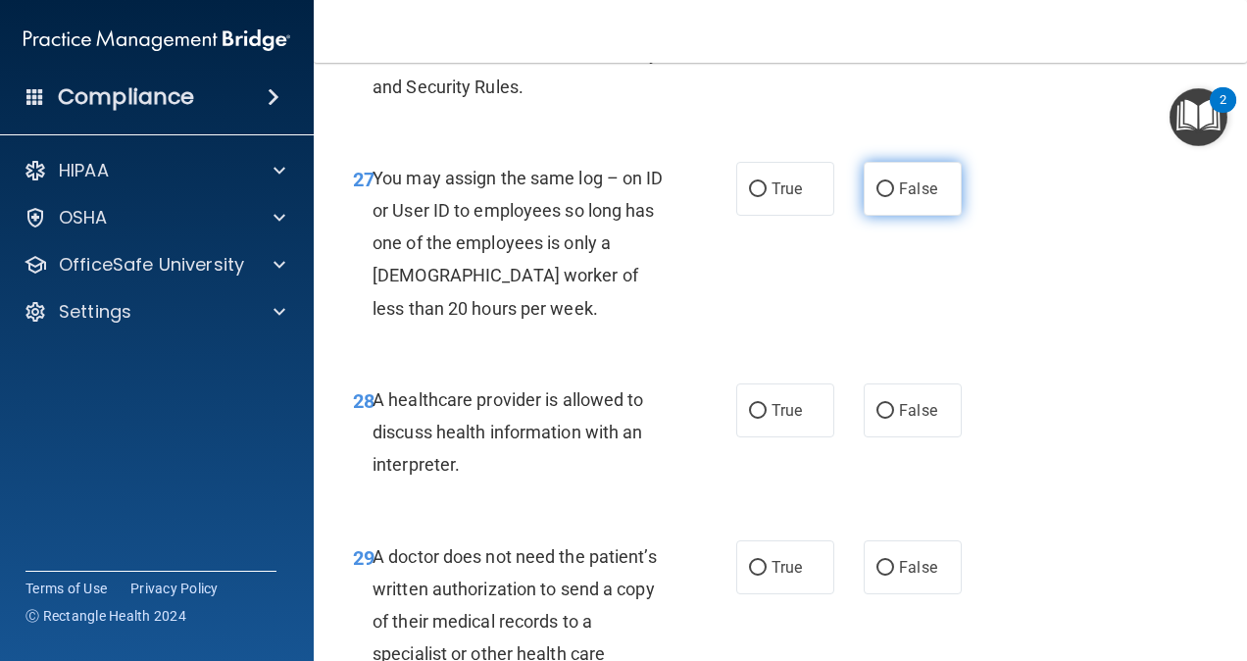
click at [887, 216] on label "False" at bounding box center [913, 189] width 98 height 54
click at [887, 197] on input "False" at bounding box center [886, 189] width 18 height 15
radio input "true"
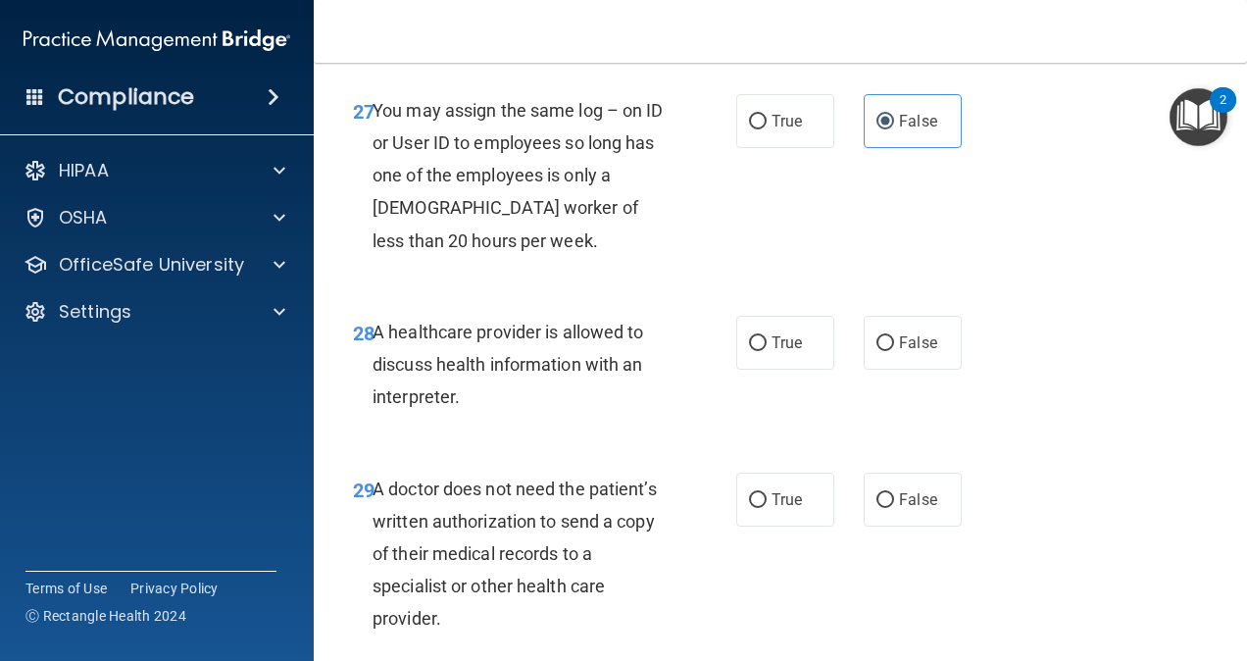
scroll to position [5498, 0]
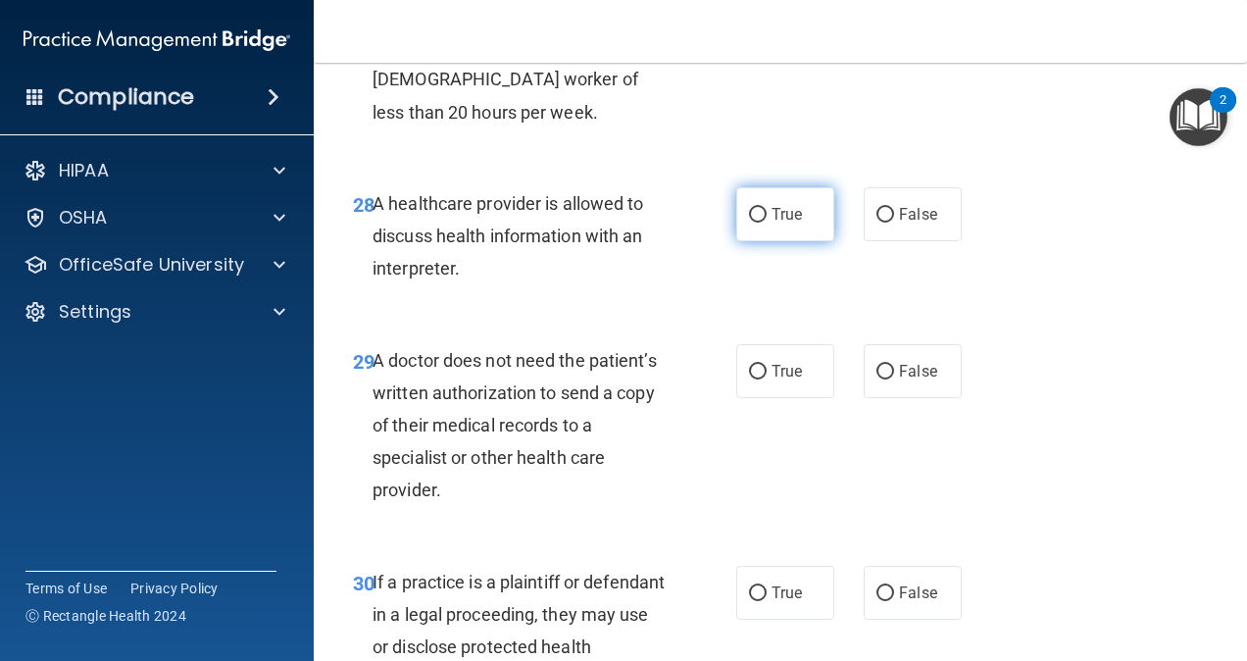
click at [738, 241] on label "True" at bounding box center [785, 214] width 98 height 54
click at [749, 223] on input "True" at bounding box center [758, 215] width 18 height 15
radio input "true"
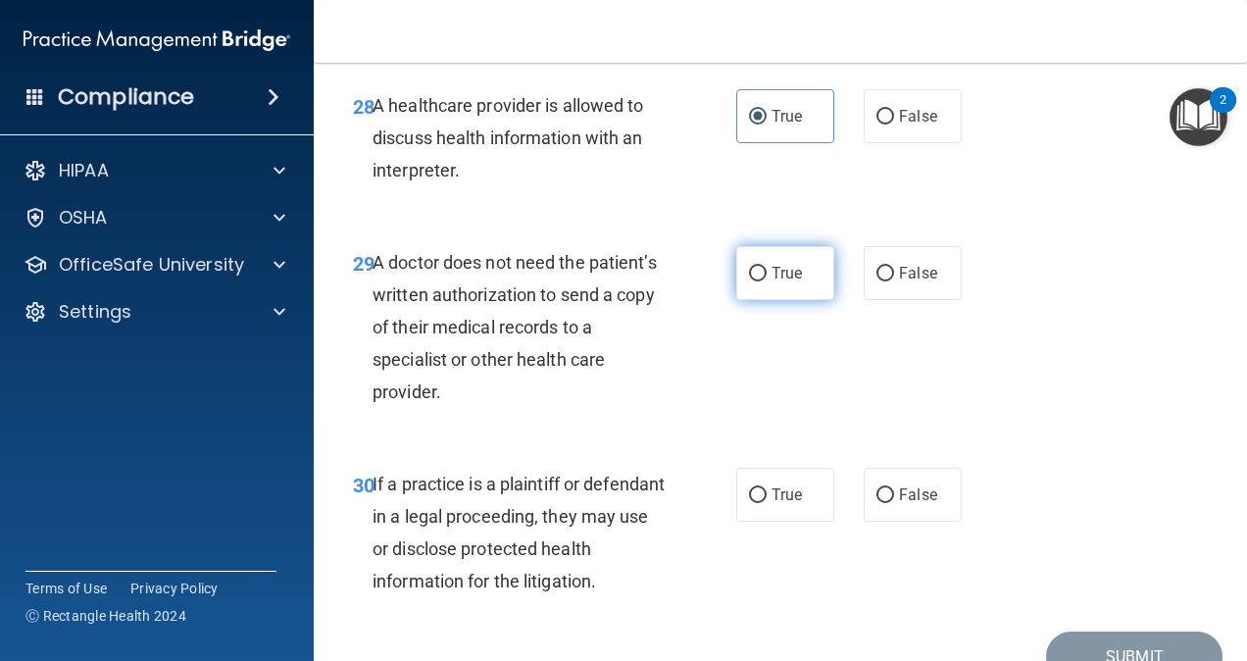
click at [783, 282] on span "True" at bounding box center [787, 273] width 30 height 19
click at [767, 281] on input "True" at bounding box center [758, 274] width 18 height 15
radio input "true"
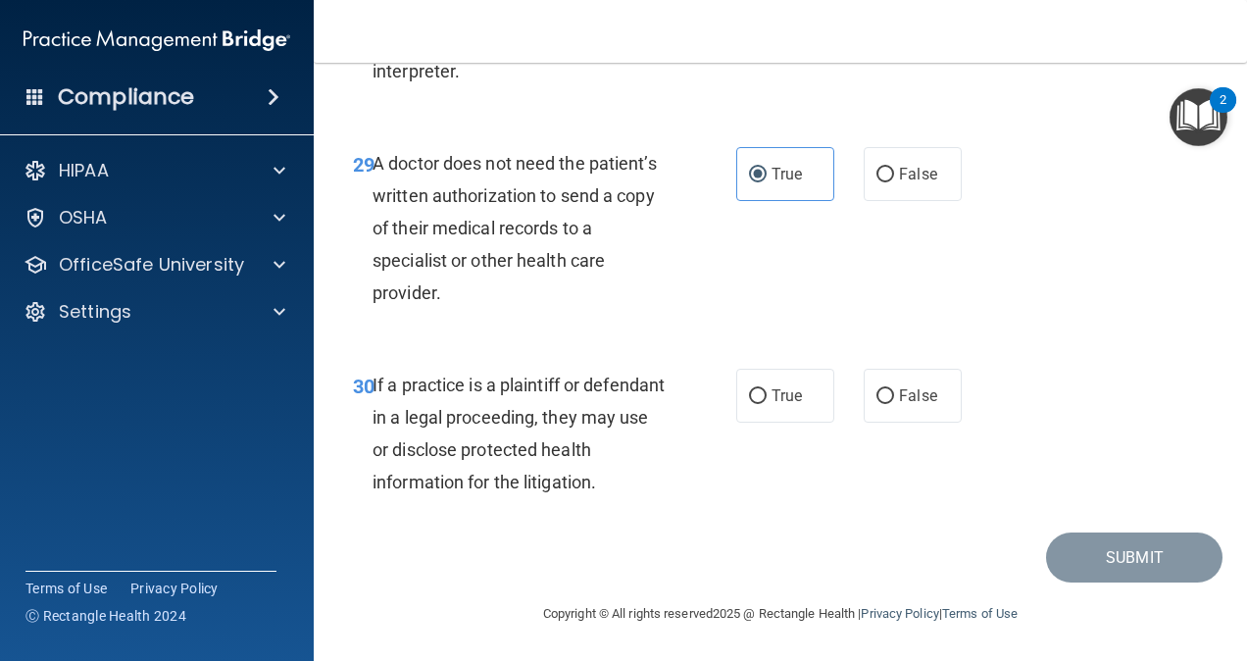
scroll to position [5792, 0]
click at [755, 408] on label "True" at bounding box center [785, 396] width 98 height 54
click at [755, 404] on input "True" at bounding box center [758, 396] width 18 height 15
radio input "true"
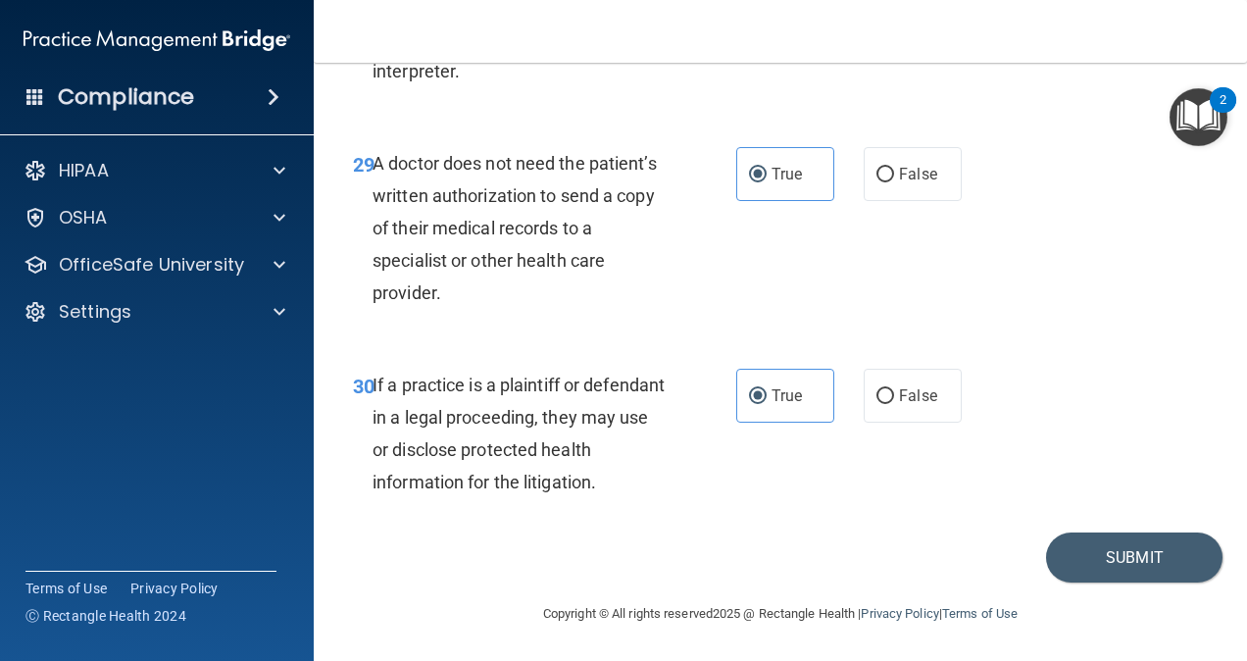
click at [889, 429] on div "30 If a practice is a plaintiff or defendant in a legal proceeding, they may us…" at bounding box center [780, 438] width 884 height 189
click at [889, 559] on button "Submit" at bounding box center [1134, 557] width 176 height 50
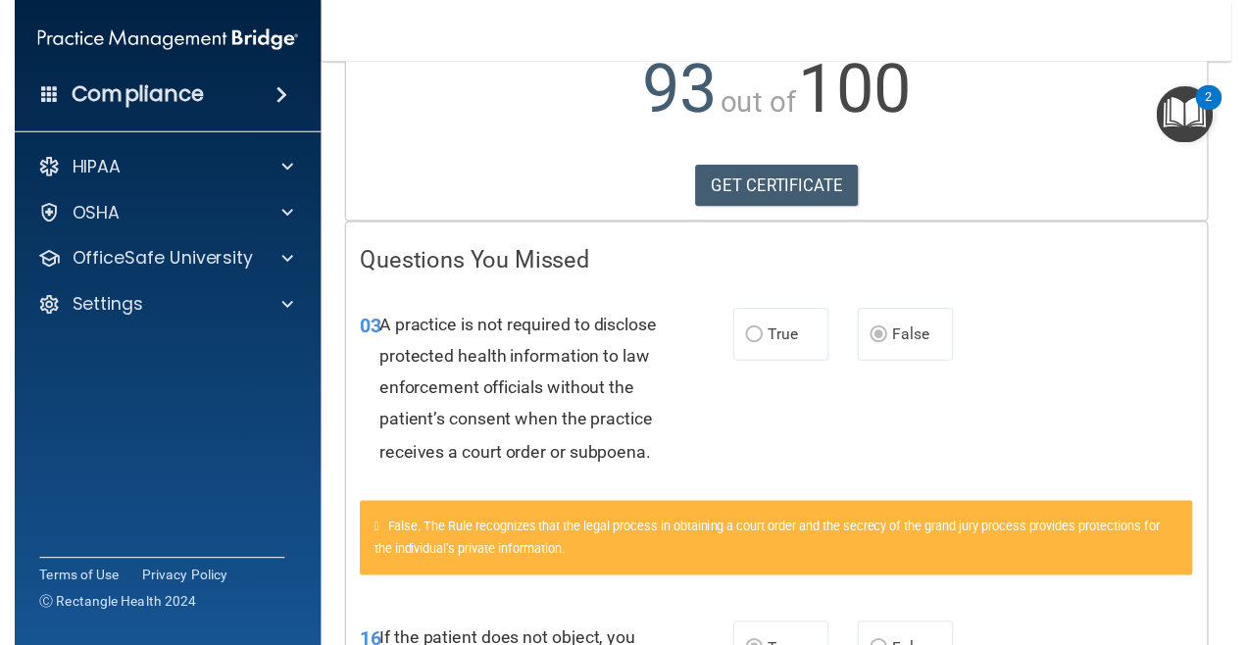
scroll to position [165, 0]
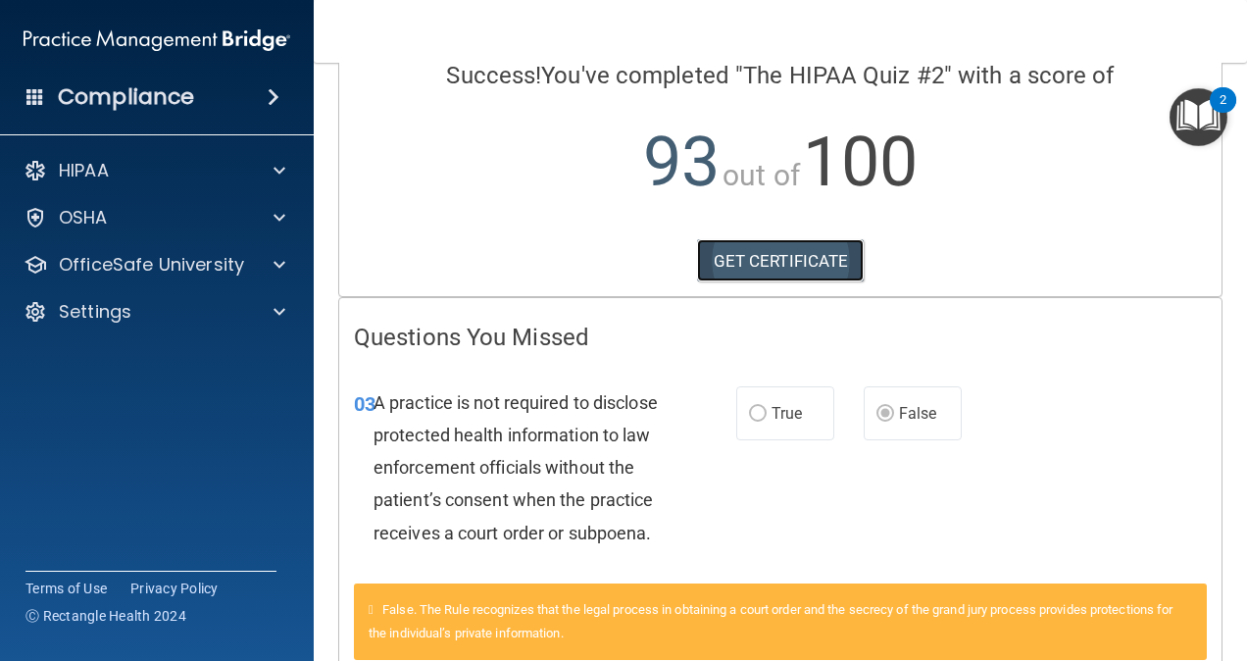
click at [755, 241] on link "GET CERTIFICATE" at bounding box center [781, 260] width 168 height 43
